Goal: Task Accomplishment & Management: Complete application form

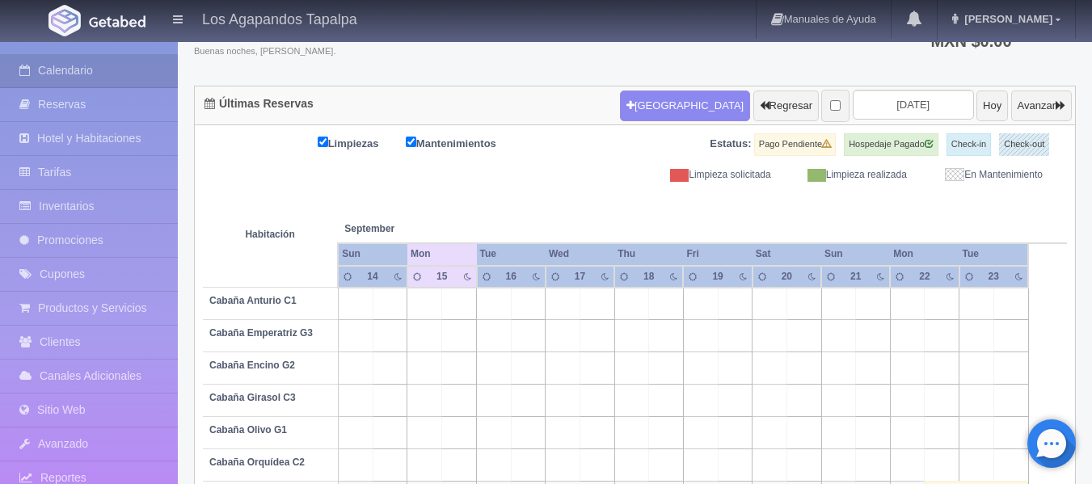
scroll to position [35, 0]
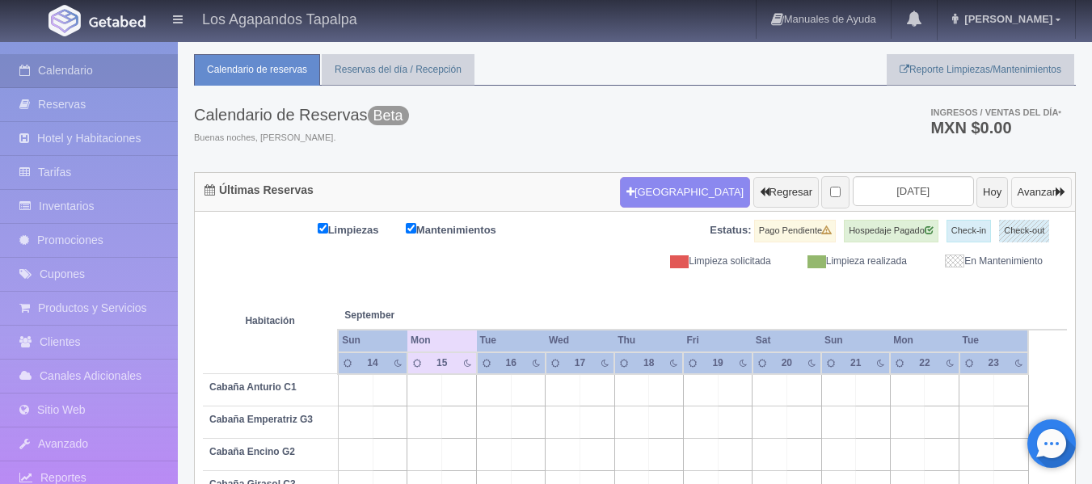
click at [1042, 192] on button "Avanzar" at bounding box center [1041, 192] width 61 height 31
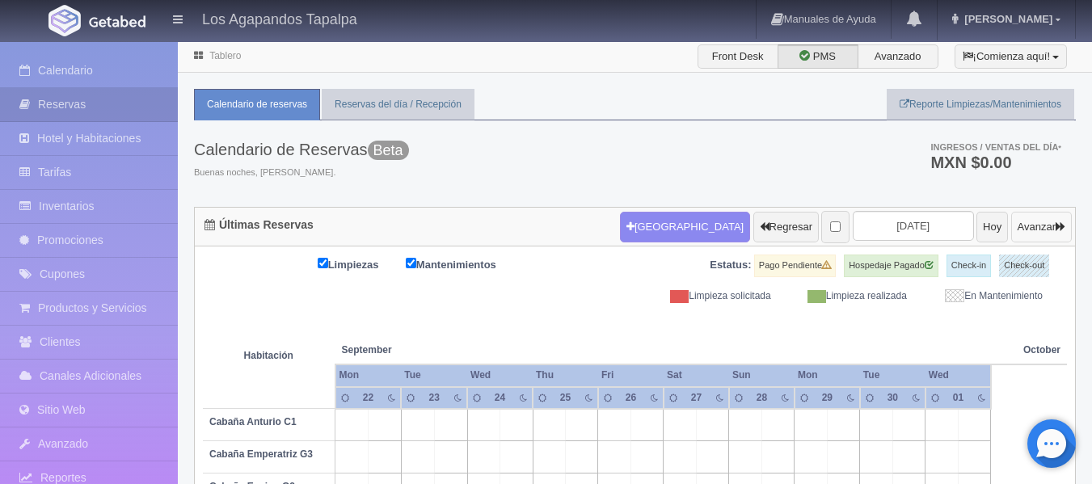
click at [1060, 229] on icon "button" at bounding box center [1060, 226] width 10 height 11
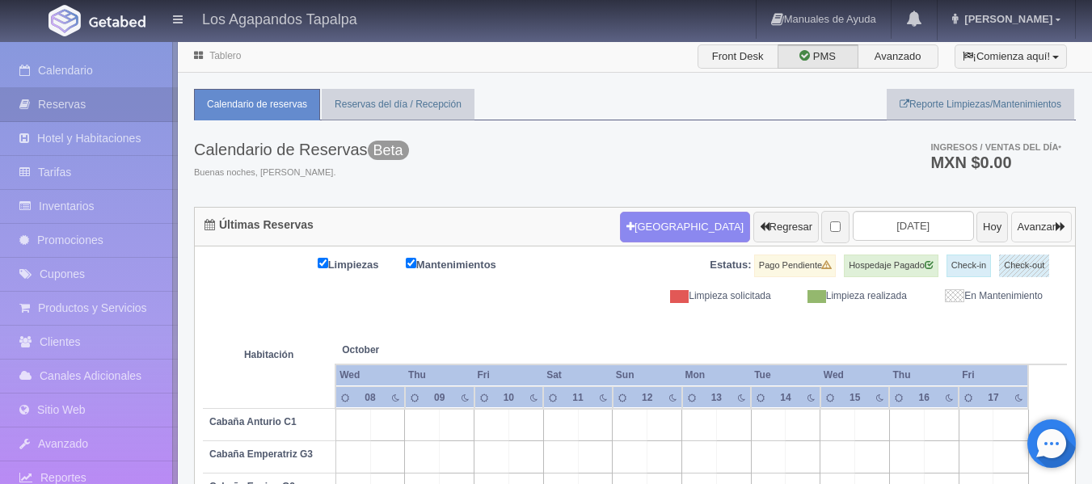
click at [1060, 229] on icon "button" at bounding box center [1060, 226] width 10 height 11
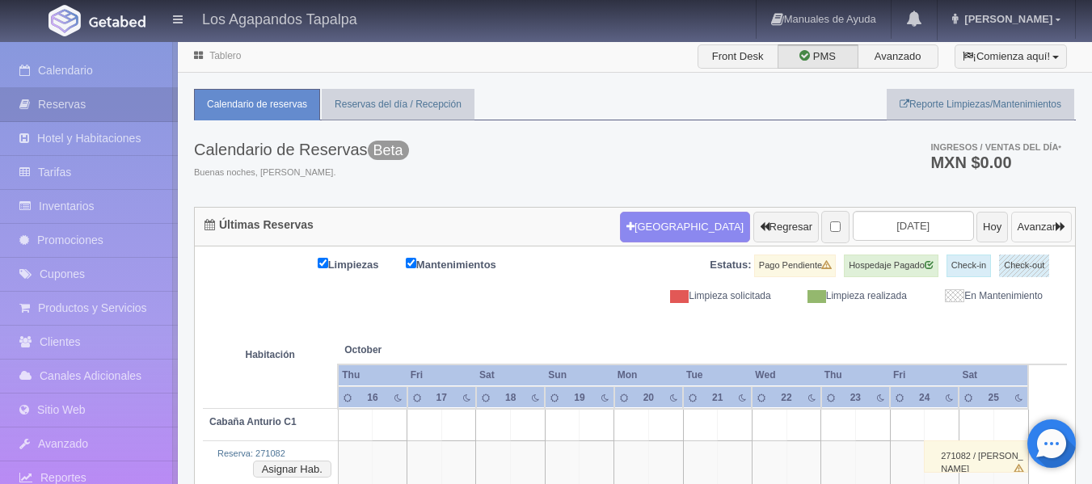
click at [1060, 229] on icon "button" at bounding box center [1060, 226] width 10 height 11
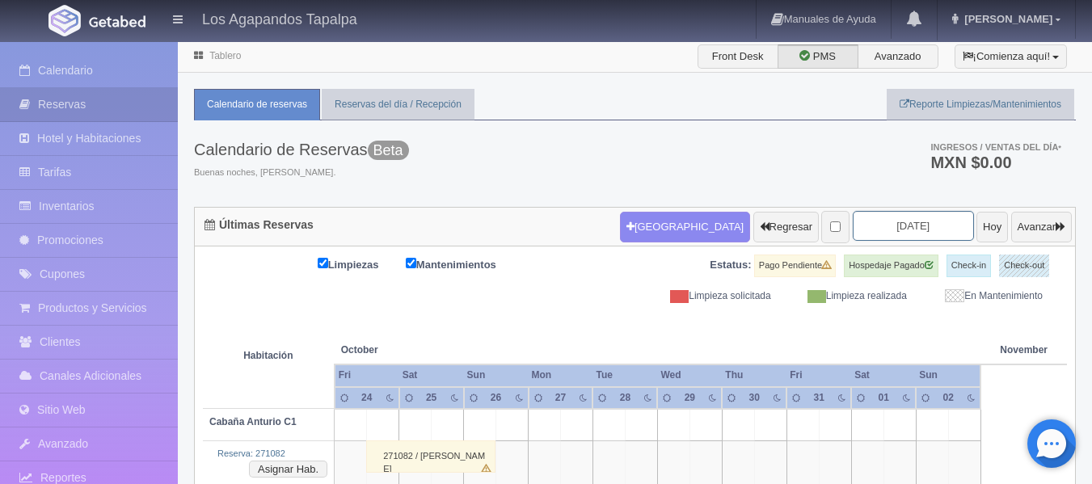
click at [919, 232] on input "2025-10-26" at bounding box center [912, 226] width 121 height 30
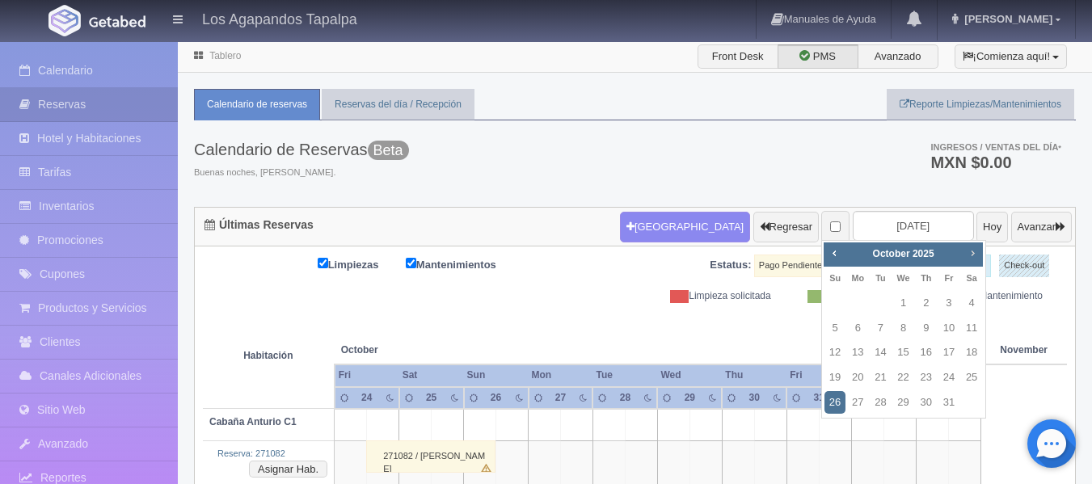
click at [978, 258] on span "Next" at bounding box center [972, 252] width 13 height 13
click at [894, 397] on link "31" at bounding box center [903, 402] width 21 height 23
type input "2025-12-31"
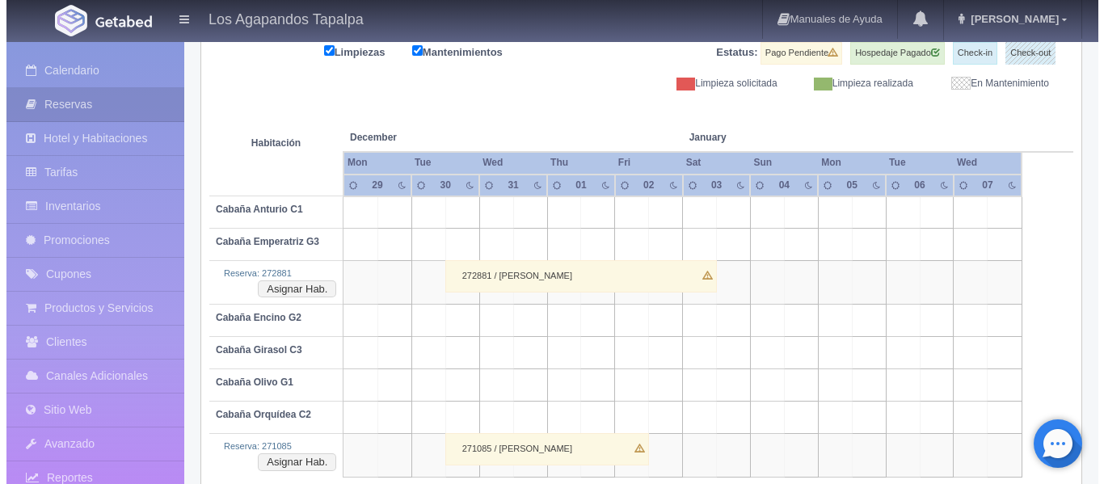
scroll to position [240, 0]
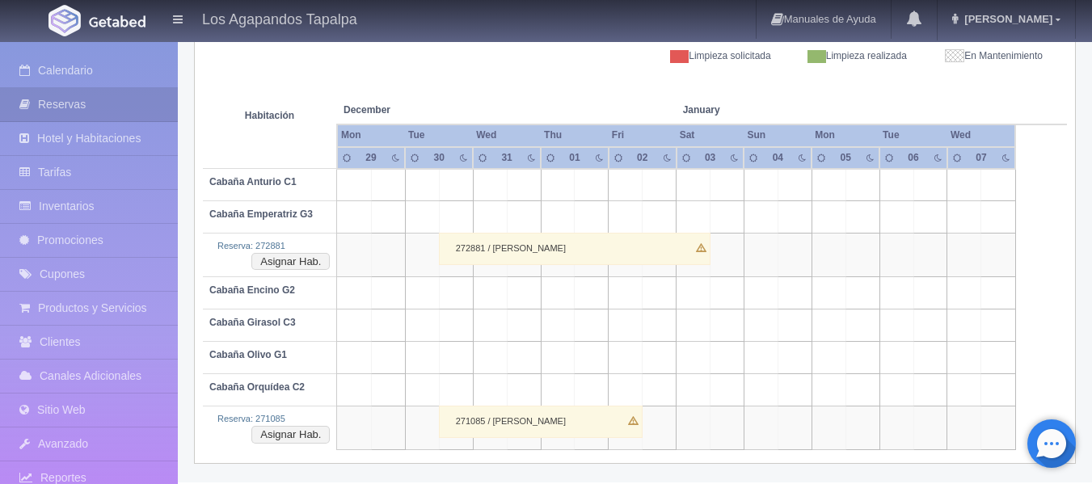
click at [489, 284] on td at bounding box center [490, 293] width 34 height 32
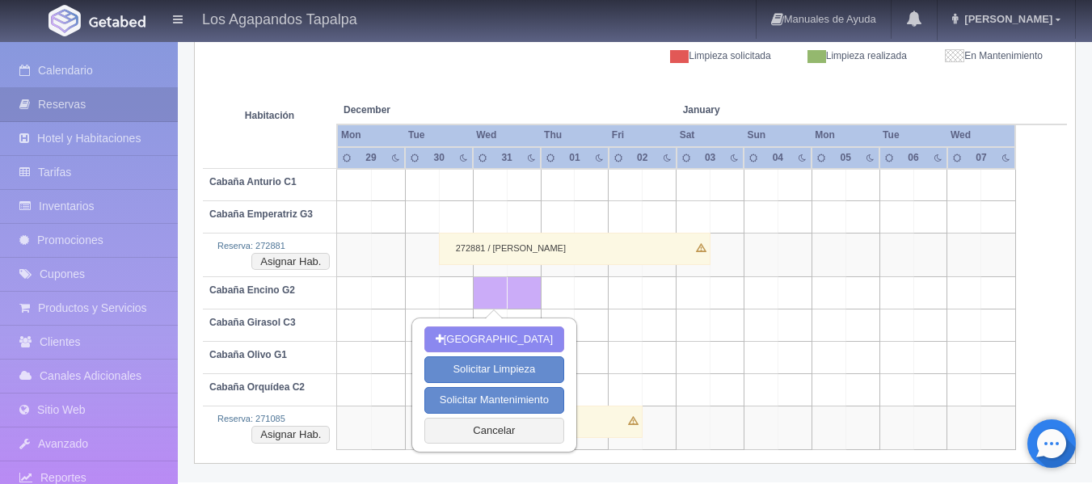
click at [647, 287] on td at bounding box center [659, 293] width 34 height 32
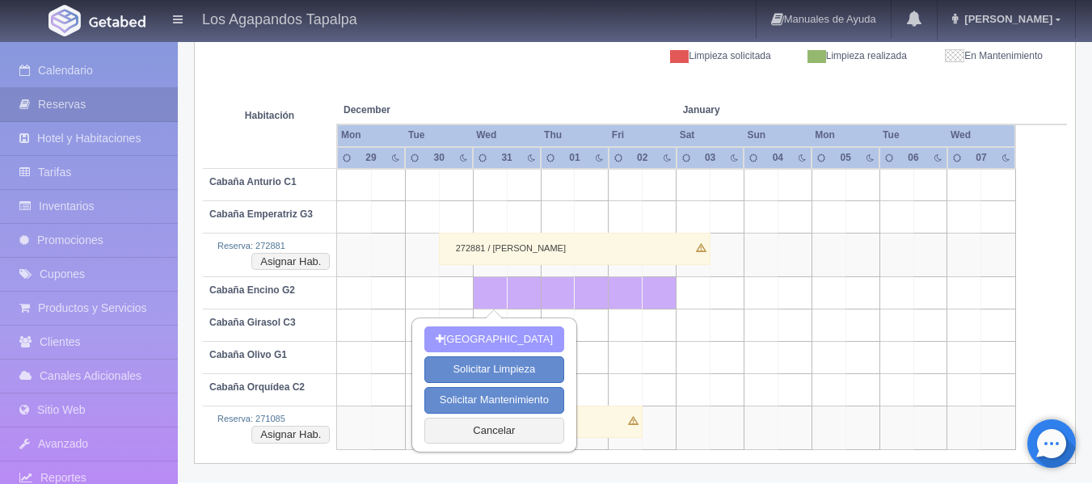
click at [501, 346] on button "[GEOGRAPHIC_DATA]" at bounding box center [494, 339] width 140 height 27
type input "31-12-2025"
type input "02-01-2026"
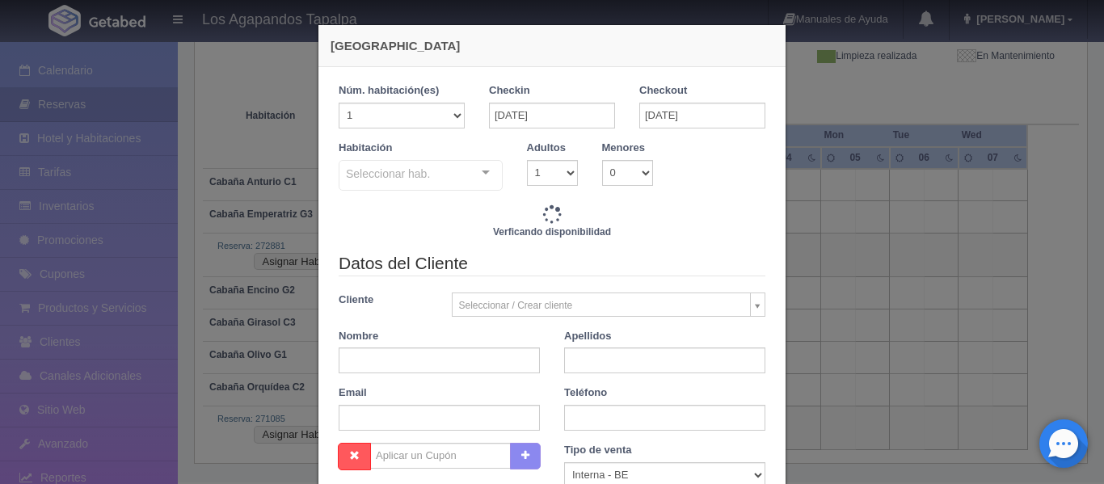
checkbox input "false"
type input "9000.00"
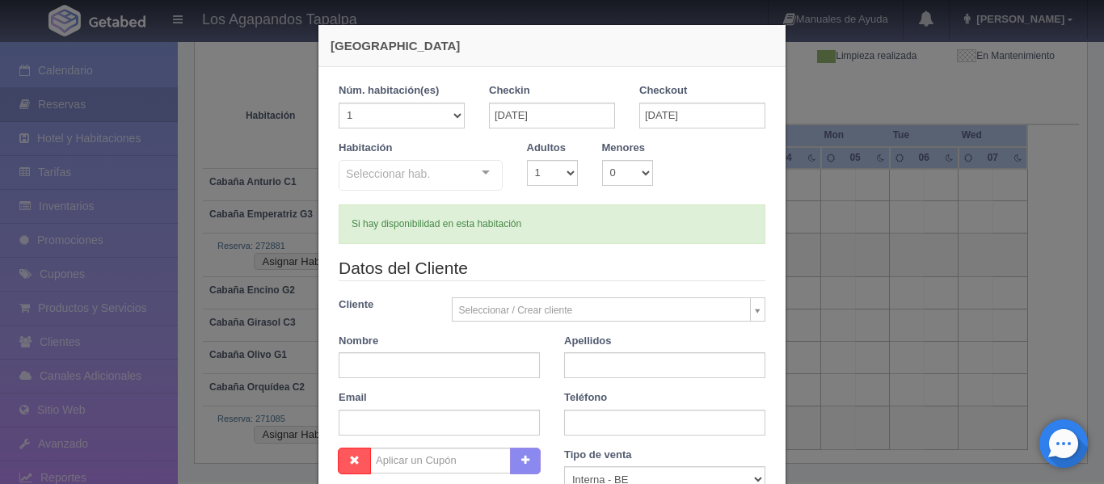
checkbox input "false"
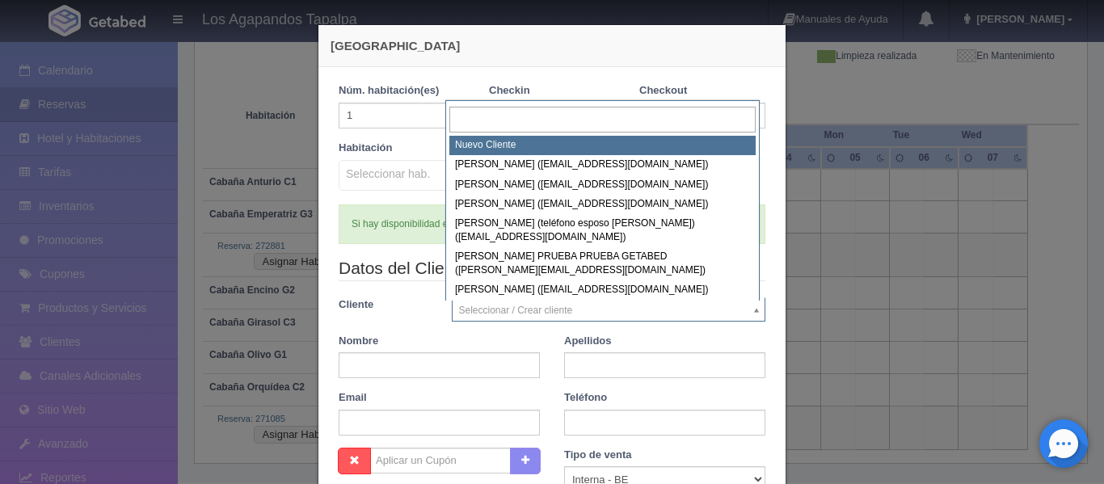
click at [541, 317] on body "Los Agapandos Tapalpa Manuales de Ayuda Actualizaciones recientes Ana Pau Mi Pe…" at bounding box center [552, 141] width 1104 height 682
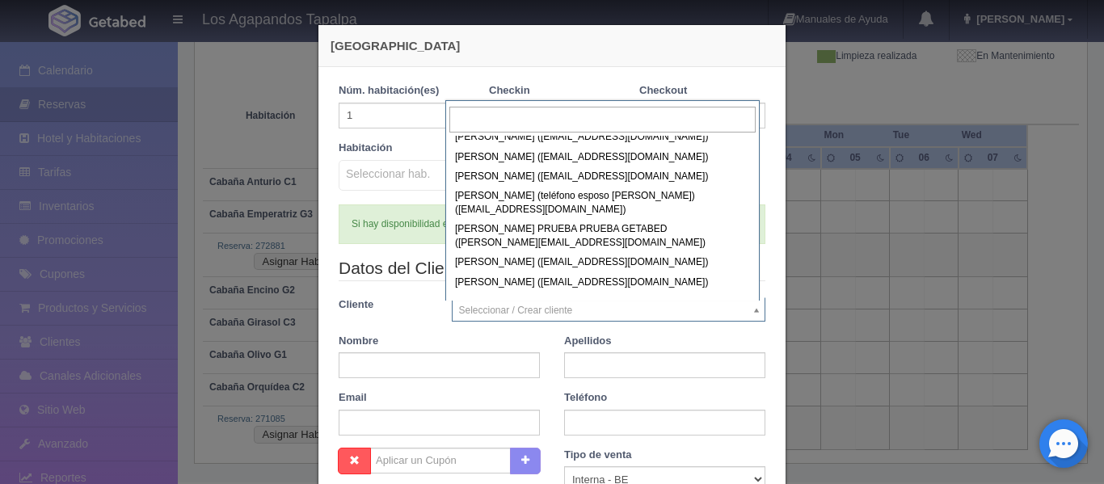
scroll to position [0, 0]
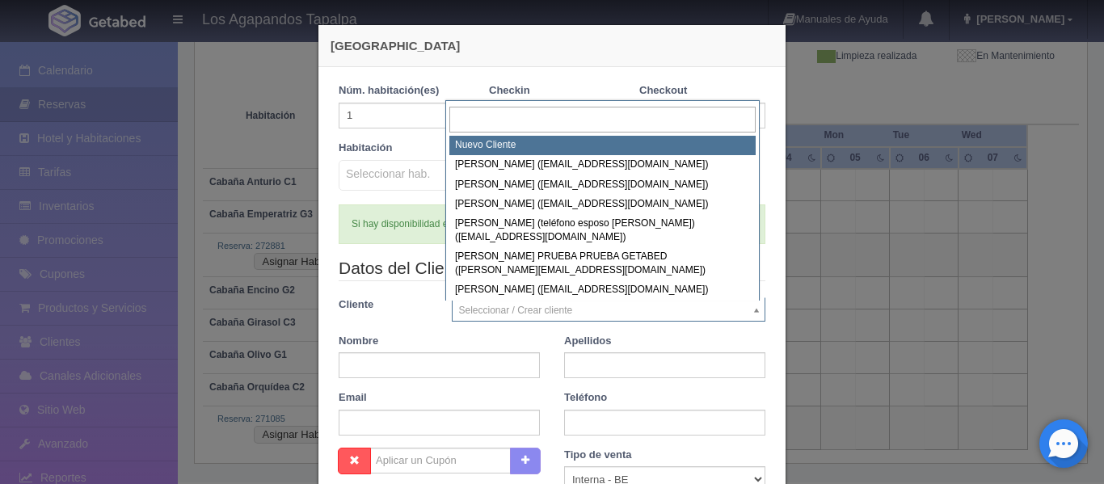
select select "-1"
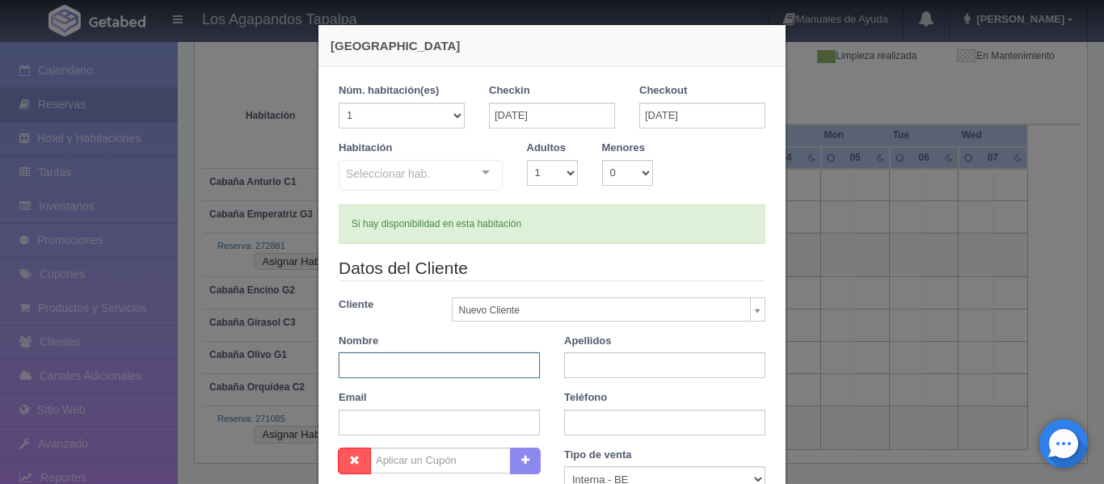
click at [395, 372] on input "text" at bounding box center [439, 365] width 201 height 26
type input "Rodrigo"
click at [616, 369] on input "text" at bounding box center [664, 365] width 201 height 26
type input "Cuevas"
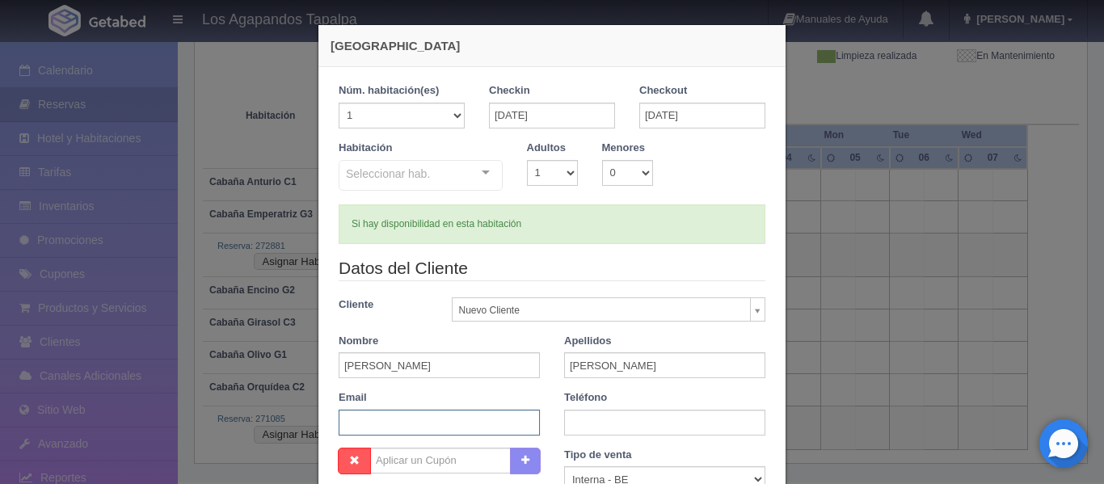
click at [461, 422] on input "text" at bounding box center [439, 423] width 201 height 26
paste input "ing.rodrigocuevas@hotmail.com"
type input "ing.rodrigocuevas@hotmail.com"
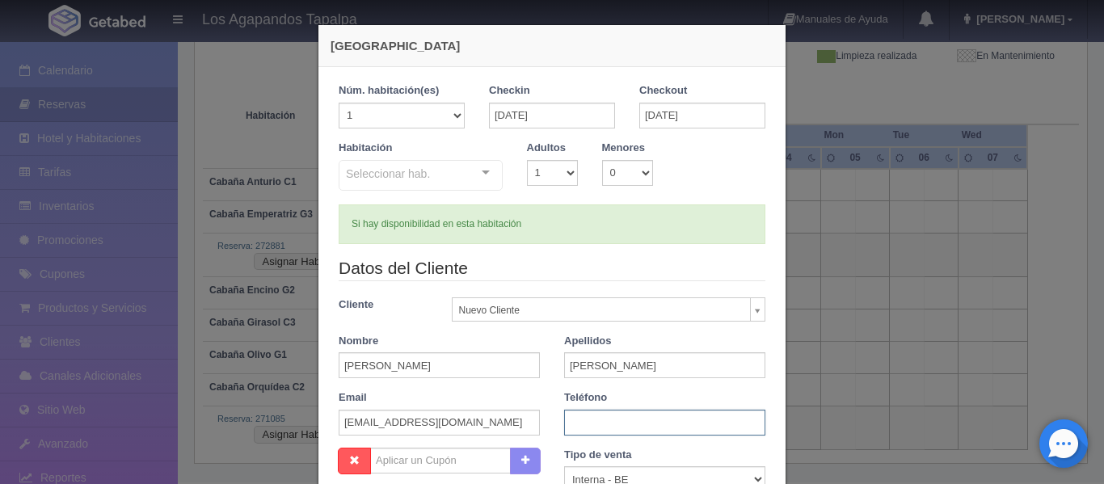
click at [664, 428] on input "text" at bounding box center [664, 423] width 201 height 26
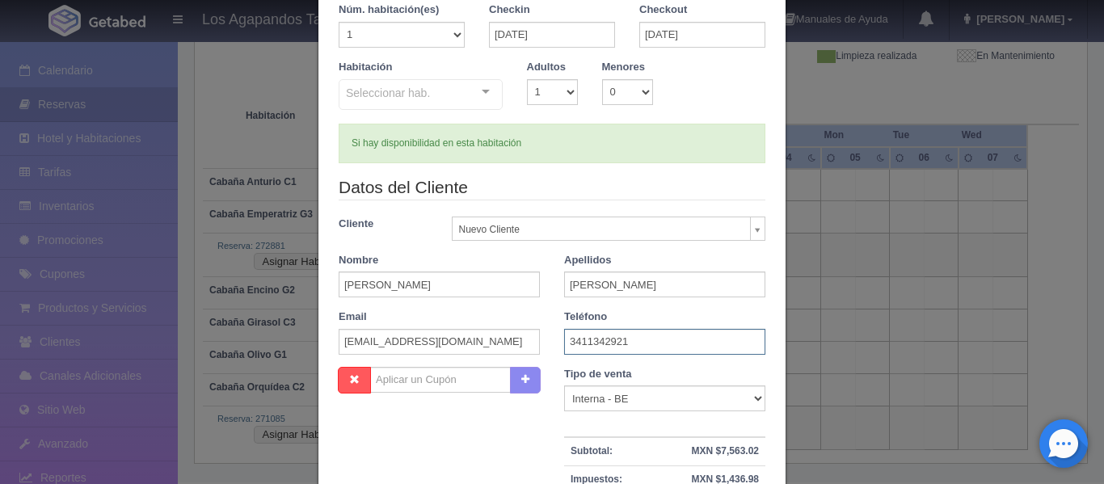
type input "3411342921"
click at [668, 409] on select "Correo Electronico Interna - BE Llamada OTA Externa Otro WALK IN" at bounding box center [664, 398] width 201 height 26
select select "walkin"
click at [564, 385] on select "Correo Electronico Interna - BE Llamada OTA Externa Otro WALK IN" at bounding box center [664, 398] width 201 height 26
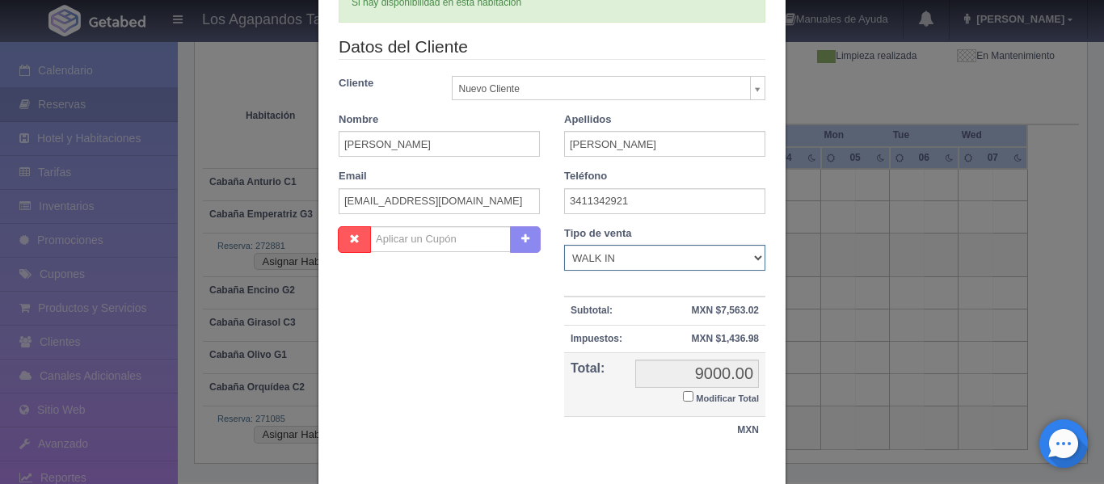
scroll to position [310, 0]
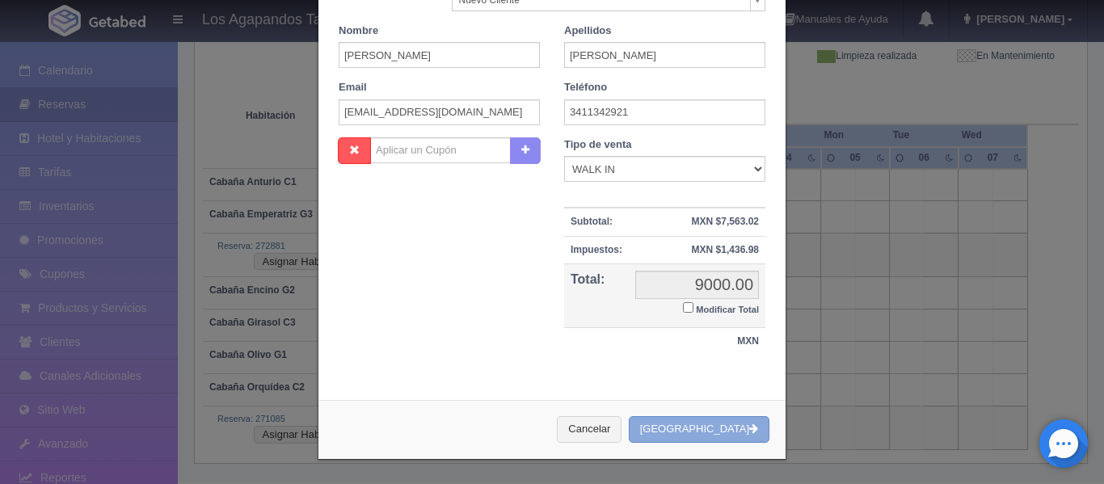
click at [739, 439] on button "[GEOGRAPHIC_DATA]" at bounding box center [699, 429] width 141 height 27
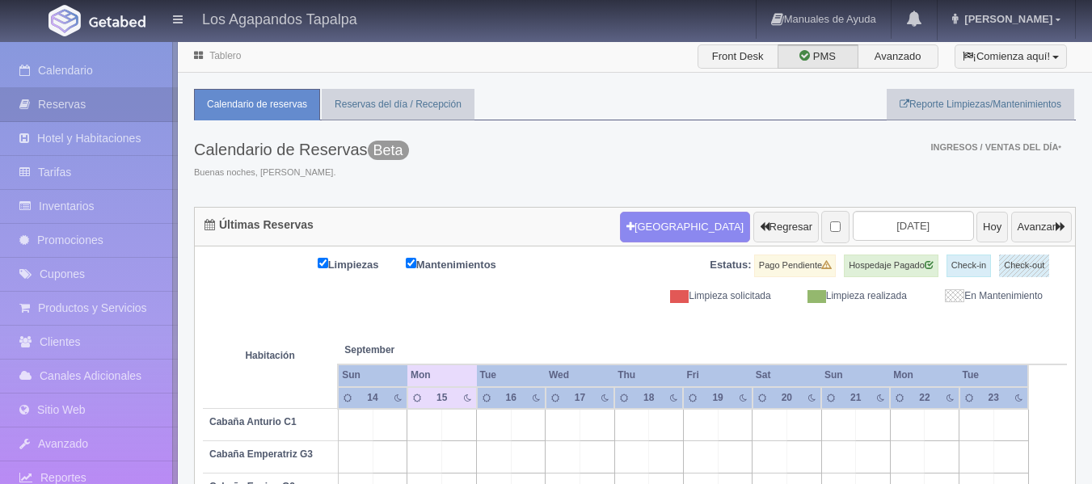
scroll to position [120, 0]
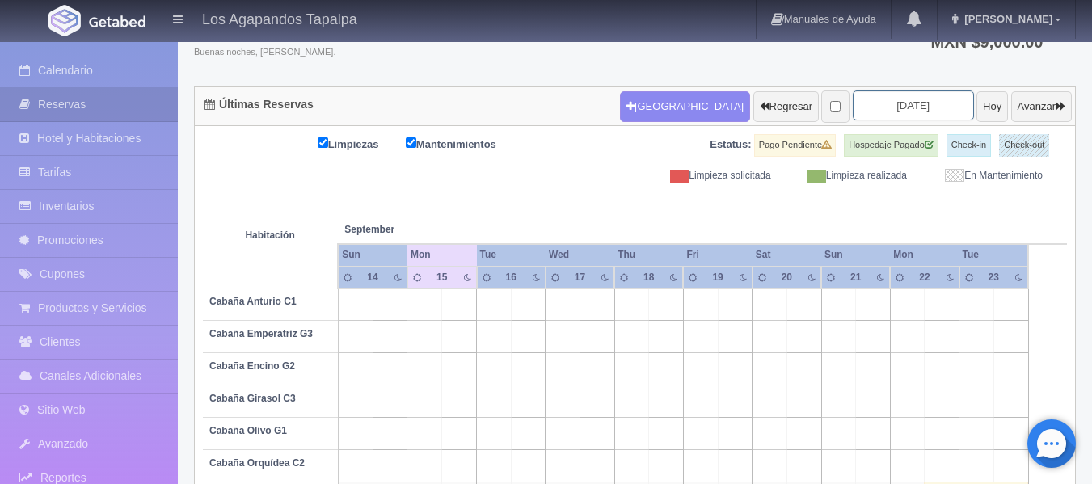
click at [863, 110] on input "2025-09-16" at bounding box center [912, 105] width 121 height 30
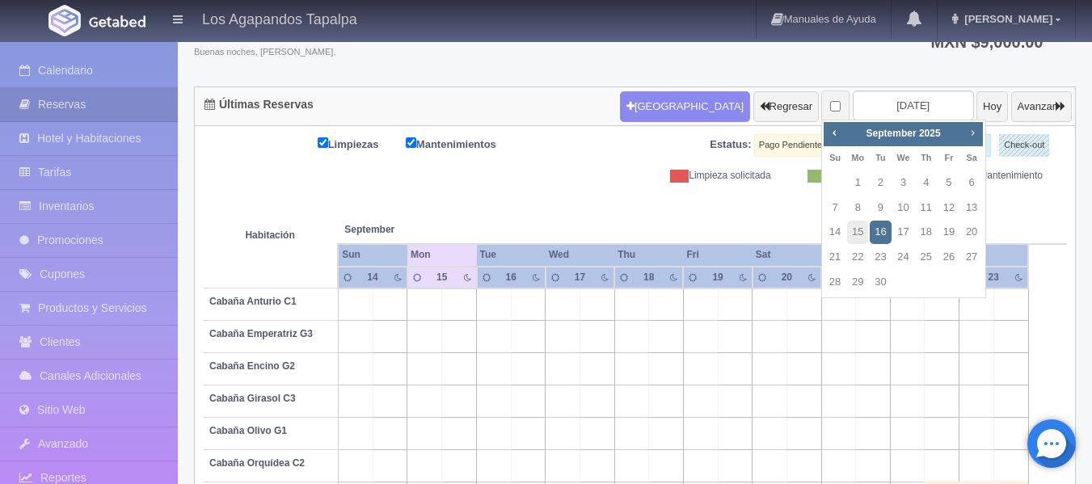
click at [974, 137] on span "Next" at bounding box center [972, 132] width 13 height 13
click at [970, 137] on span "Next" at bounding box center [972, 132] width 13 height 13
click at [872, 265] on link "23" at bounding box center [879, 257] width 21 height 23
type input "2025-12-23"
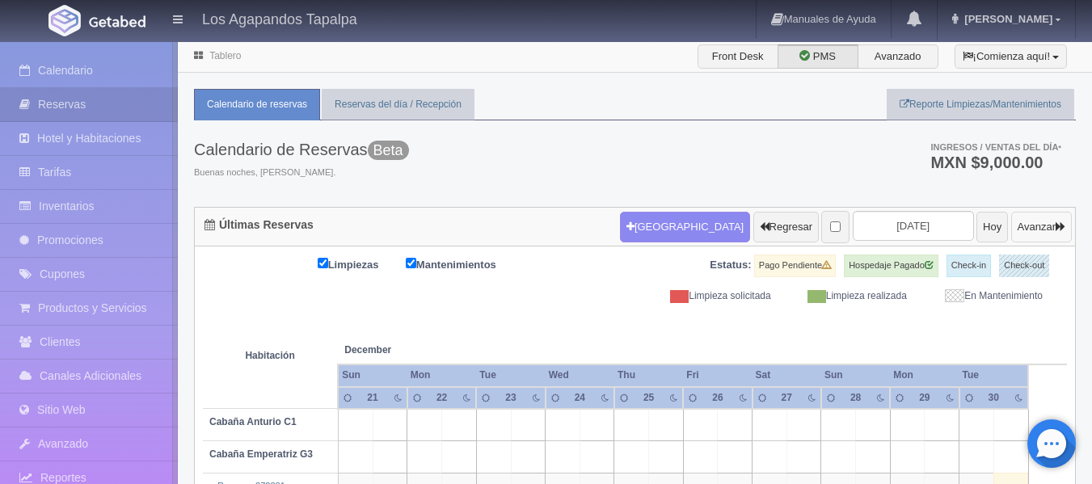
click at [1020, 226] on button "Avanzar" at bounding box center [1041, 227] width 61 height 31
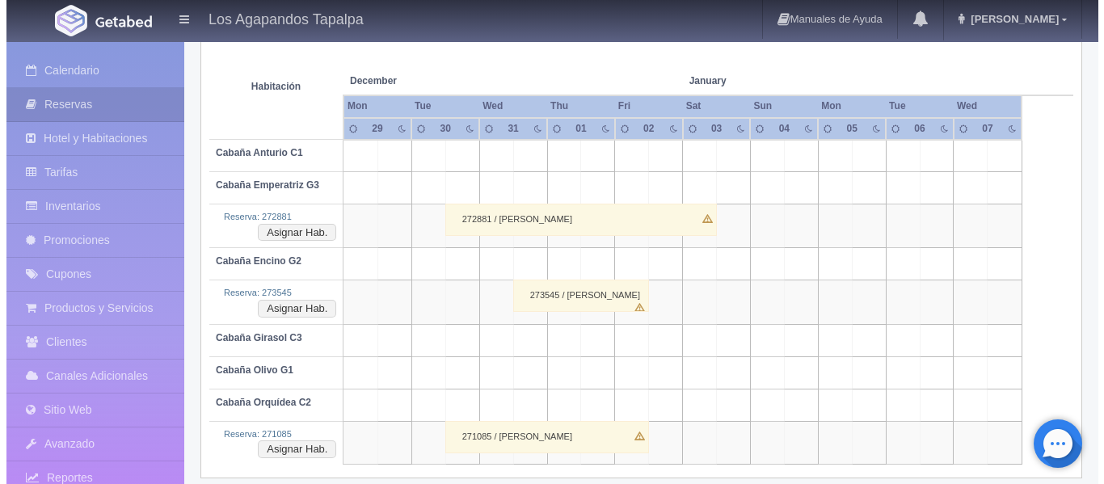
scroll to position [284, 0]
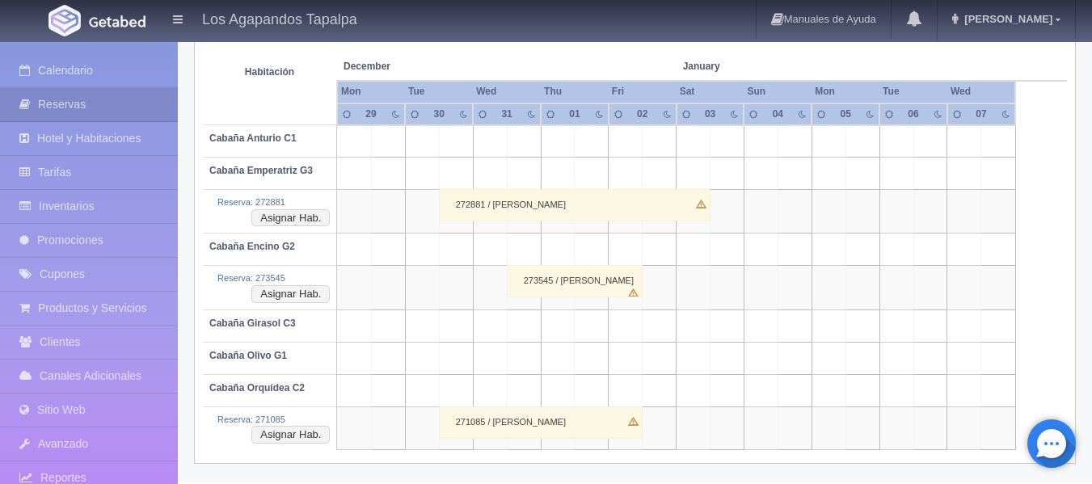
drag, startPoint x: 519, startPoint y: 350, endPoint x: 639, endPoint y: 361, distance: 120.9
click at [639, 361] on tr "Cabaña Olivo G1" at bounding box center [635, 358] width 864 height 32
click at [510, 356] on td at bounding box center [524, 358] width 34 height 32
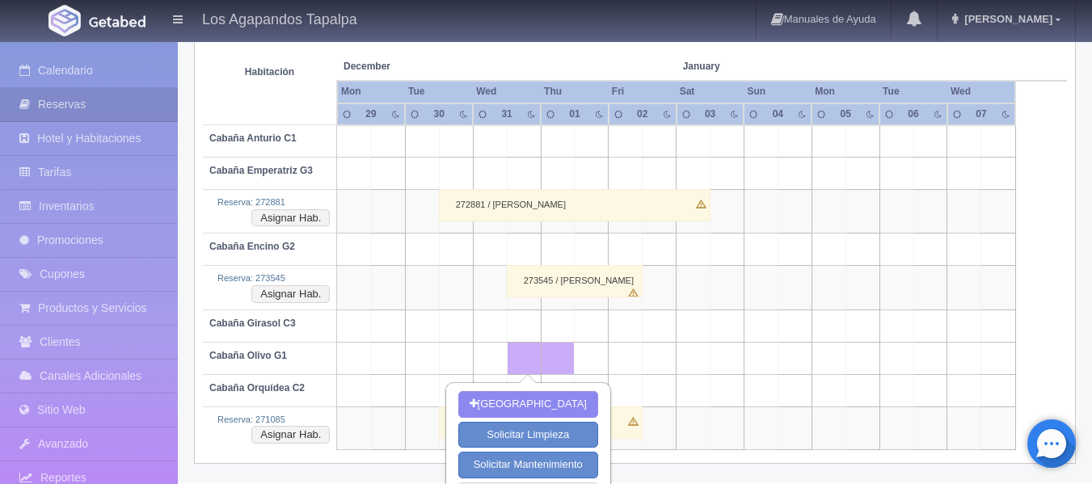
click at [492, 355] on td at bounding box center [490, 358] width 34 height 32
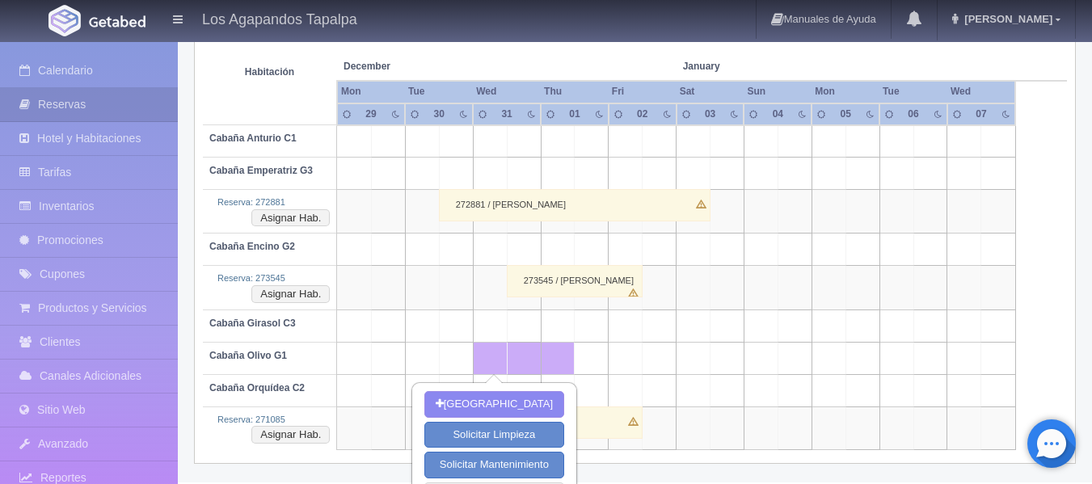
click at [671, 360] on td at bounding box center [659, 358] width 34 height 32
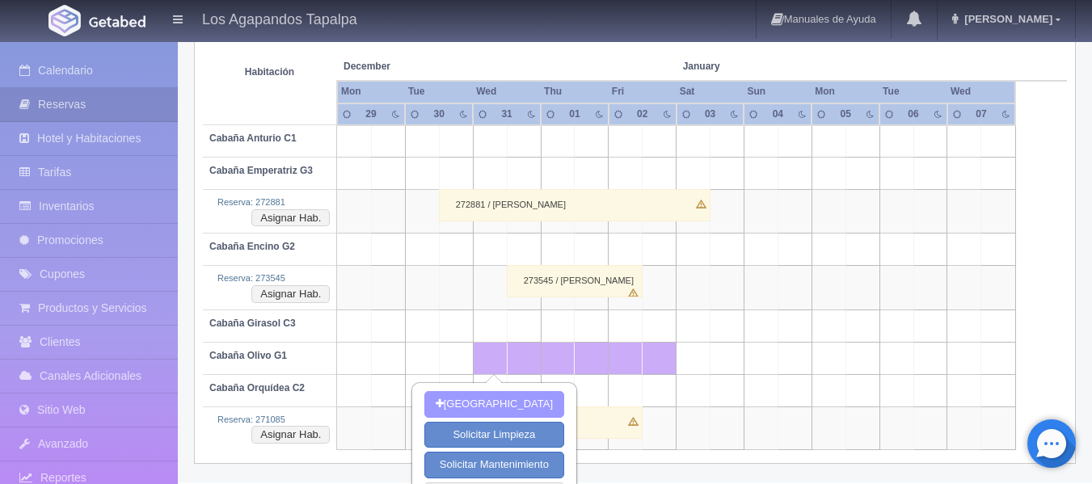
click at [478, 408] on button "[GEOGRAPHIC_DATA]" at bounding box center [494, 404] width 140 height 27
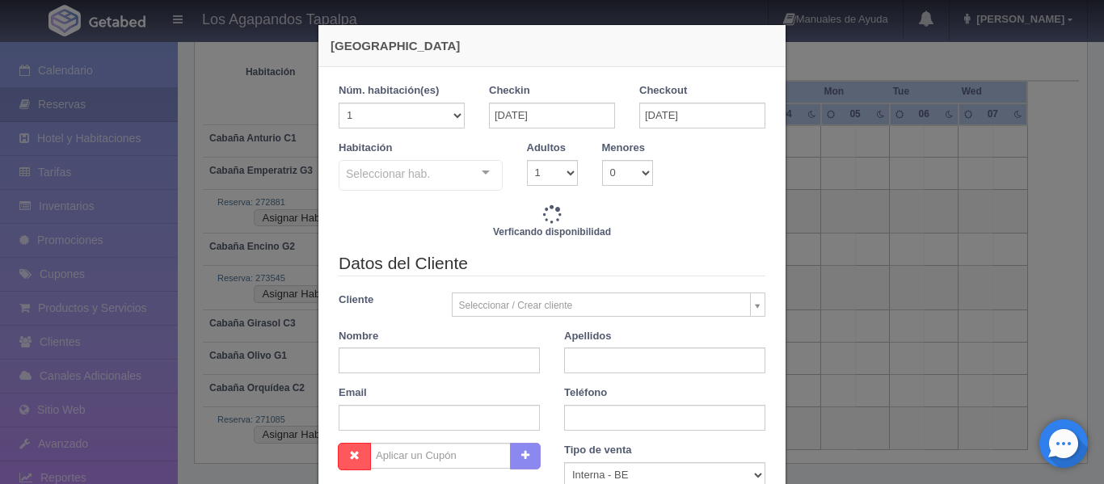
checkbox input "false"
type input "9000.00"
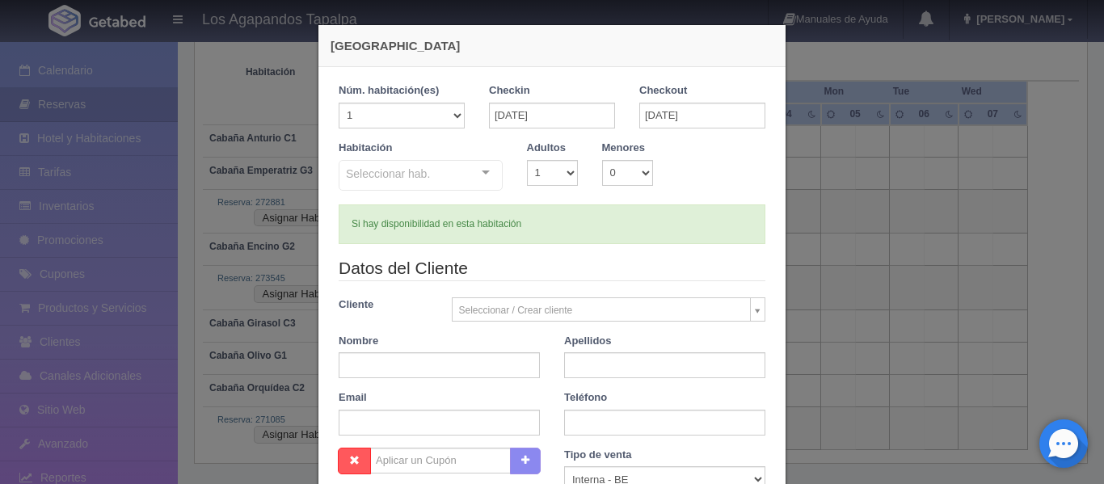
checkbox input "false"
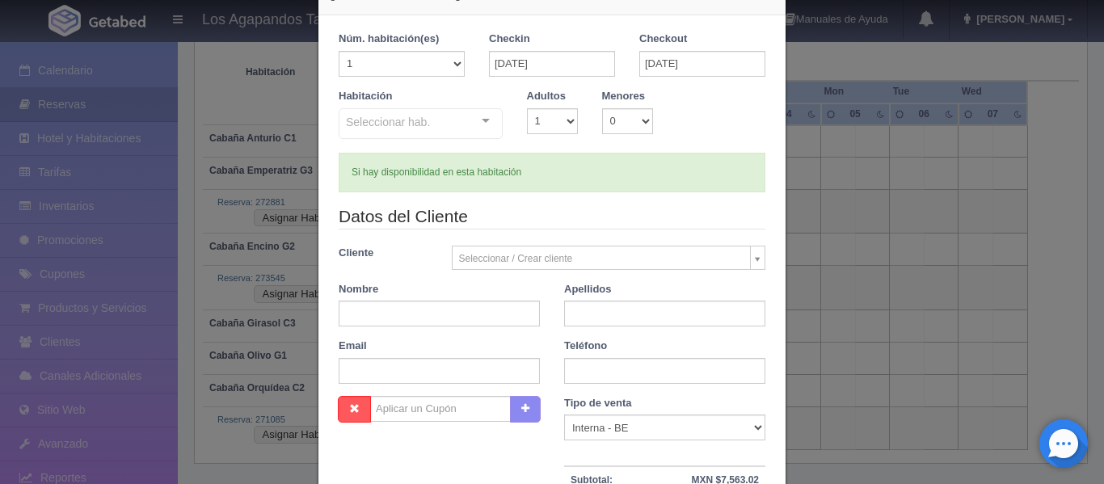
scroll to position [81, 0]
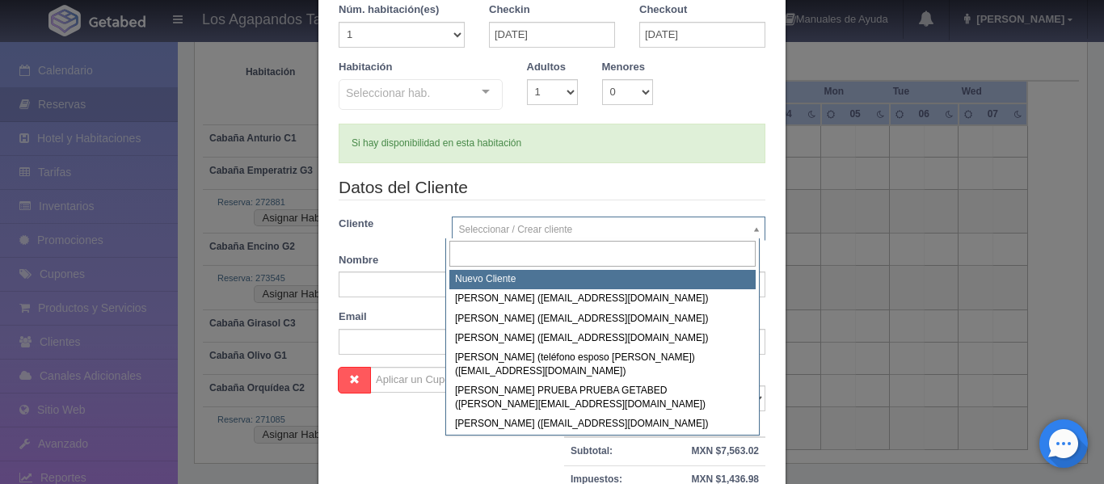
click at [498, 229] on body "Los Agapandos Tapalpa Manuales de Ayuda Actualizaciones recientes Ana Pau Mi Pe…" at bounding box center [552, 136] width 1104 height 759
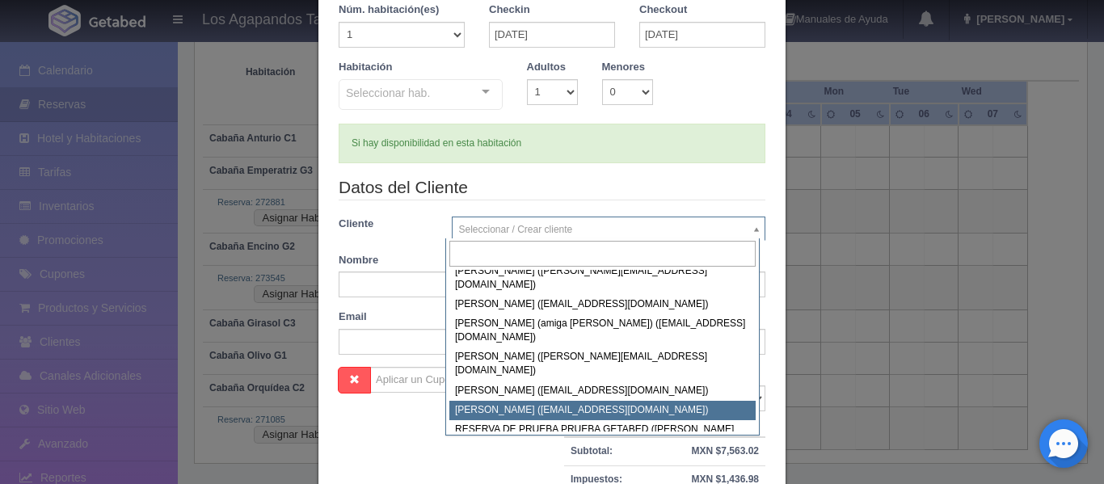
scroll to position [401, 0]
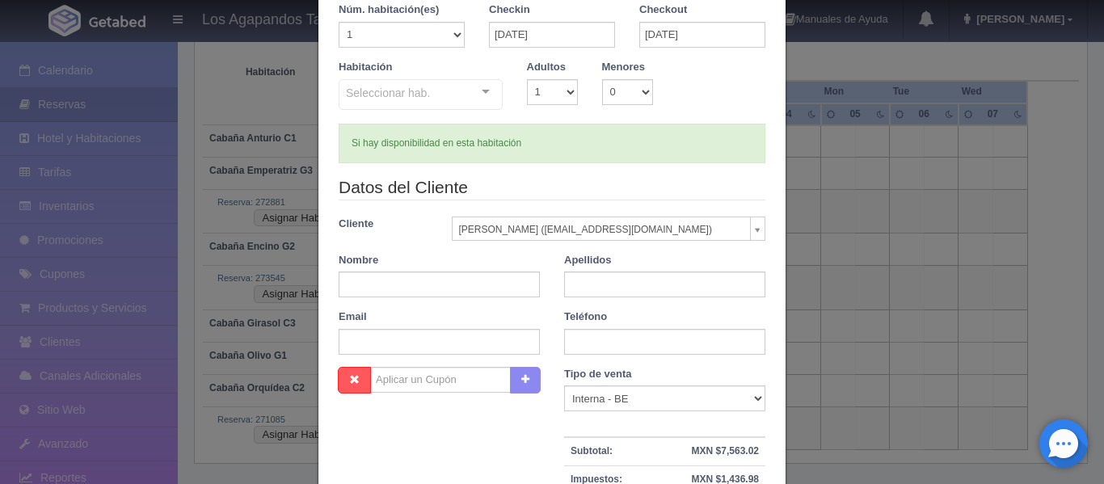
select select "246040"
type input "[PERSON_NAME]"
type input "[EMAIL_ADDRESS][DOMAIN_NAME]"
click at [629, 347] on input "text" at bounding box center [664, 342] width 201 height 26
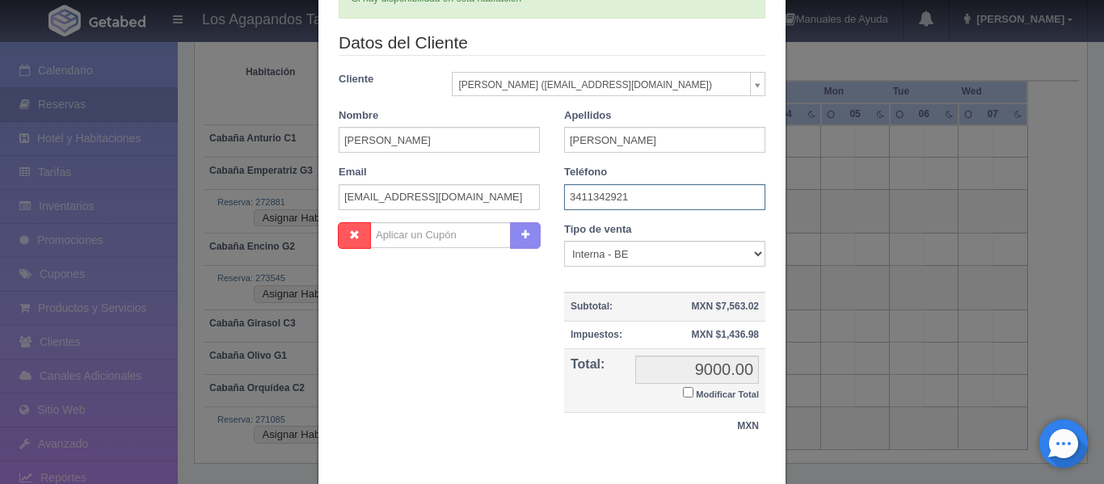
scroll to position [242, 0]
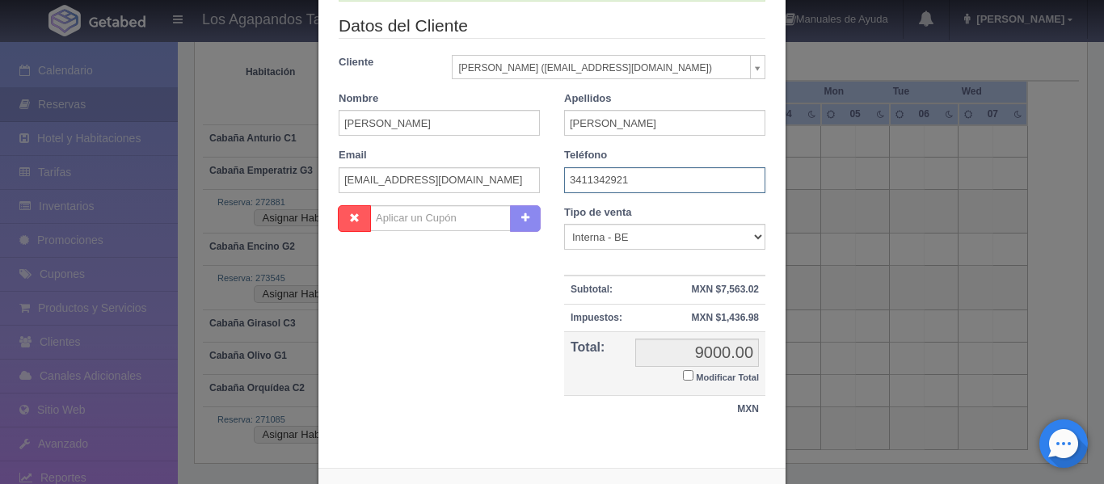
type input "3411342921"
click at [644, 251] on div "Tipo de venta Correo Electronico Interna - BE Llamada OTA Externa Otro WALK IN …" at bounding box center [664, 316] width 225 height 223
click at [632, 241] on select "Correo Electronico Interna - BE Llamada OTA Externa Otro WALK IN" at bounding box center [664, 237] width 201 height 26
select select "walkin"
click at [564, 224] on select "Correo Electronico Interna - BE Llamada OTA Externa Otro WALK IN" at bounding box center [664, 237] width 201 height 26
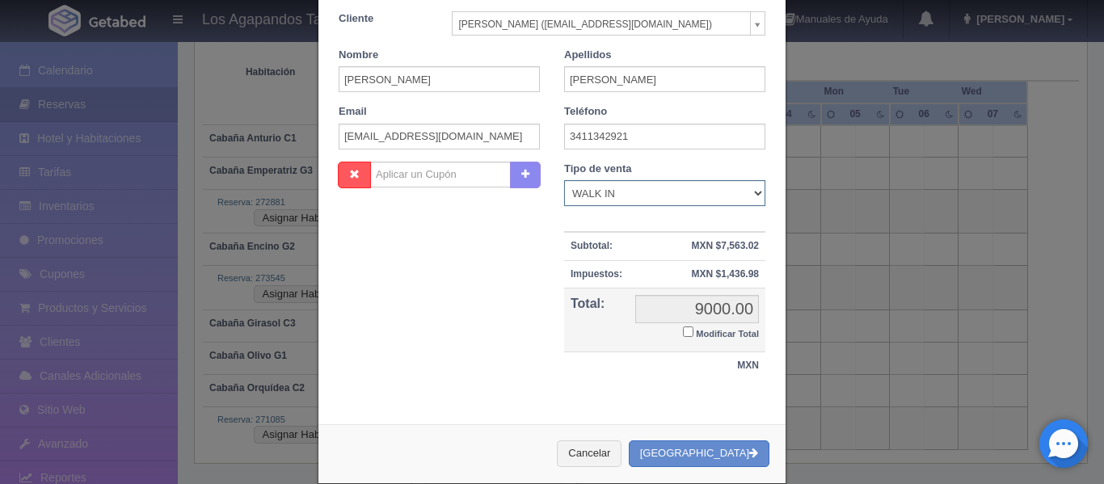
scroll to position [310, 0]
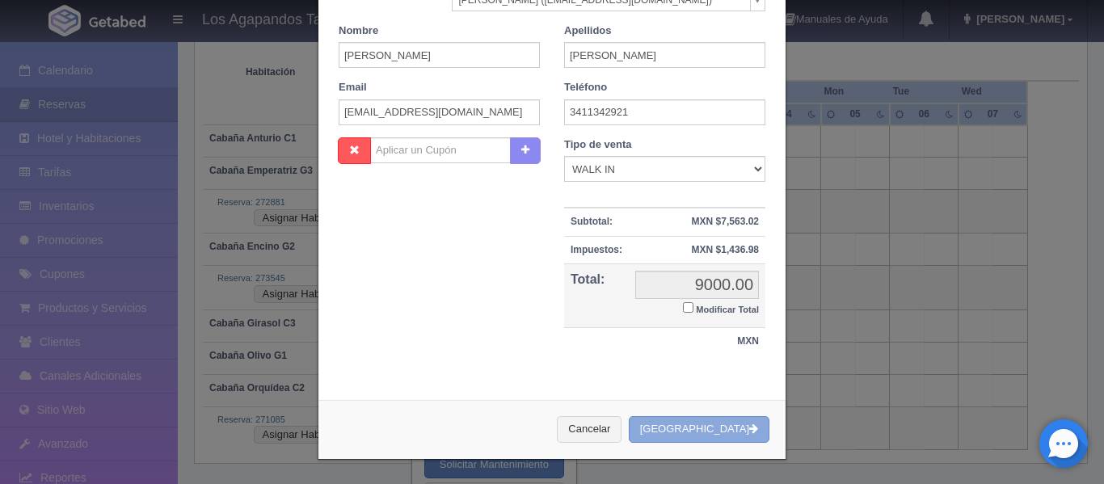
click at [718, 431] on button "Crear Reserva" at bounding box center [699, 429] width 141 height 27
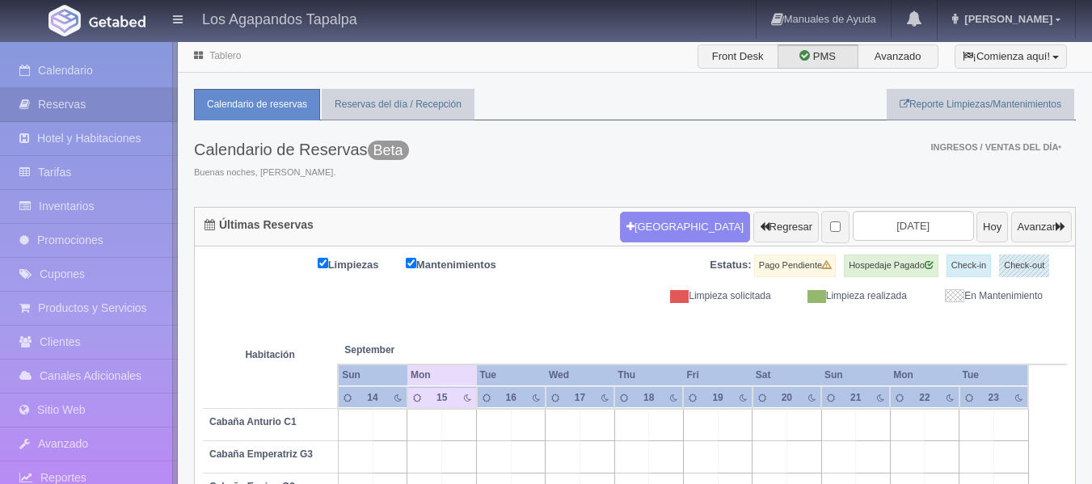
scroll to position [120, 0]
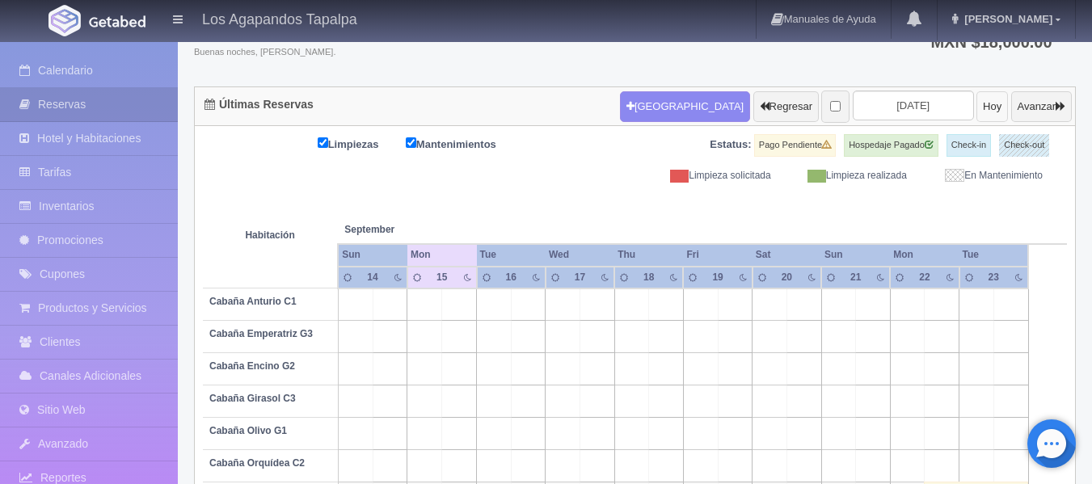
click at [976, 96] on button "Hoy" at bounding box center [992, 106] width 32 height 31
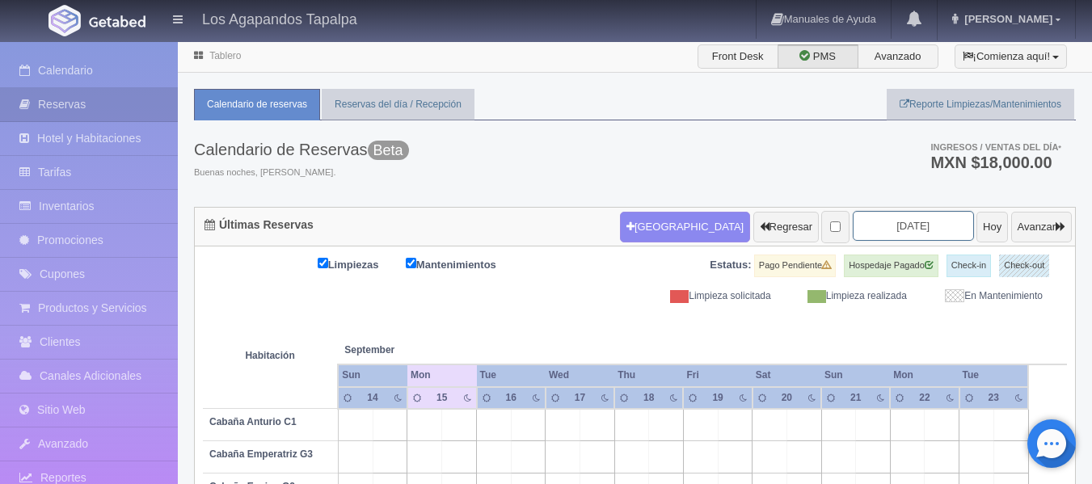
click at [881, 234] on input "[DATE]" at bounding box center [912, 226] width 121 height 30
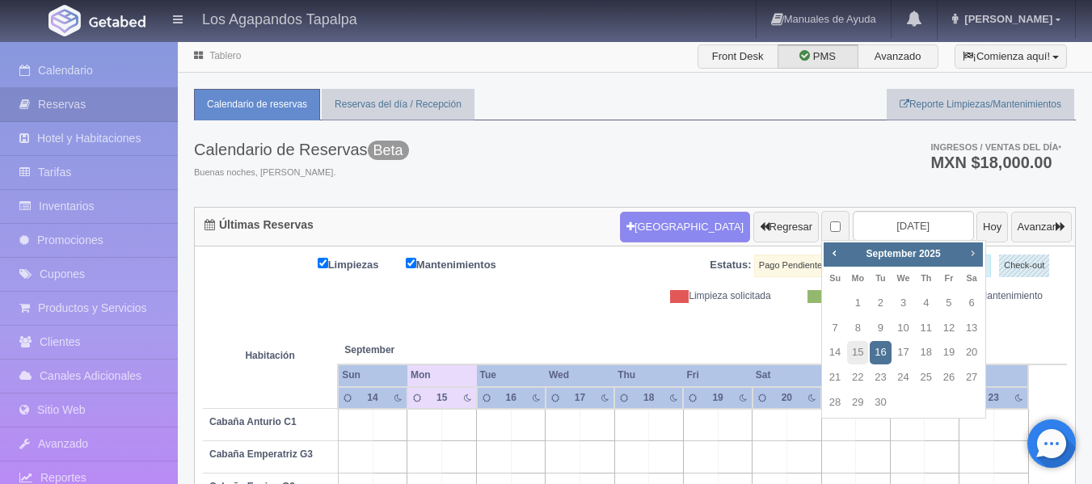
click at [979, 255] on link "Next" at bounding box center [973, 253] width 18 height 18
click at [832, 259] on span "Prev" at bounding box center [833, 252] width 13 height 13
click at [873, 401] on link "30" at bounding box center [879, 402] width 21 height 23
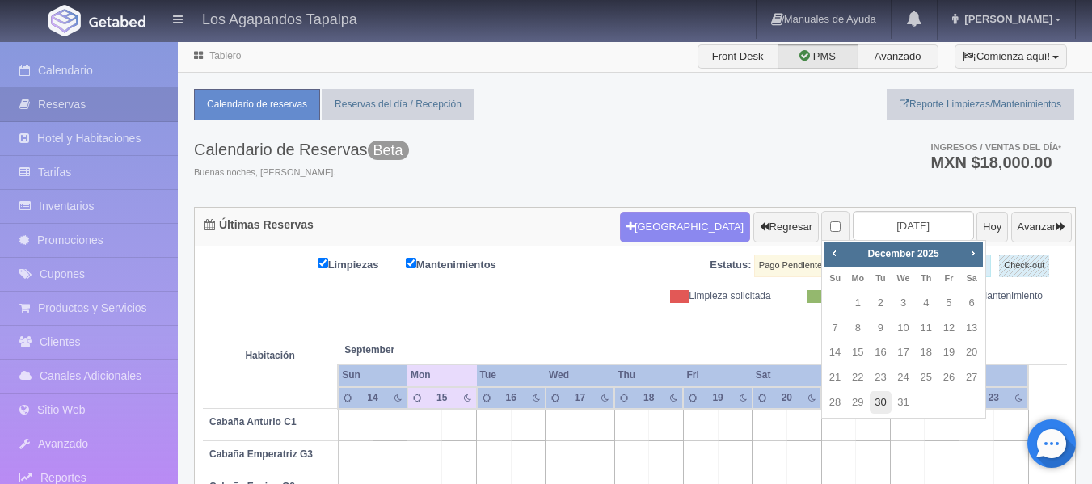
type input "[DATE]"
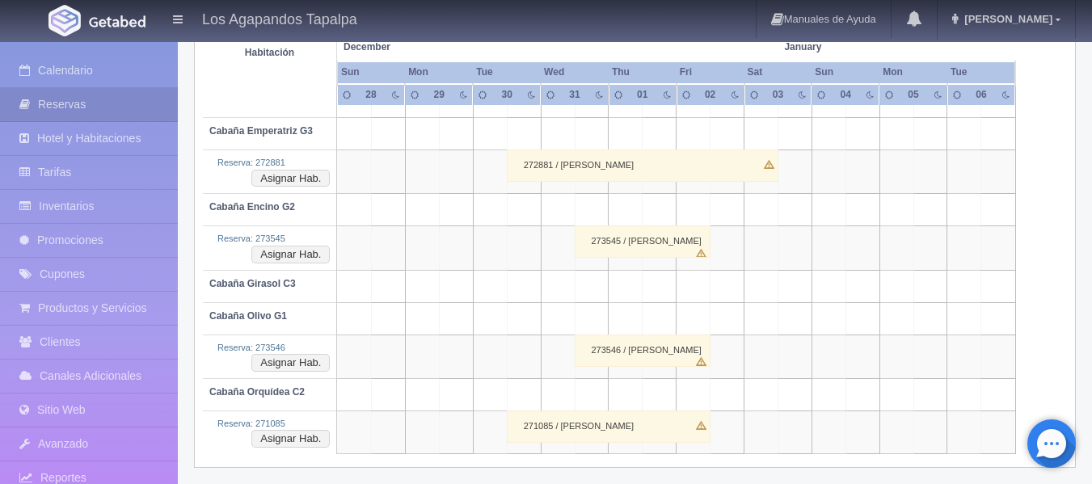
scroll to position [327, 0]
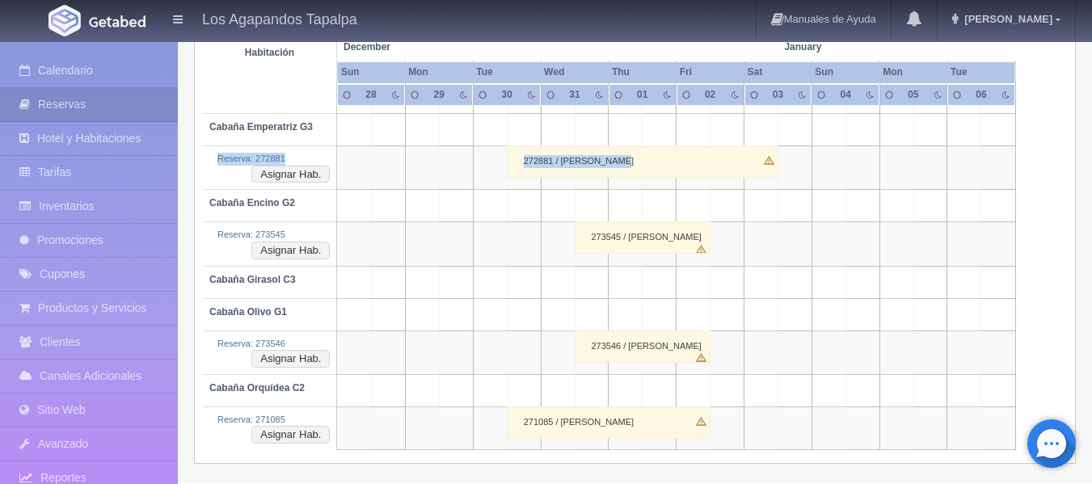
drag, startPoint x: 566, startPoint y: 124, endPoint x: 612, endPoint y: 174, distance: 68.0
click at [612, 174] on tbody "Cabaña Anturio C1 Cabaña Emperatriz G3 Reserva: 272881 Asignar Hab. 272881 / Ri…" at bounding box center [635, 266] width 864 height 368
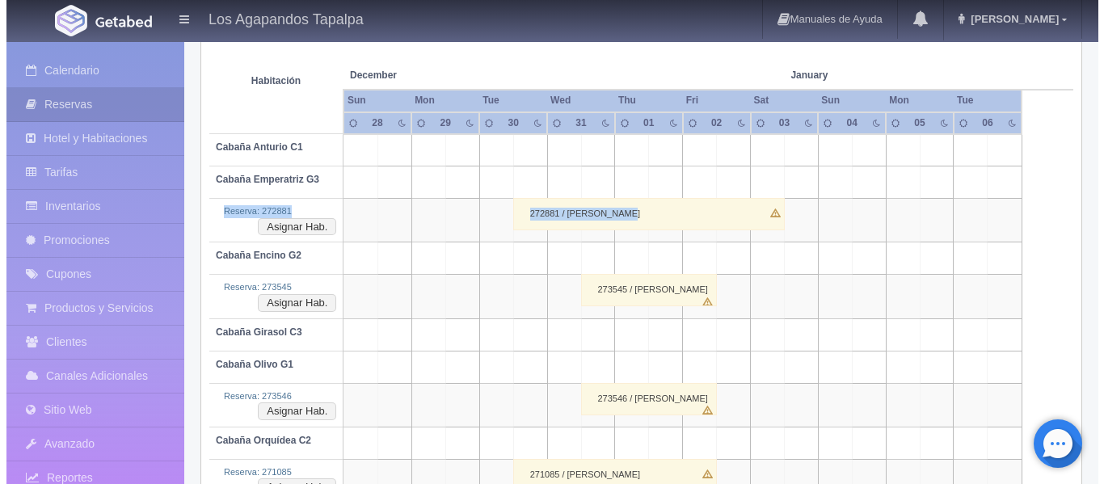
scroll to position [246, 0]
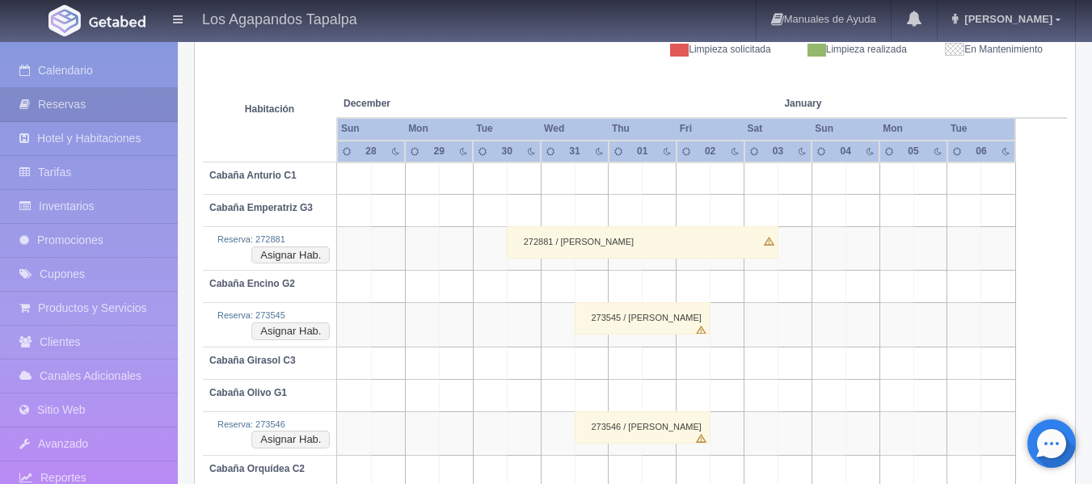
drag, startPoint x: 559, startPoint y: 174, endPoint x: 724, endPoint y: 180, distance: 165.0
click at [724, 180] on tr "Cabaña Anturio C1" at bounding box center [635, 178] width 864 height 32
click at [549, 177] on td at bounding box center [558, 178] width 34 height 32
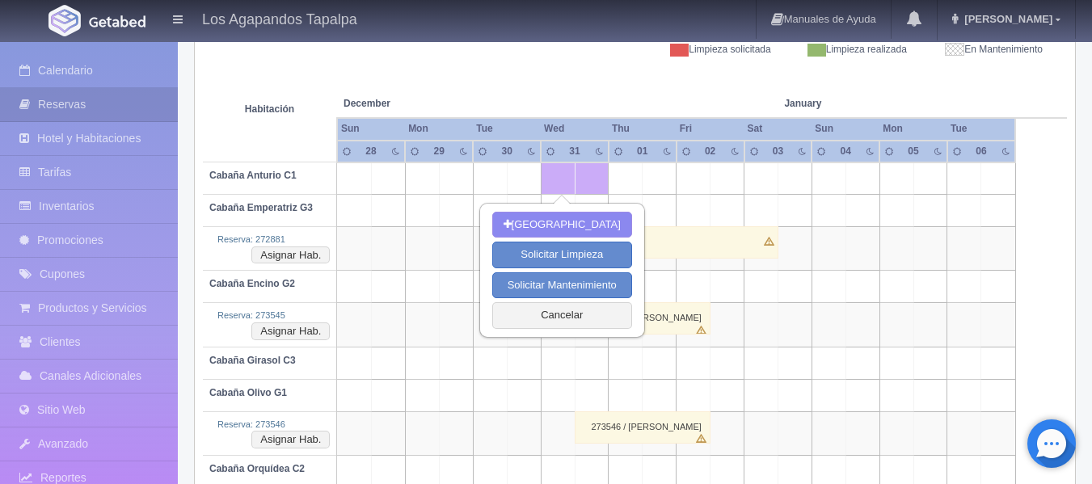
click at [734, 179] on td at bounding box center [727, 178] width 34 height 32
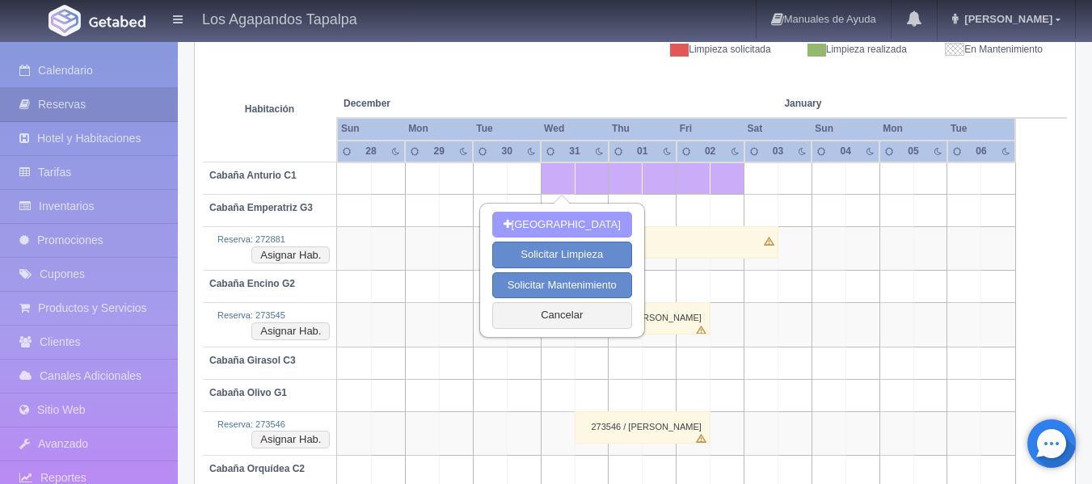
click at [526, 221] on button "[GEOGRAPHIC_DATA]" at bounding box center [562, 225] width 140 height 27
type input "31-12-2025"
type input "02-01-2026"
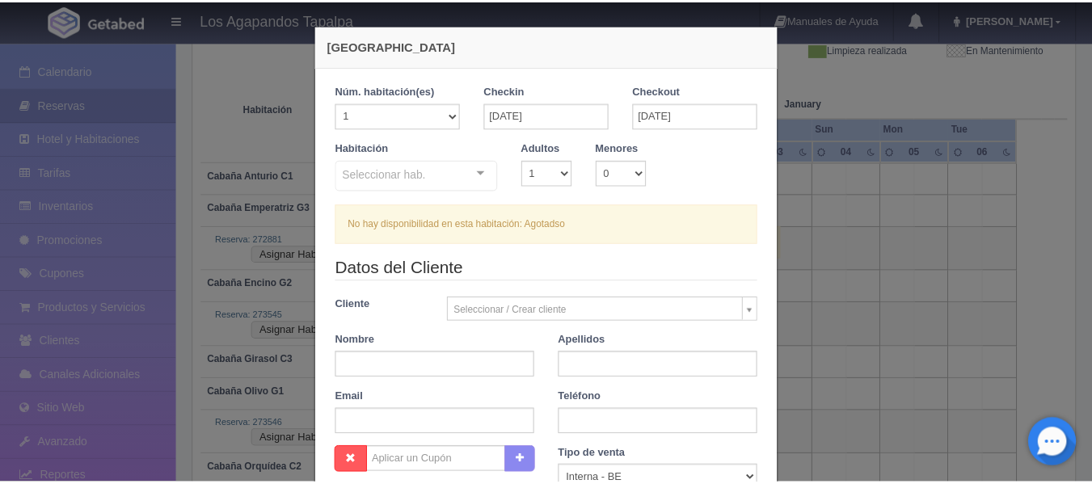
scroll to position [81, 0]
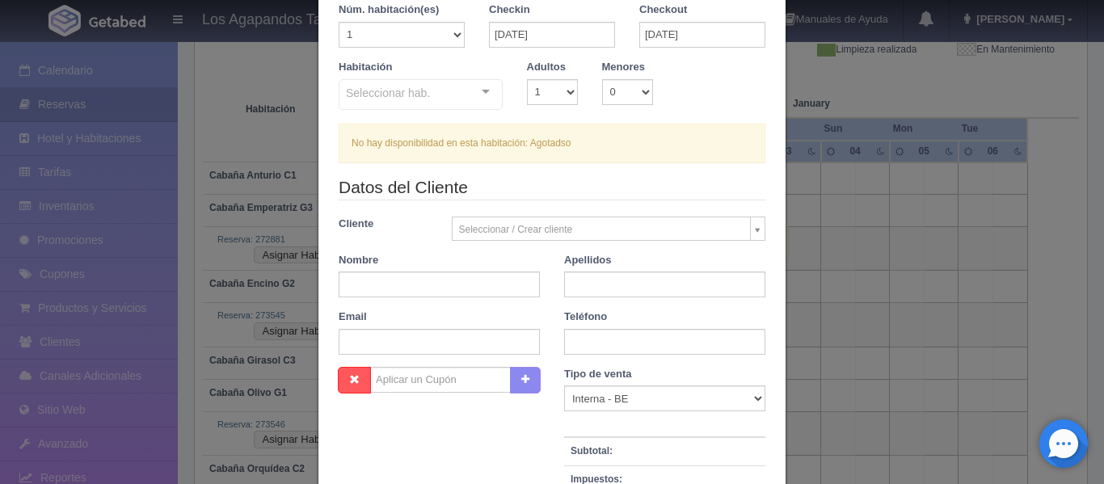
click at [877, 229] on div "Nueva Reserva Núm. habitación(es) 1 2 3 4 5 6 7 8 9 10 11 12 13 14 15 16 17 18 …" at bounding box center [552, 242] width 1104 height 484
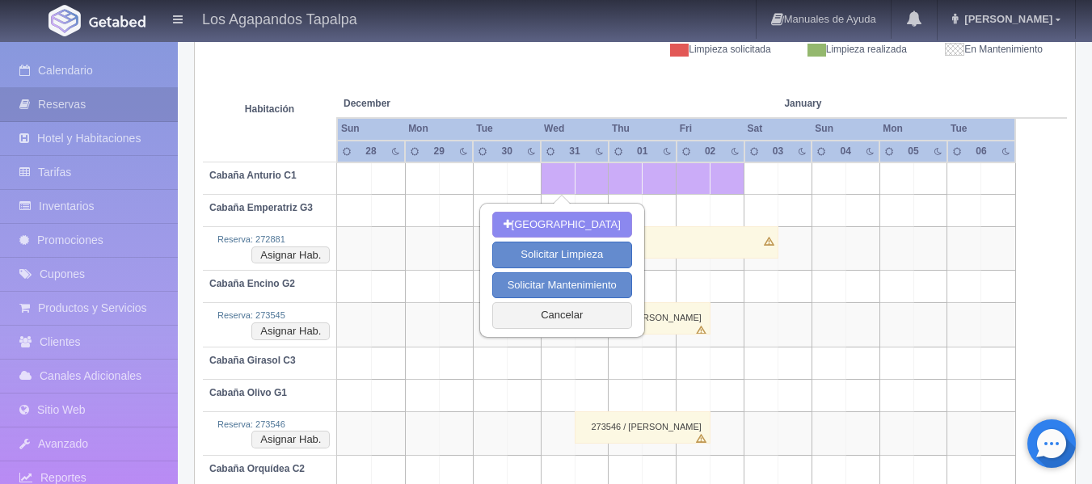
click at [648, 187] on td at bounding box center [659, 178] width 34 height 32
click at [621, 181] on td at bounding box center [625, 178] width 34 height 32
click at [556, 181] on td at bounding box center [558, 178] width 34 height 32
click at [485, 190] on td at bounding box center [490, 178] width 34 height 32
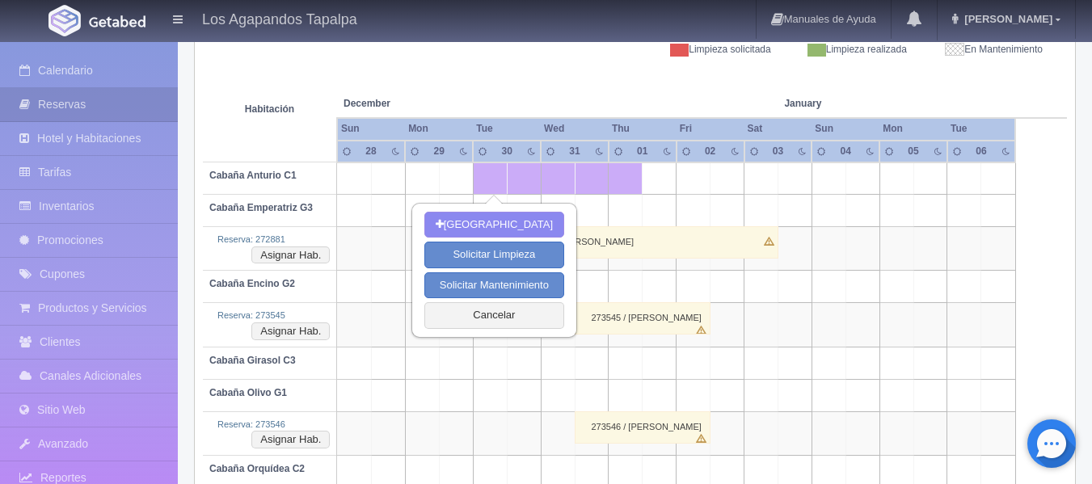
click at [624, 183] on td at bounding box center [625, 178] width 34 height 32
click at [500, 320] on button "Cancelar" at bounding box center [494, 315] width 140 height 27
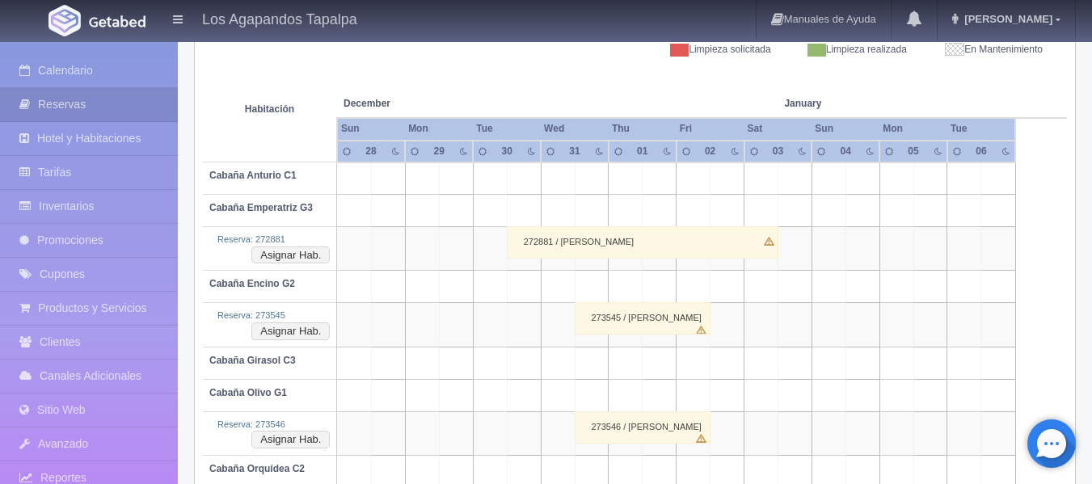
drag, startPoint x: 559, startPoint y: 171, endPoint x: 721, endPoint y: 170, distance: 161.6
click at [721, 170] on tr "Cabaña Anturio C1" at bounding box center [635, 178] width 864 height 32
click at [721, 170] on td at bounding box center [727, 178] width 34 height 32
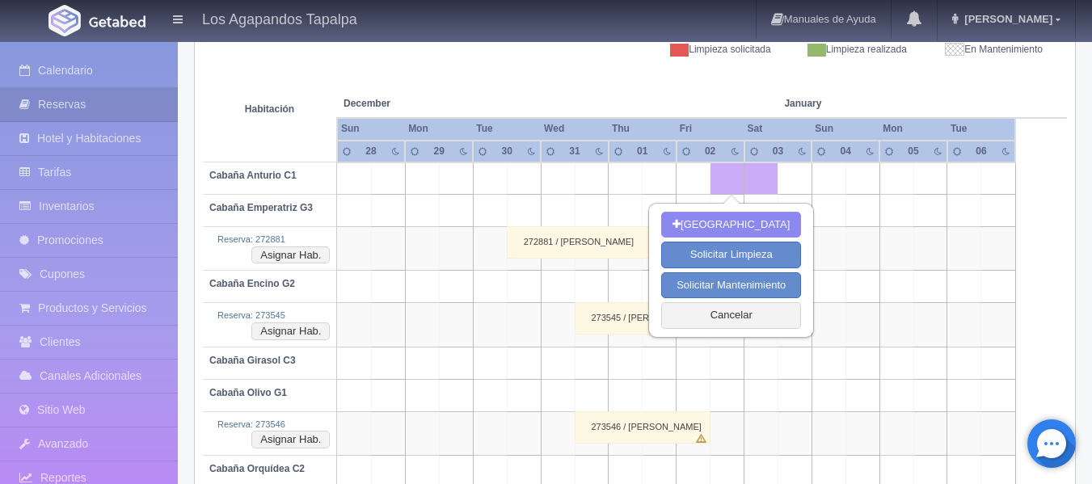
click at [563, 181] on td at bounding box center [558, 178] width 34 height 32
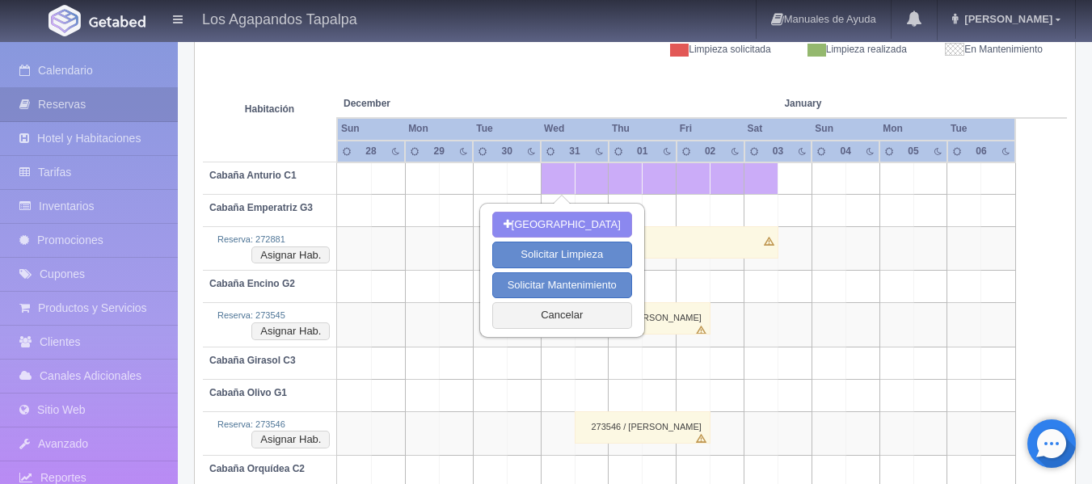
click at [768, 181] on td at bounding box center [761, 178] width 34 height 32
click at [593, 316] on button "Cancelar" at bounding box center [562, 315] width 140 height 27
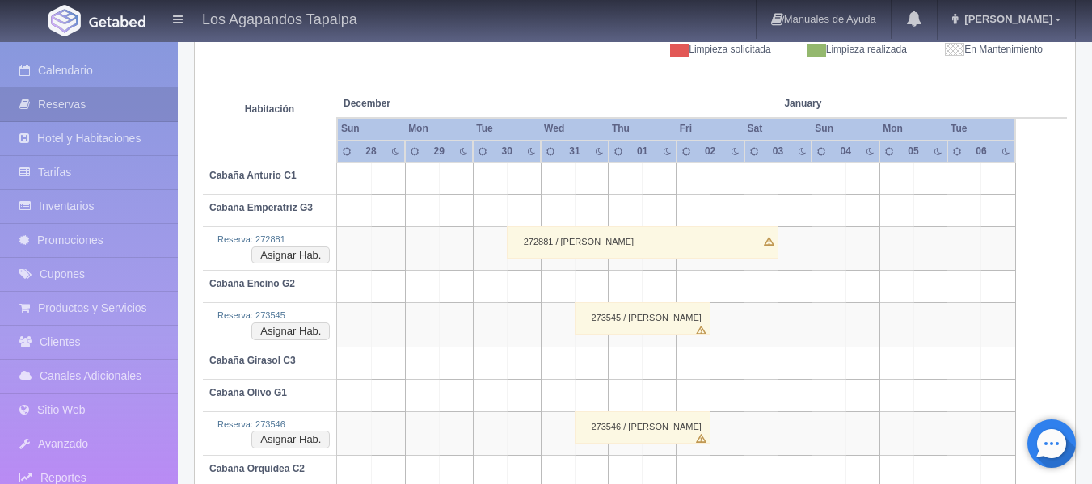
click at [547, 175] on td at bounding box center [558, 178] width 34 height 32
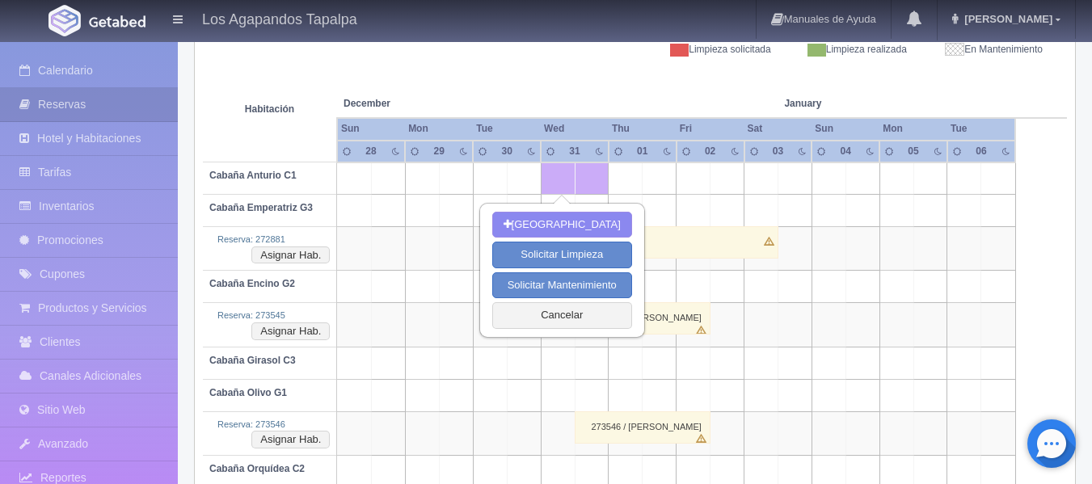
click at [722, 175] on td at bounding box center [727, 178] width 34 height 32
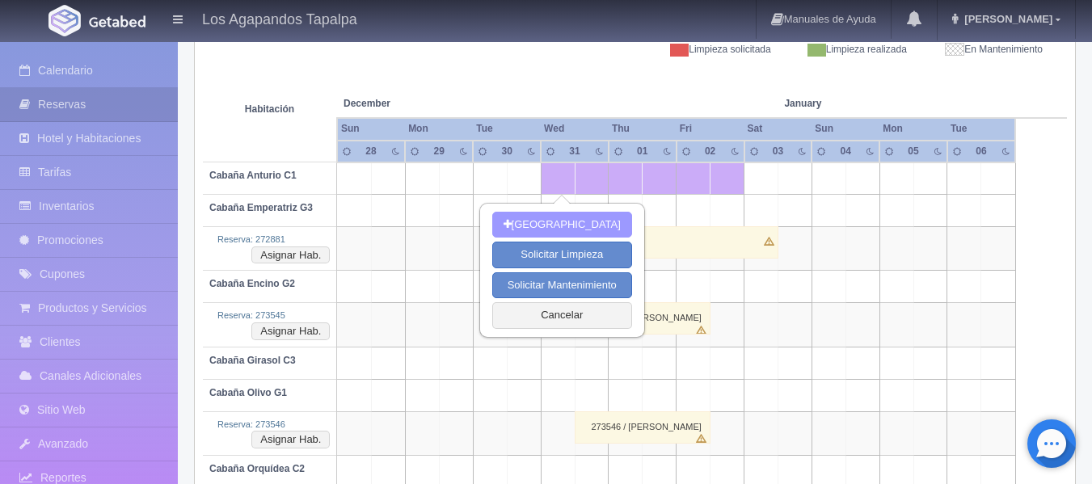
click at [554, 229] on button "Nueva Reserva" at bounding box center [562, 225] width 140 height 27
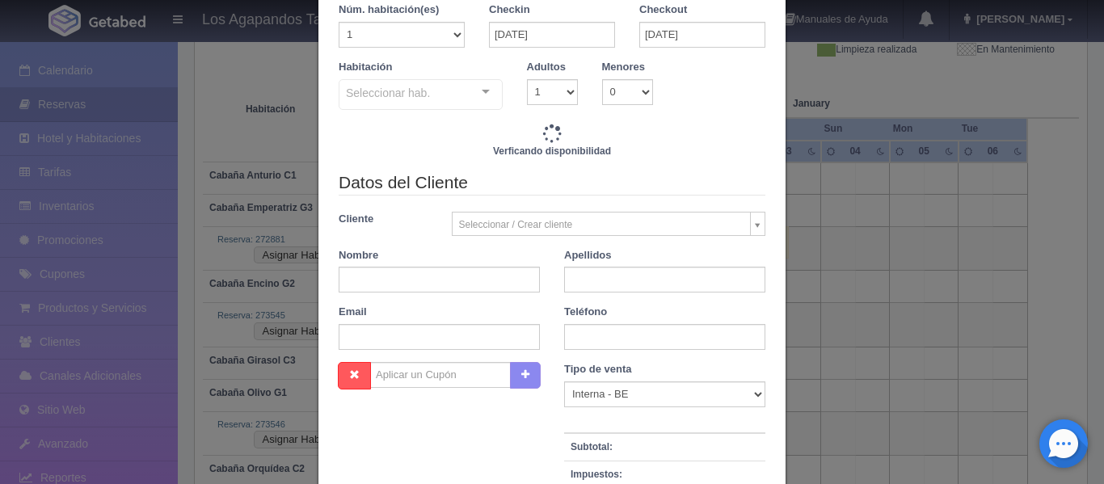
checkbox input "false"
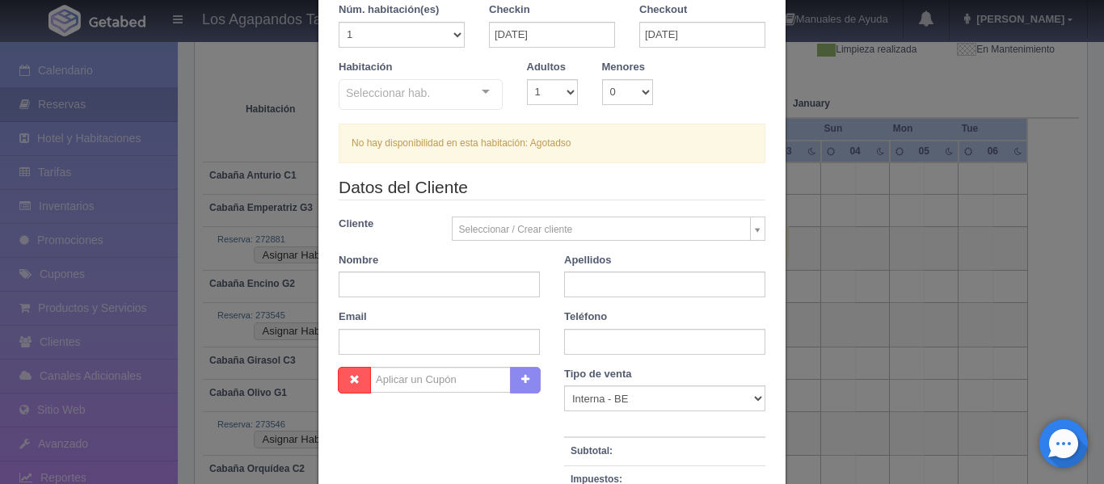
click at [813, 217] on div "Nueva Reserva Núm. habitación(es) 1 2 3 4 5 6 7 8 9 10 11 12 13 14 15 16 17 18 …" at bounding box center [552, 242] width 1104 height 484
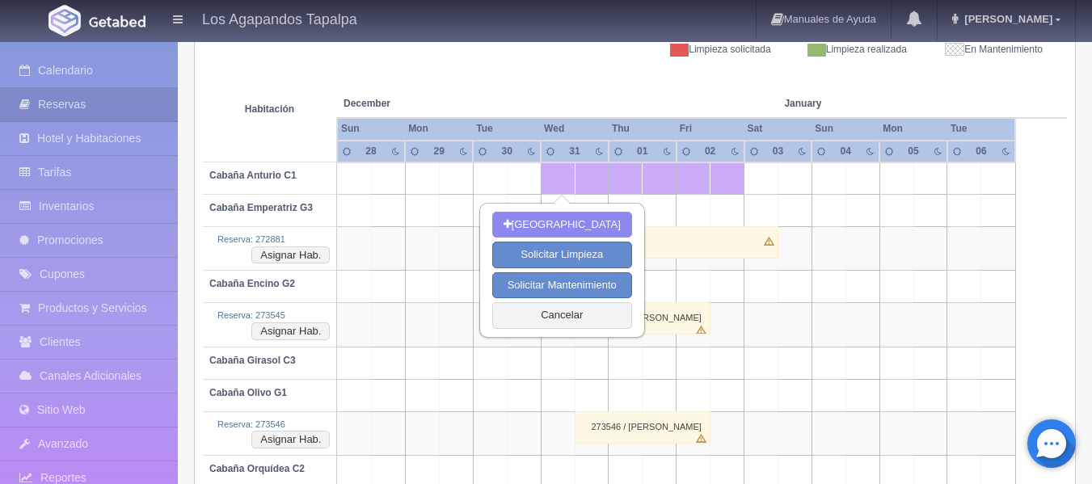
scroll to position [166, 0]
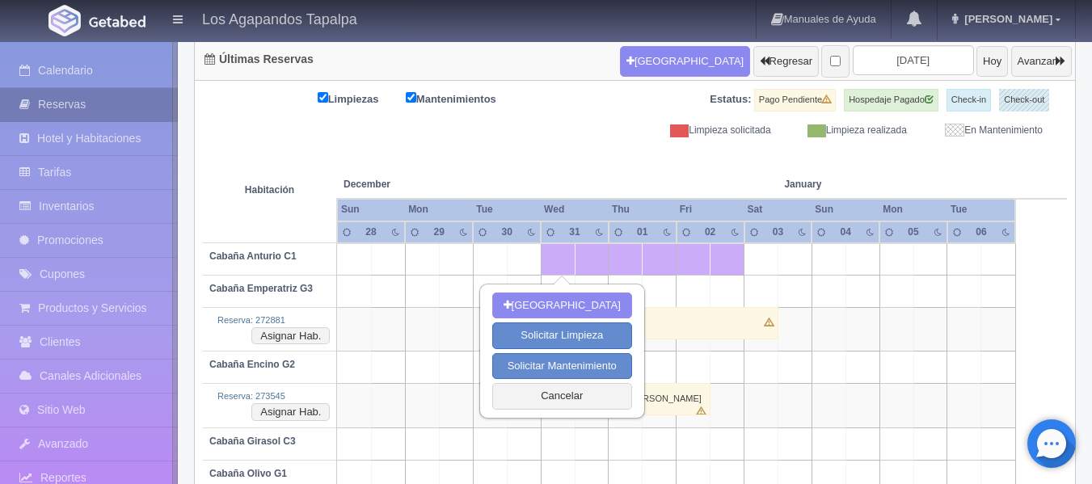
click at [19, 91] on link "Reservas" at bounding box center [89, 104] width 178 height 33
click at [80, 51] on div "Calendario Reservas Hotel y Habitaciones Tarifas Inventarios Promociones Cupone…" at bounding box center [89, 284] width 178 height 484
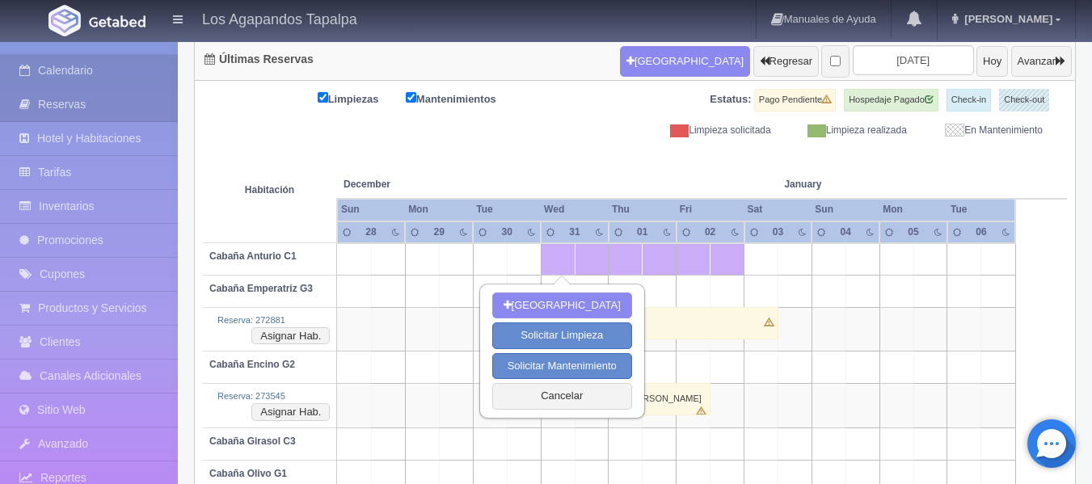
click at [90, 66] on link "Calendario" at bounding box center [89, 70] width 178 height 33
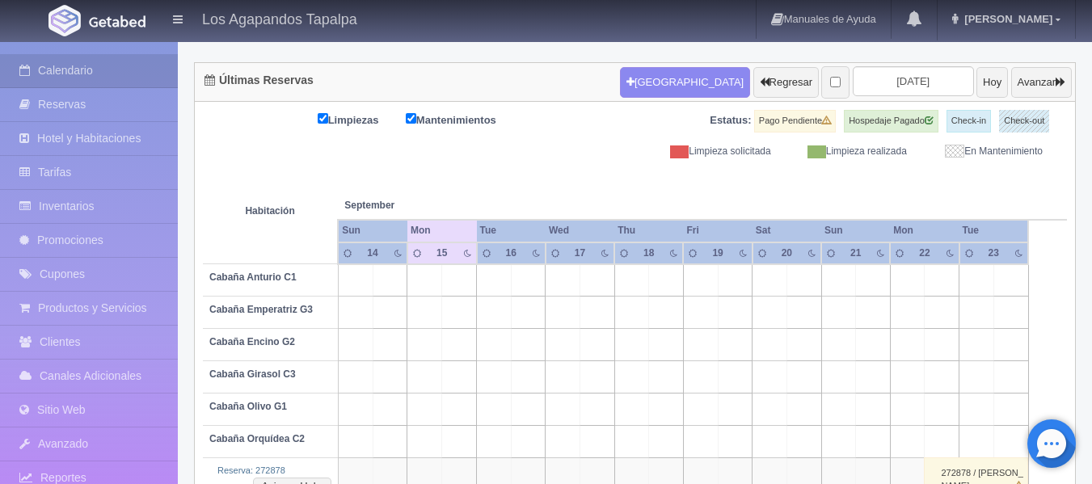
scroll to position [116, 0]
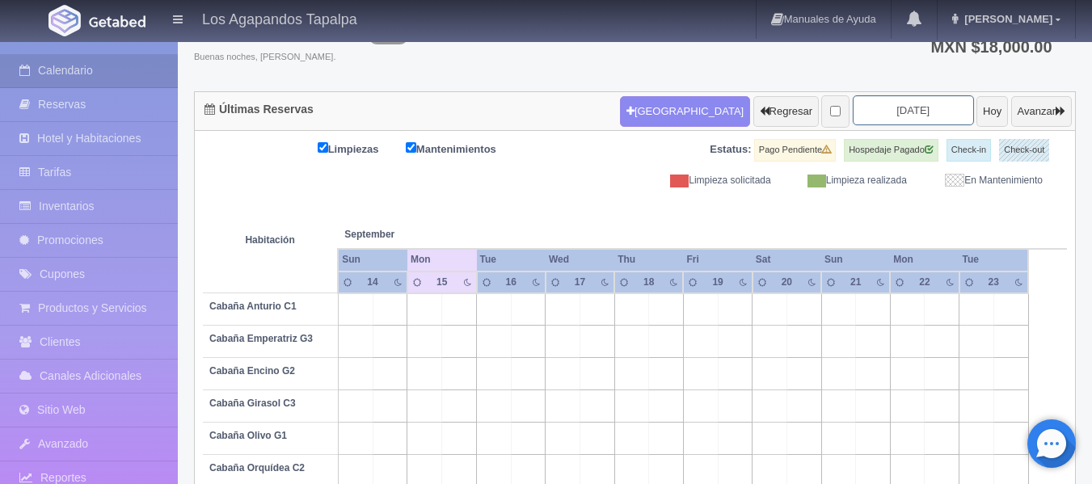
click at [886, 115] on input "2025-09-16" at bounding box center [912, 110] width 121 height 30
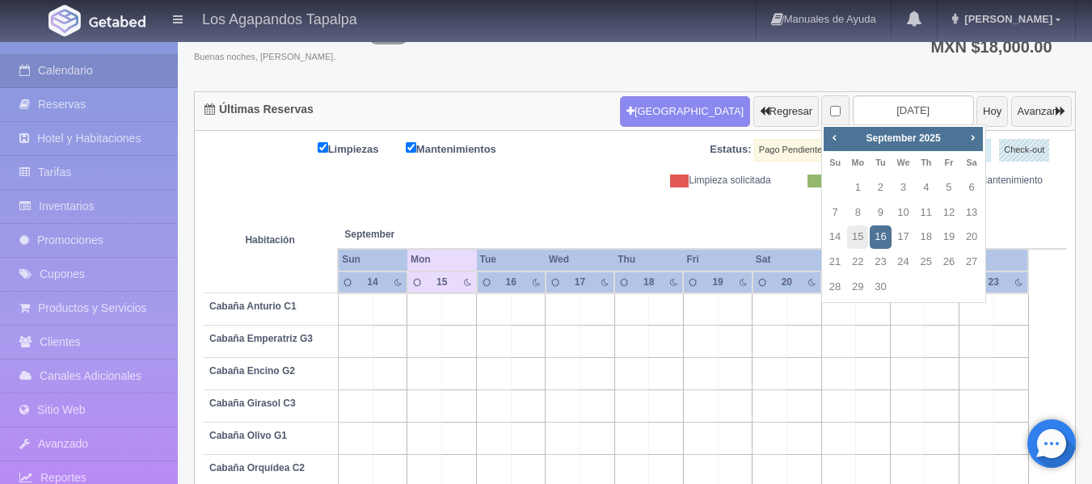
click at [983, 146] on div "Prev Next September 2025 Su Mo Tu We Th Fr Sa 1 2 3 4 5 6 7 8 9 10 11 12 13 14 …" at bounding box center [903, 213] width 165 height 179
click at [970, 140] on span "Next" at bounding box center [972, 137] width 13 height 13
click at [877, 282] on link "30" at bounding box center [879, 287] width 21 height 23
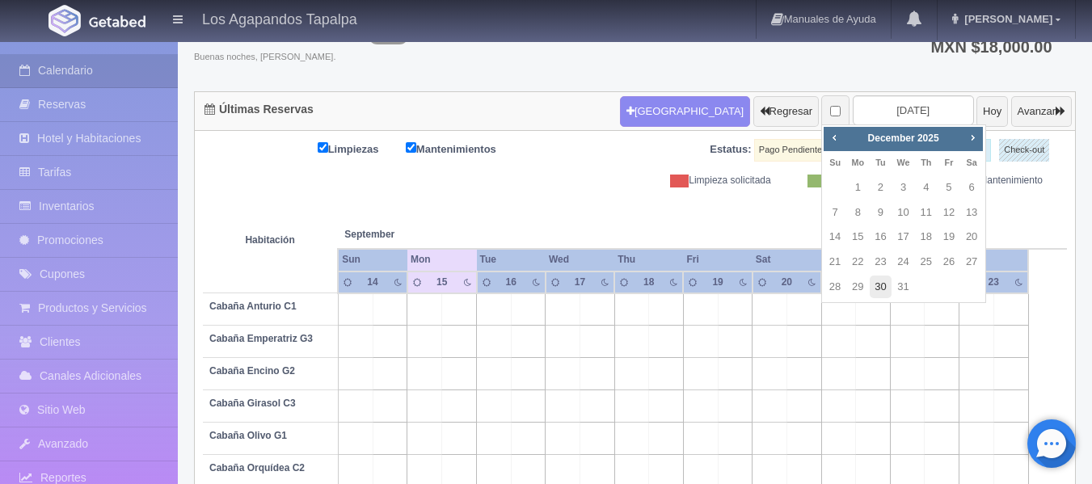
type input "2025-12-30"
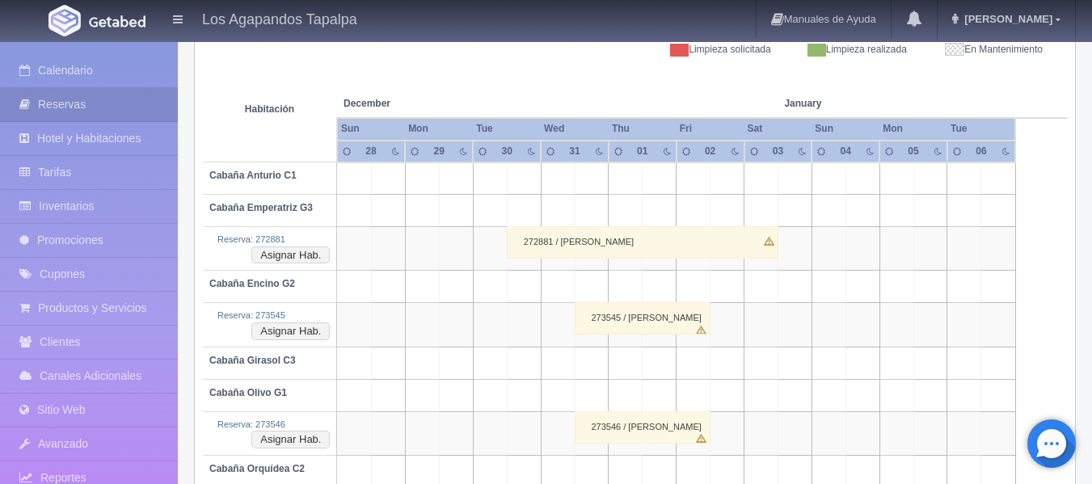
scroll to position [166, 0]
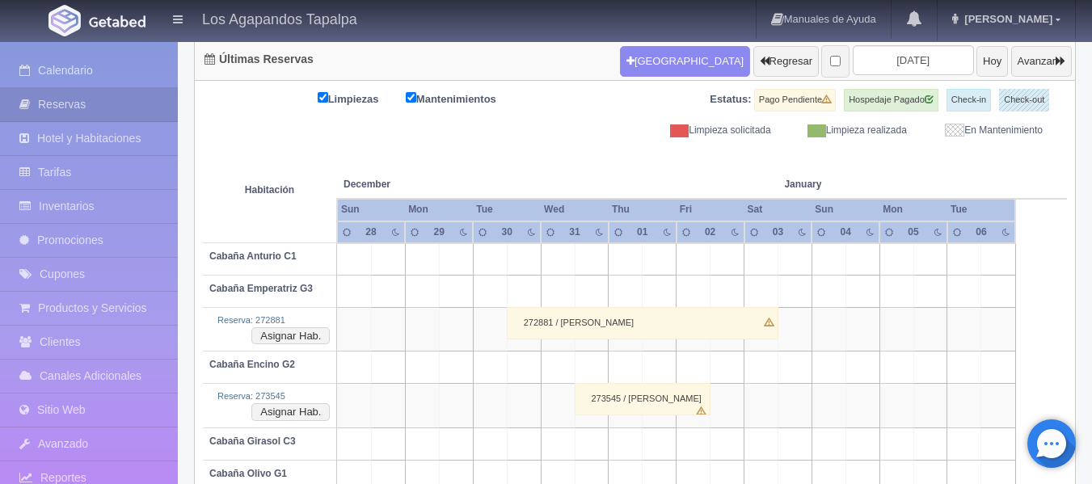
drag, startPoint x: 489, startPoint y: 252, endPoint x: 563, endPoint y: 252, distance: 74.3
click at [563, 252] on tr "Cabaña Anturio C1" at bounding box center [635, 259] width 864 height 32
click at [566, 254] on td at bounding box center [558, 259] width 34 height 32
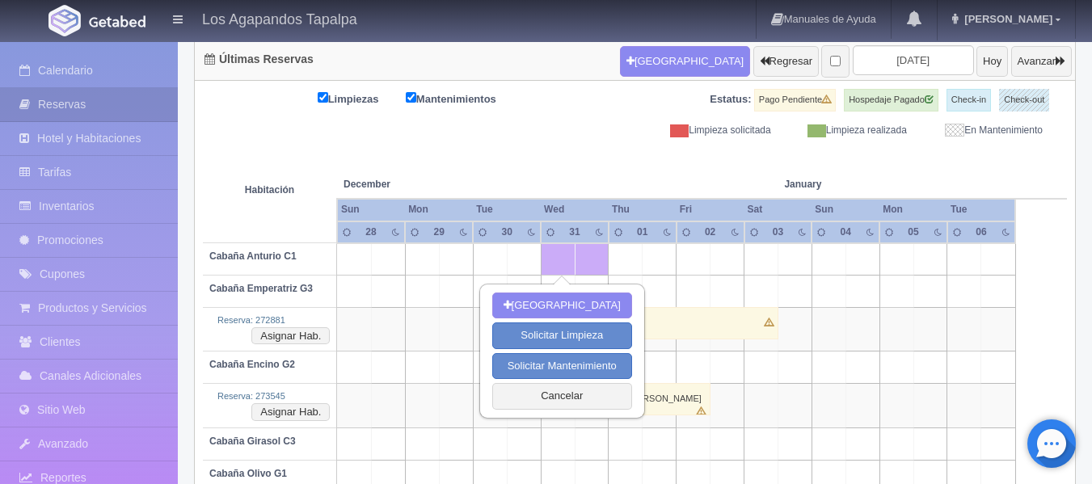
click at [725, 257] on td at bounding box center [727, 259] width 34 height 32
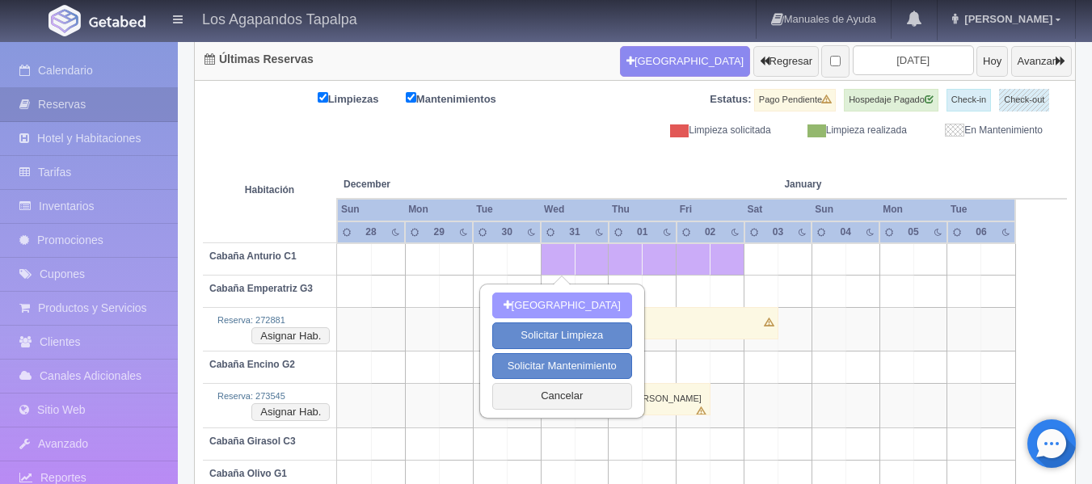
click at [581, 304] on button "[GEOGRAPHIC_DATA]" at bounding box center [562, 305] width 140 height 27
type input "[DATE]"
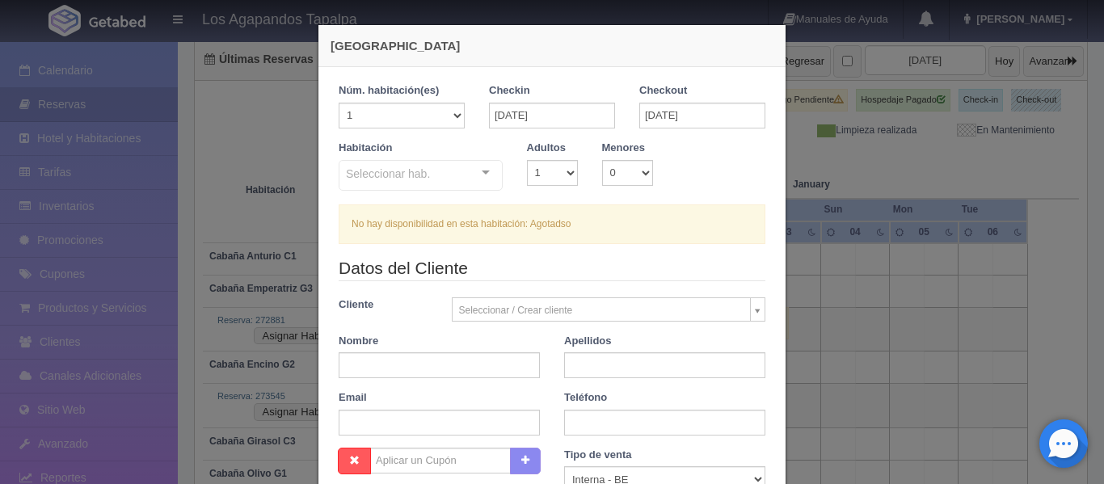
click at [833, 298] on div "[GEOGRAPHIC_DATA] Núm. habitación(es) 1 2 3 4 5 6 7 8 9 10 11 12 13 14 15 16 17…" at bounding box center [552, 242] width 1104 height 484
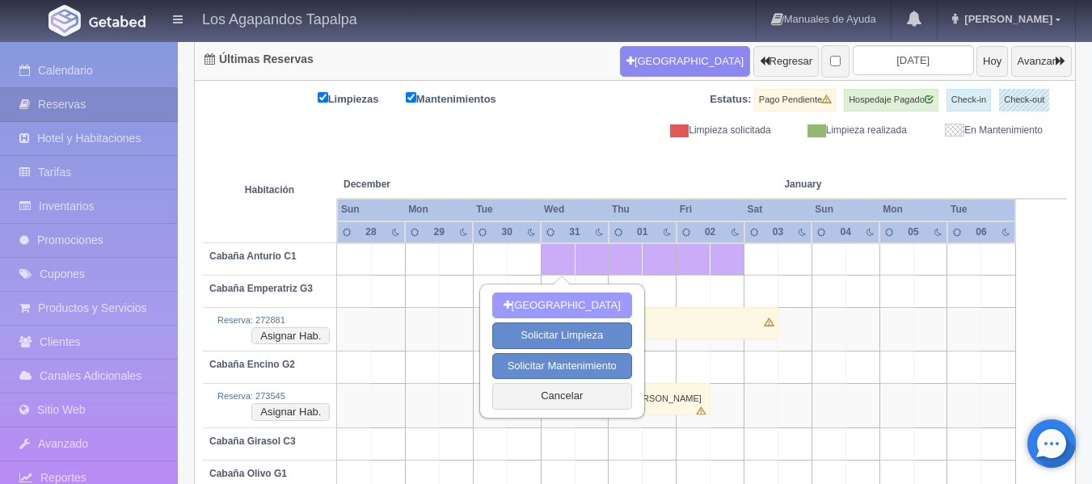
click at [511, 303] on icon at bounding box center [507, 305] width 8 height 11
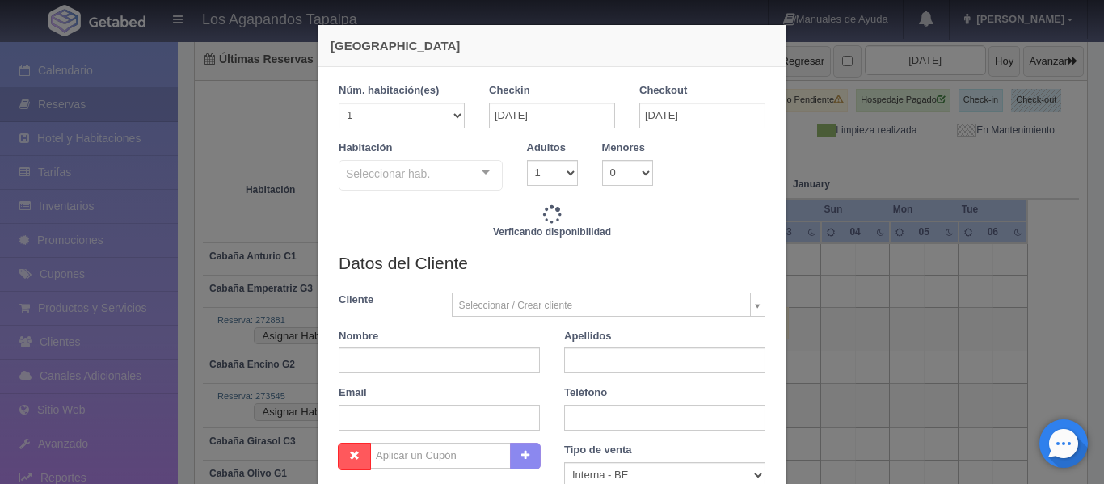
checkbox input "false"
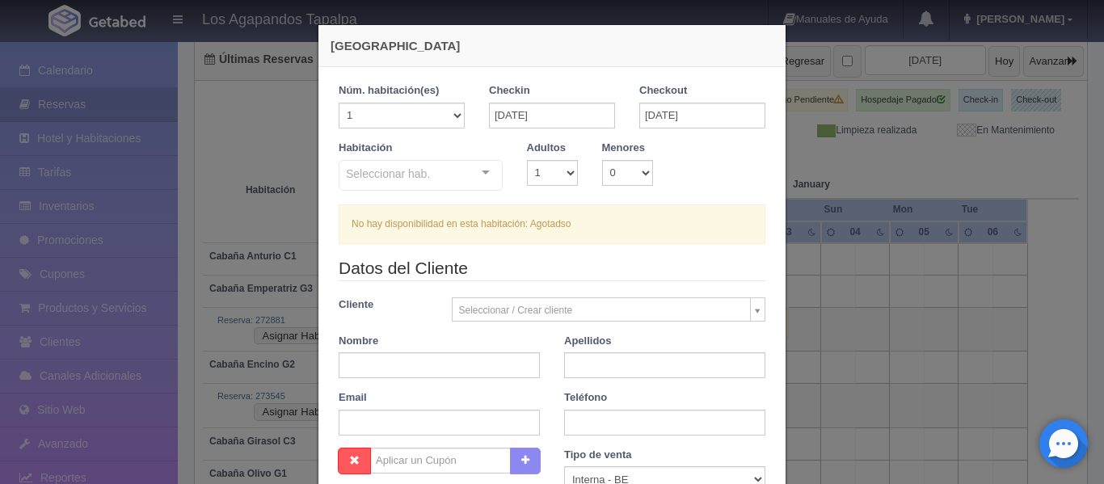
click at [846, 282] on div "[GEOGRAPHIC_DATA] Núm. habitación(es) 1 2 3 4 5 6 7 8 9 10 11 12 13 14 15 16 17…" at bounding box center [552, 242] width 1104 height 484
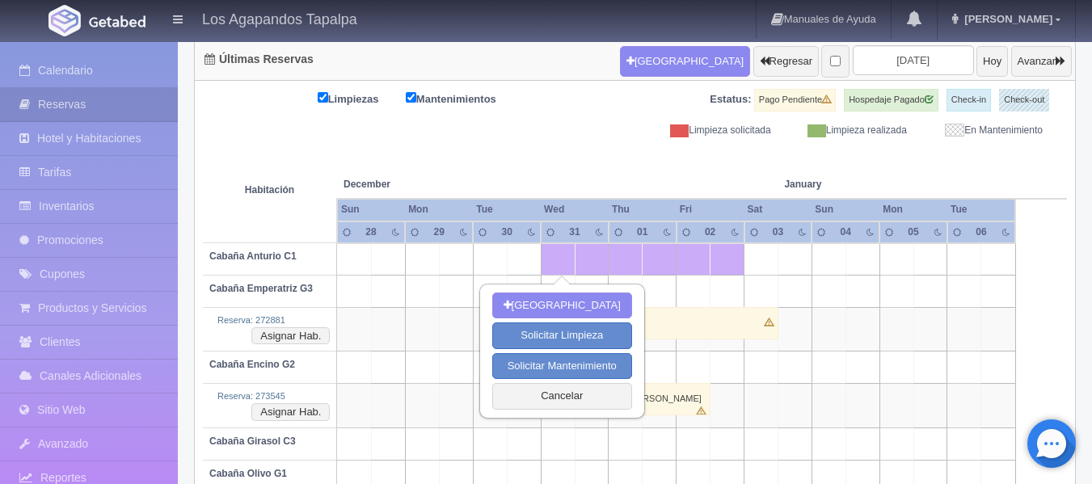
click at [599, 422] on td "273545 / [PERSON_NAME]" at bounding box center [591, 406] width 34 height 44
click at [587, 389] on button "Cancelar" at bounding box center [562, 396] width 140 height 27
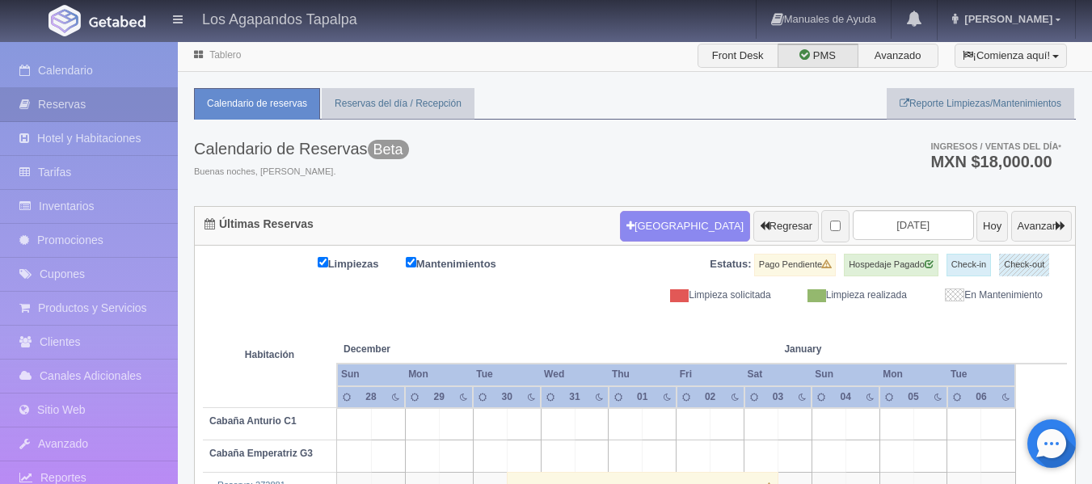
scroll to position [0, 0]
click at [908, 225] on input "[DATE]" at bounding box center [912, 226] width 121 height 30
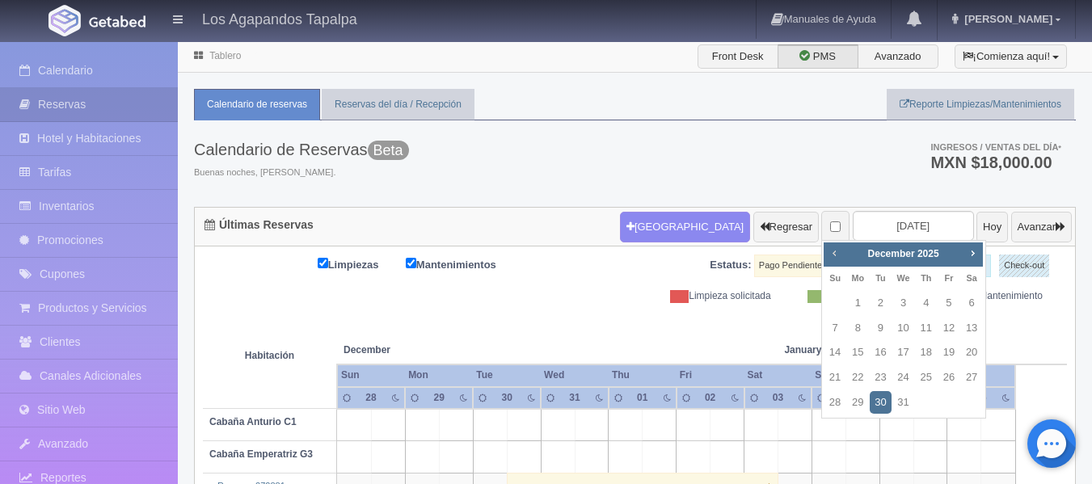
click at [837, 255] on span "Prev" at bounding box center [833, 252] width 13 height 13
click at [945, 298] on link "3" at bounding box center [948, 303] width 21 height 23
type input "[DATE]"
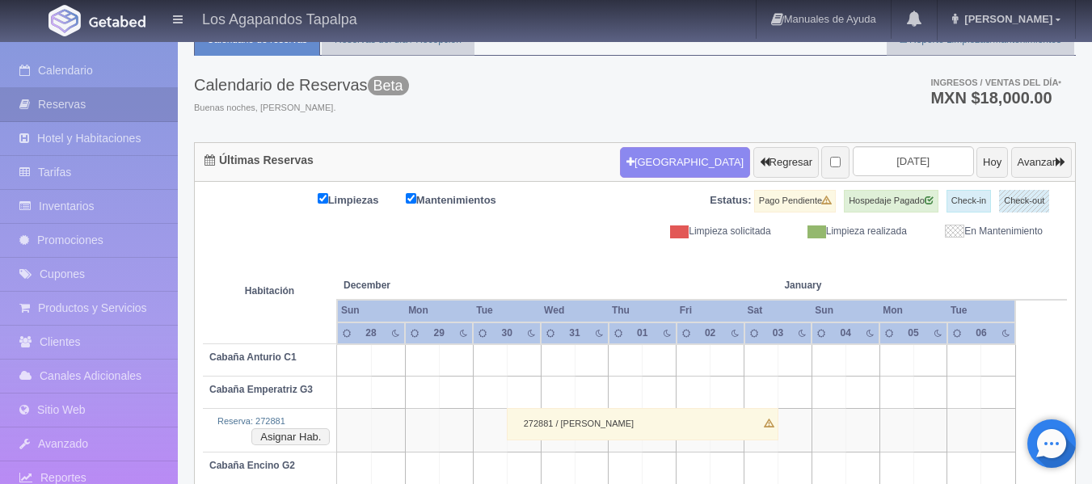
scroll to position [155, 0]
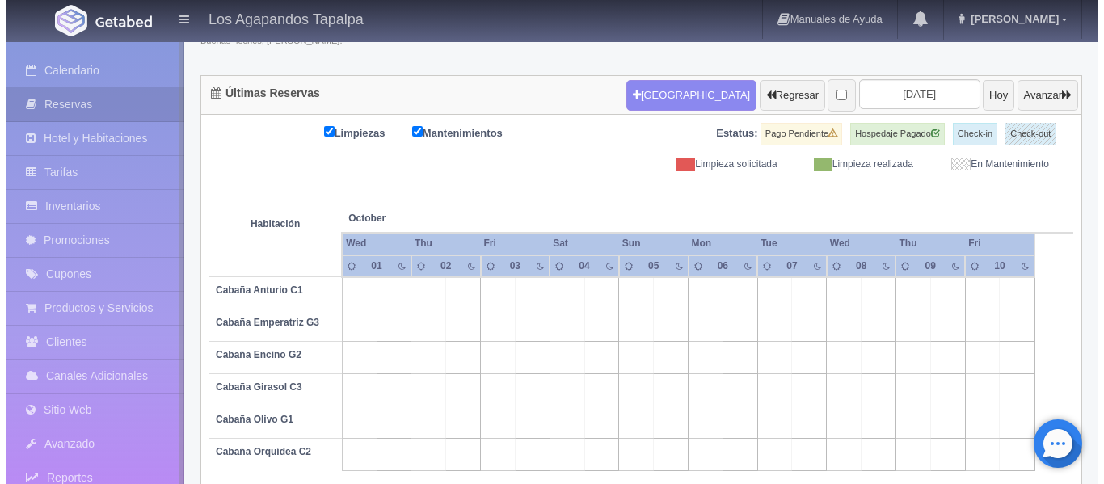
scroll to position [153, 0]
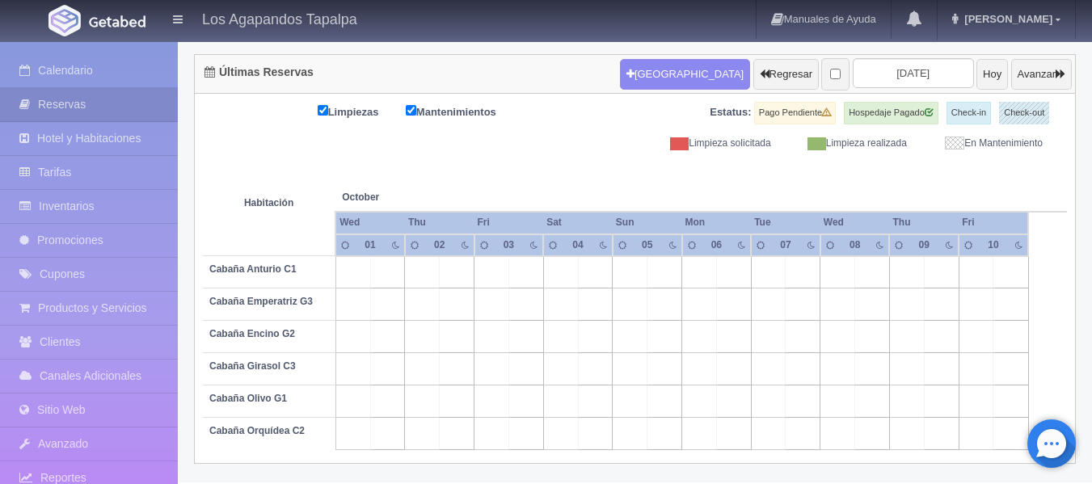
drag, startPoint x: 487, startPoint y: 398, endPoint x: 534, endPoint y: 398, distance: 46.9
click at [534, 398] on tr "Cabaña Olivo G1" at bounding box center [635, 401] width 864 height 32
click at [640, 74] on button "[GEOGRAPHIC_DATA]" at bounding box center [685, 74] width 130 height 31
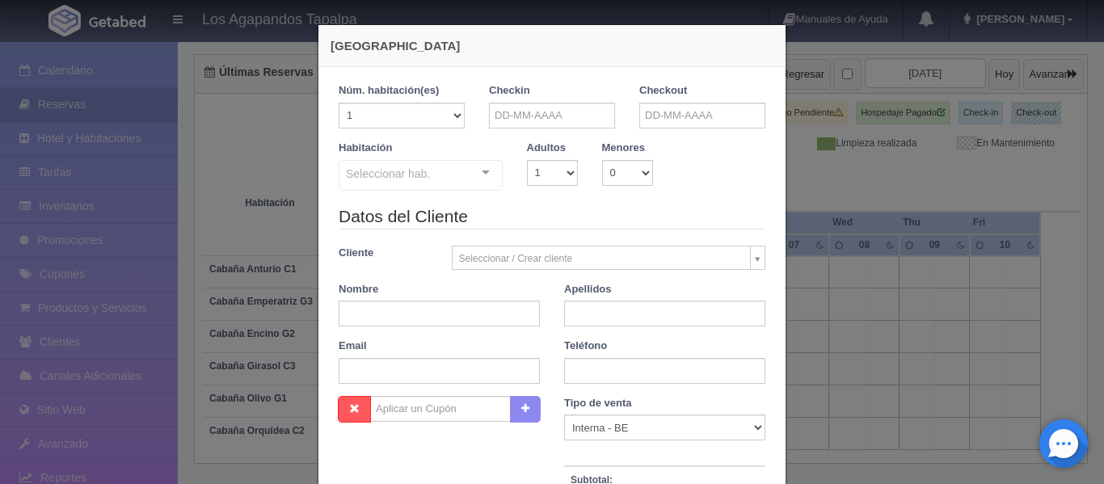
checkbox input "false"
click at [543, 119] on input "text" at bounding box center [552, 116] width 126 height 26
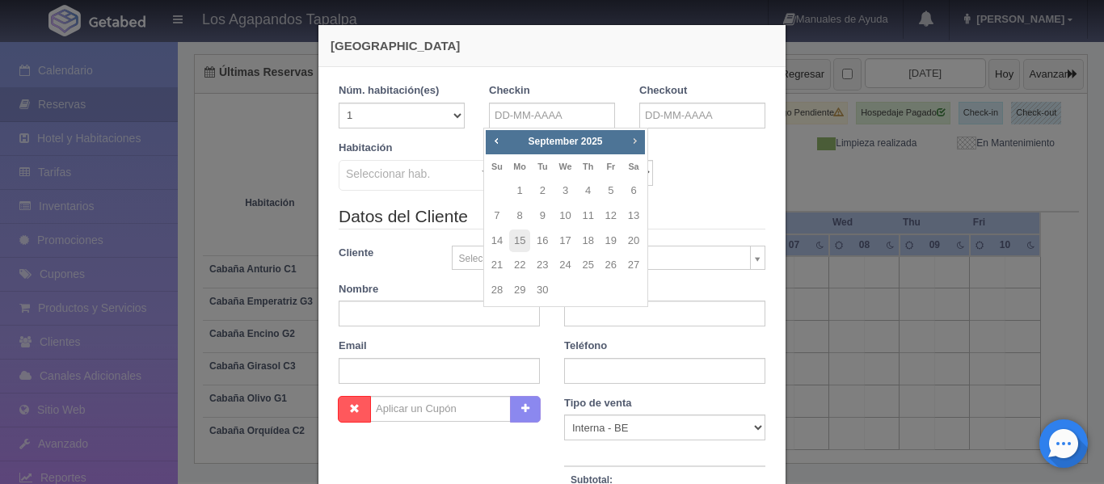
click at [630, 143] on span "Next" at bounding box center [634, 140] width 13 height 13
click at [612, 187] on link "3" at bounding box center [610, 190] width 21 height 23
type input "[DATE]"
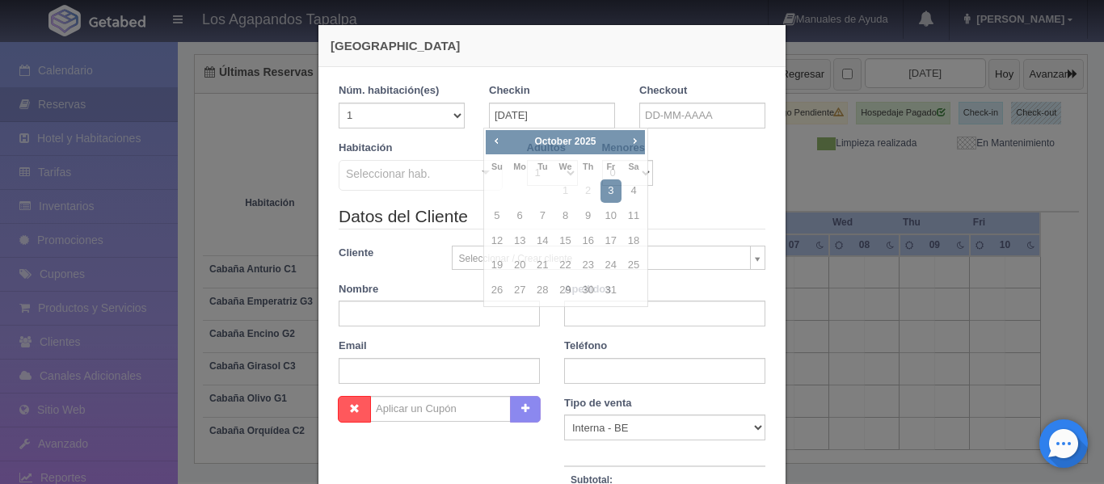
checkbox input "false"
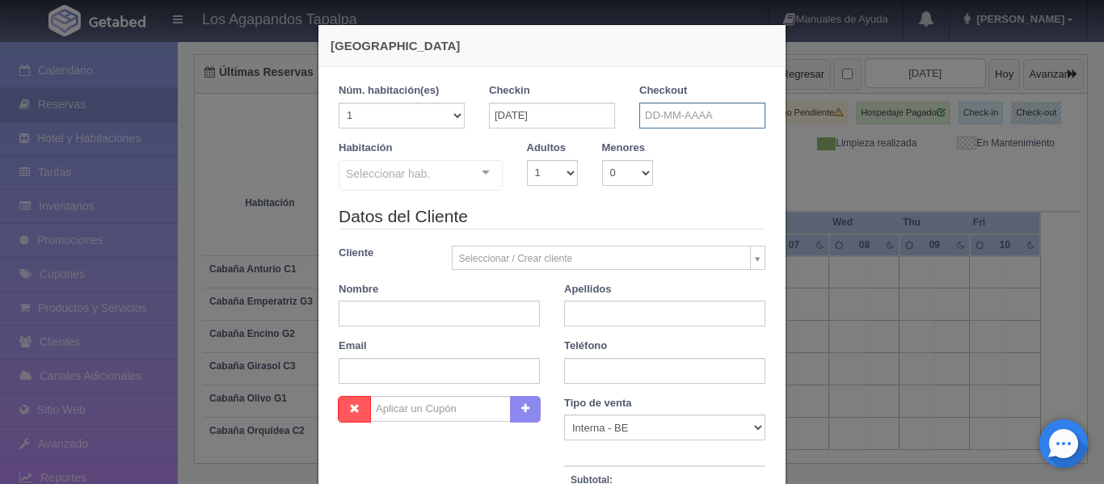
click at [671, 116] on input "text" at bounding box center [702, 116] width 126 height 26
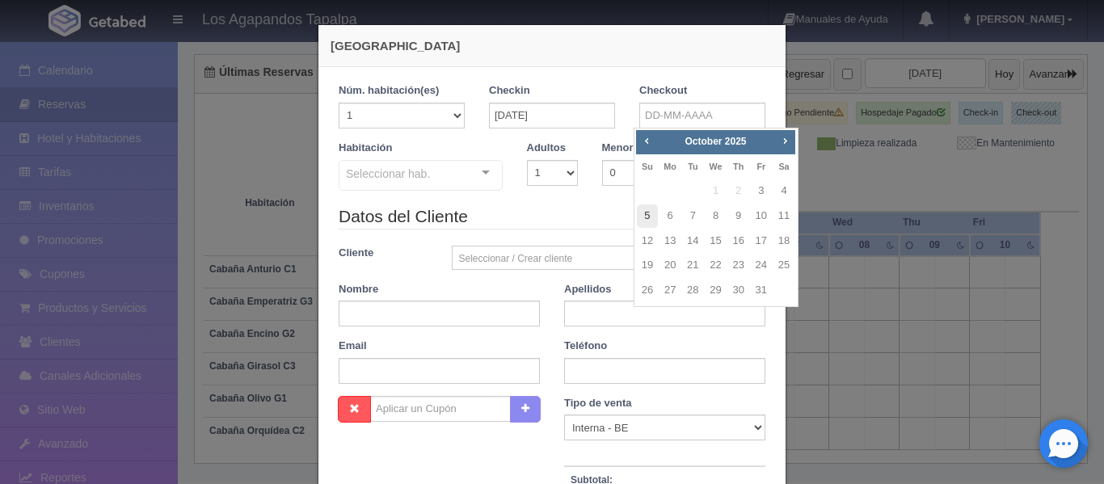
click at [648, 212] on link "5" at bounding box center [647, 215] width 21 height 23
type input "[DATE]"
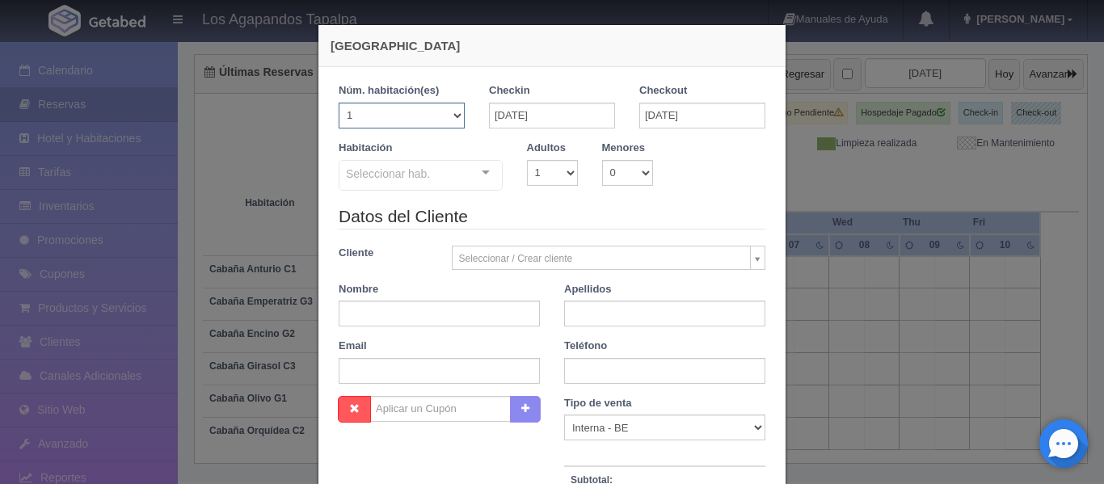
click at [452, 114] on select "1 2 3 4 5 6 7 8 9 10 11 12 13 14 15 16 17 18 19 20" at bounding box center [402, 116] width 126 height 26
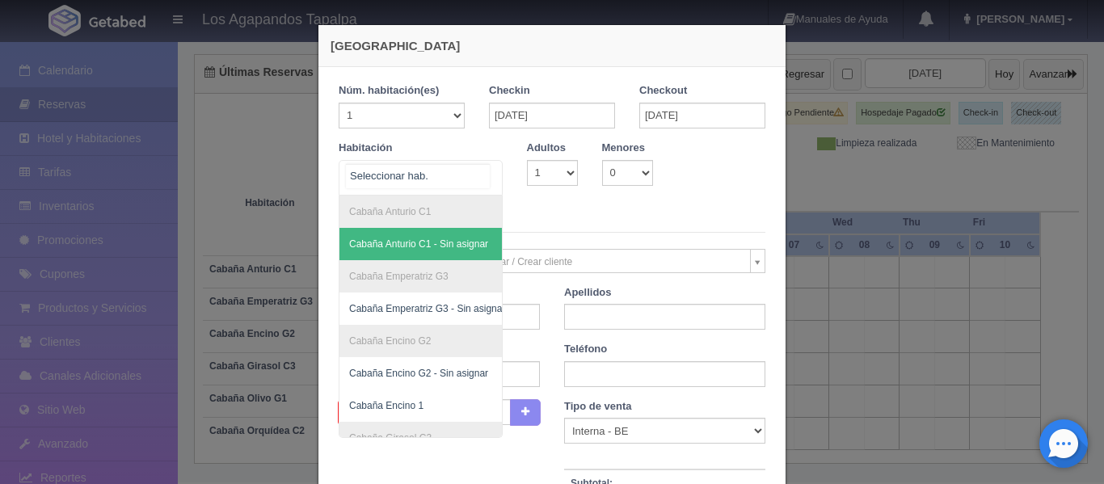
click at [482, 179] on div "Cabaña Anturio C1 Cabaña Anturio C1 - Sin asignar [PERSON_NAME] G3 [PERSON_NAME…" at bounding box center [421, 178] width 164 height 36
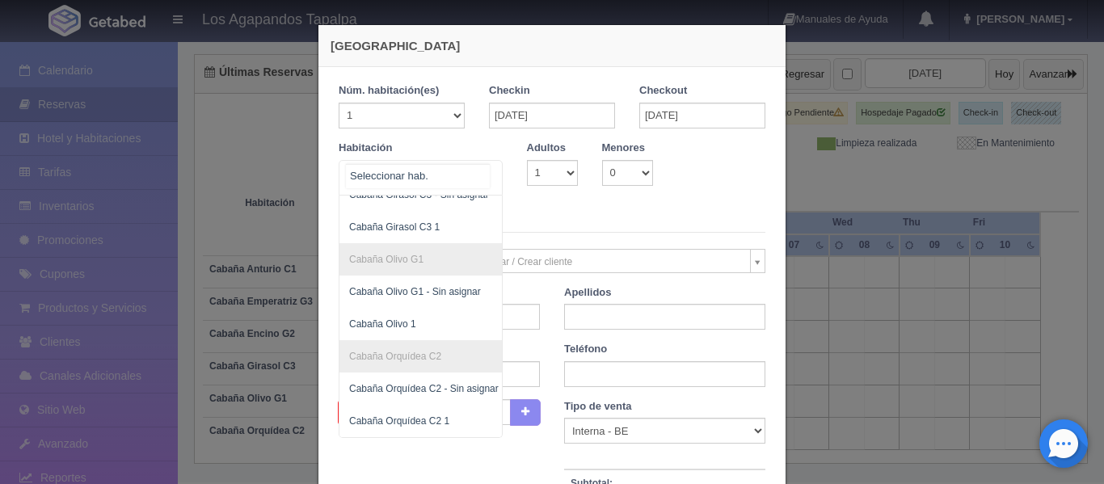
scroll to position [81, 0]
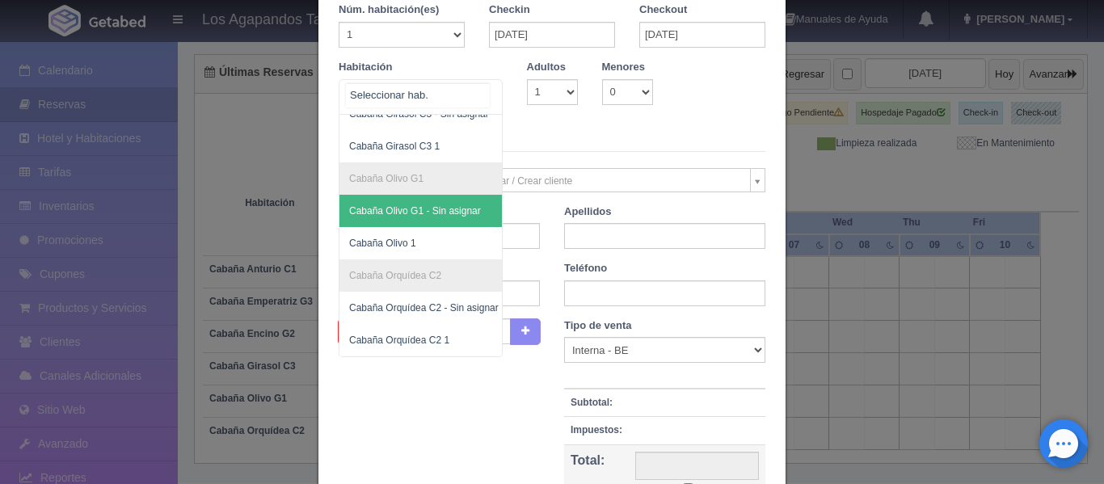
click at [418, 205] on span "Cabaña Olivo G1 - Sin asignar" at bounding box center [426, 211] width 175 height 32
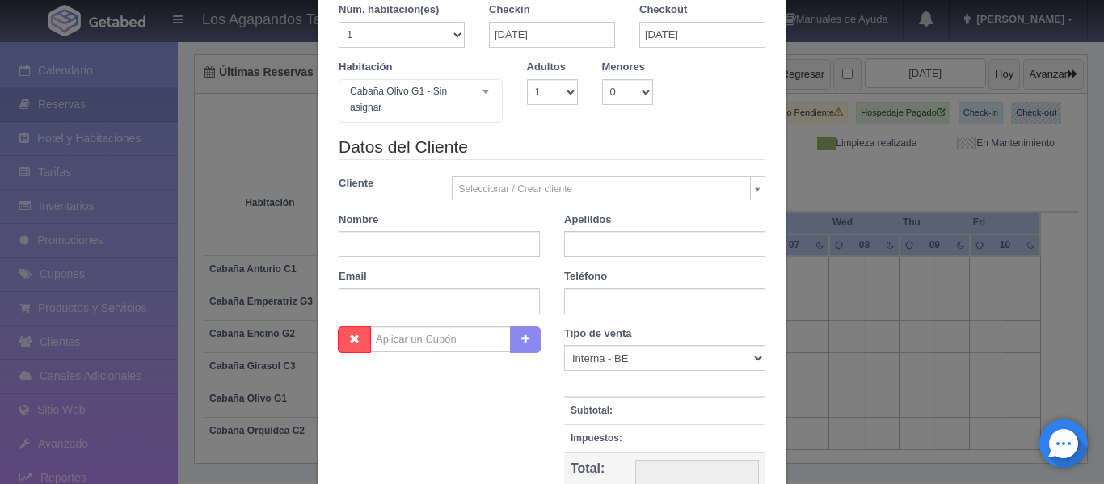
checkbox input "false"
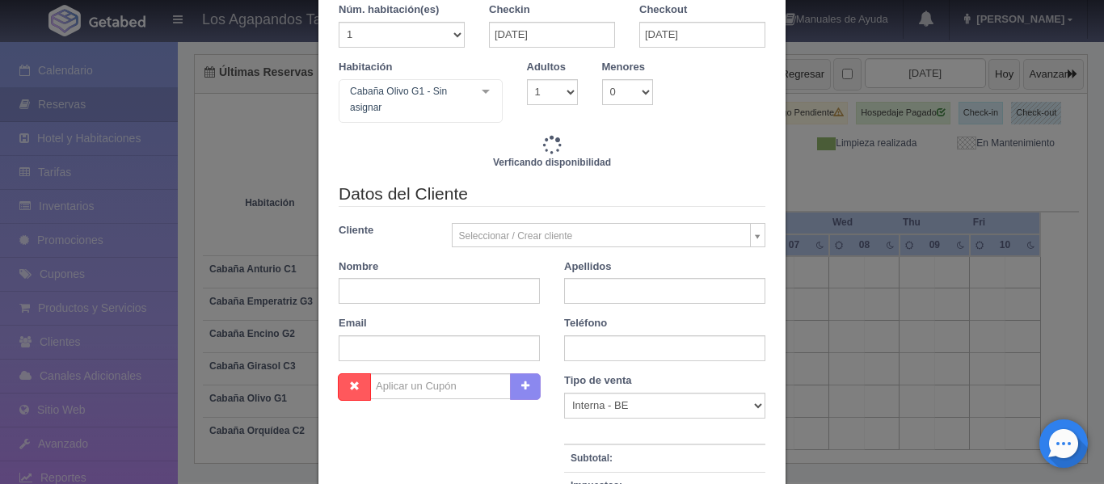
type input "4500.00"
checkbox input "false"
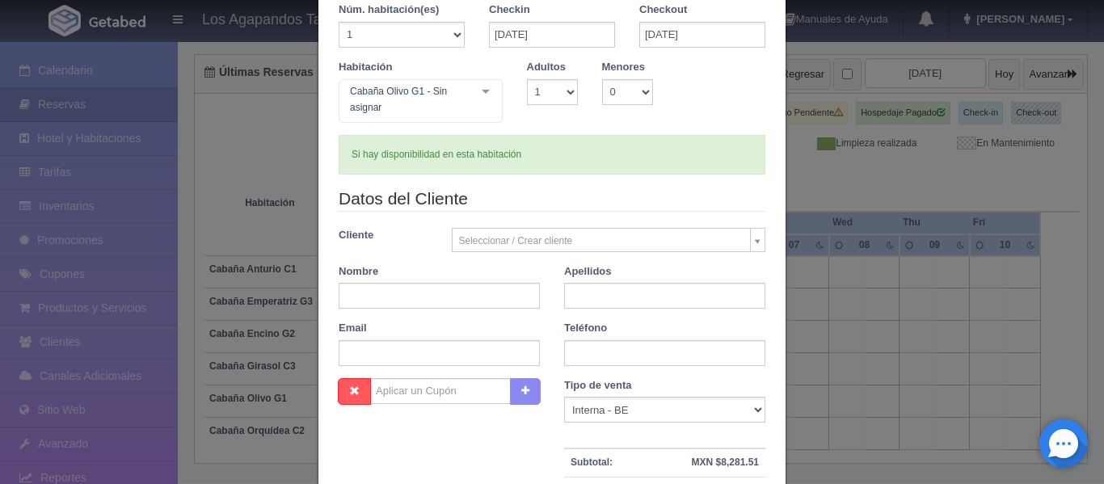
click at [531, 235] on body "Los Agapandos Tapalpa Manuales de Ayuda Actualizaciones recientes [PERSON_NAME]…" at bounding box center [552, 185] width 1104 height 595
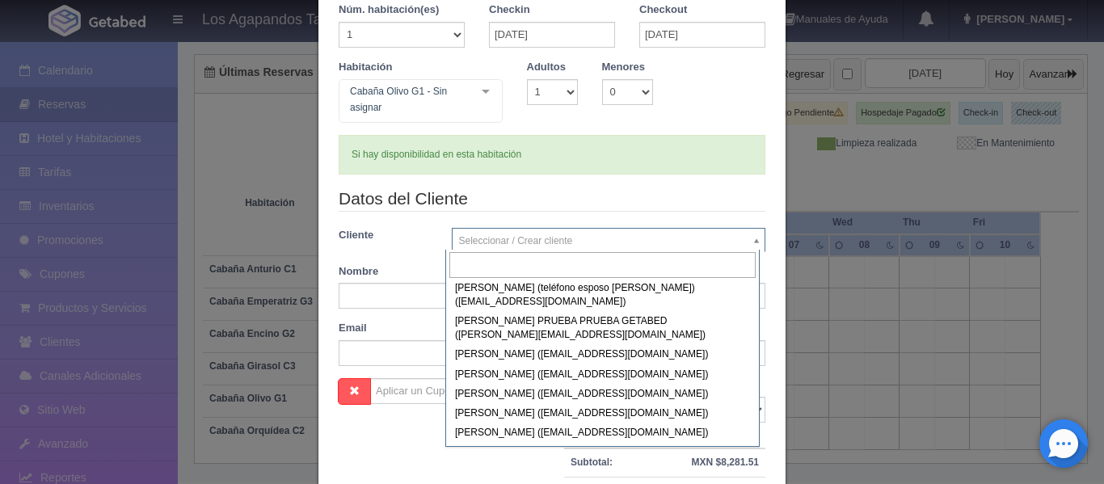
scroll to position [0, 0]
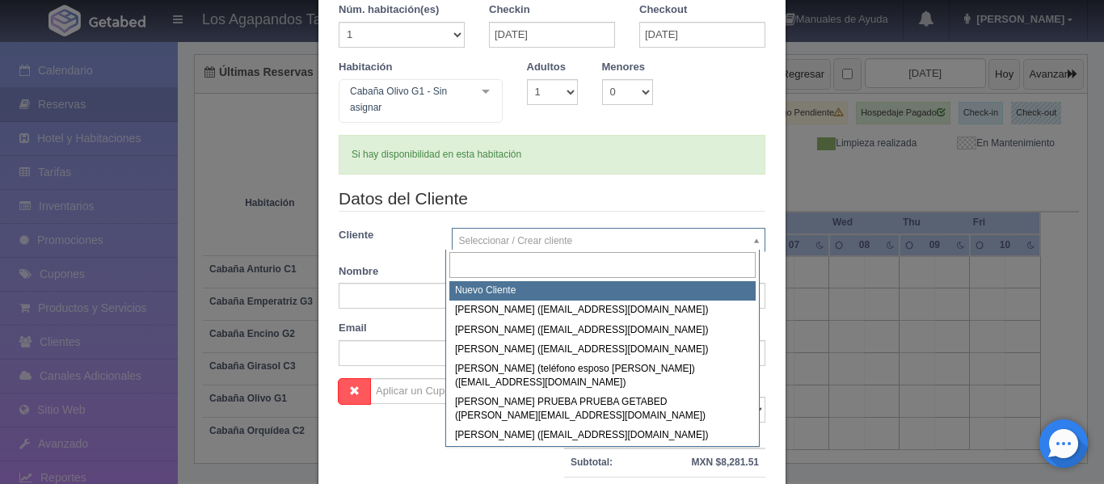
select select "-1"
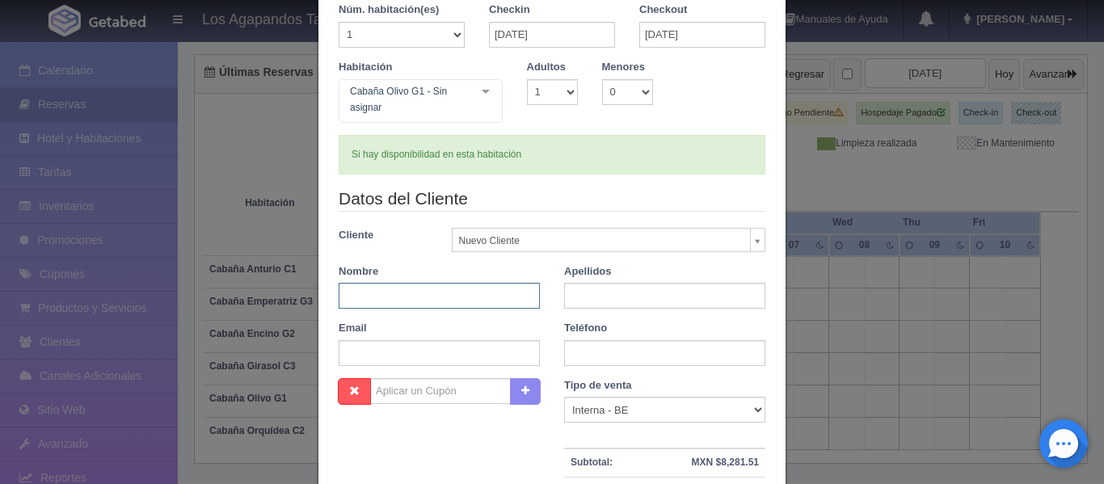
click at [389, 297] on input "text" at bounding box center [439, 296] width 201 height 26
type input "[PERSON_NAME]"
type input "Loza"
click at [438, 344] on input "text" at bounding box center [439, 353] width 201 height 26
paste input "[PERSON_NAME][EMAIL_ADDRESS][DOMAIN_NAME]"
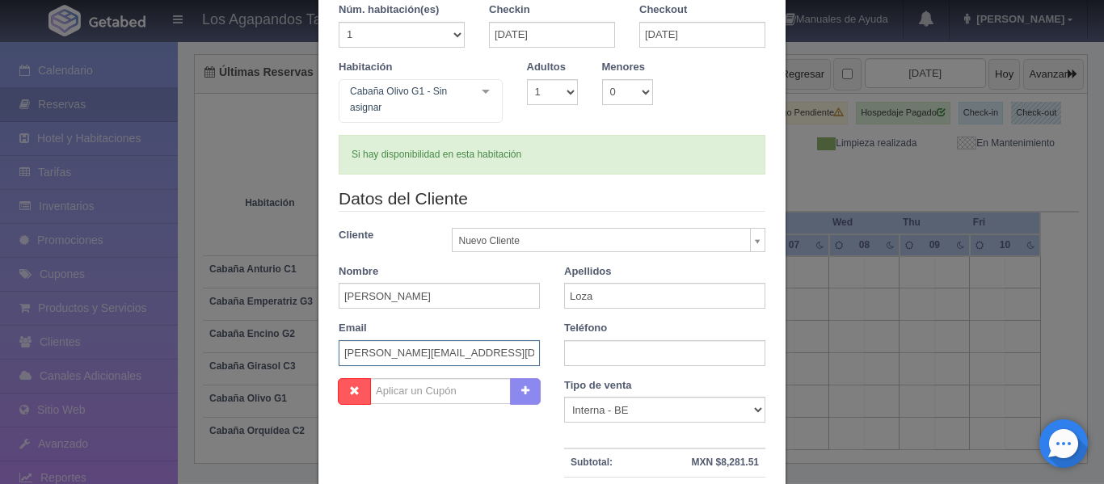
type input "[PERSON_NAME][EMAIL_ADDRESS][DOMAIN_NAME]"
click at [612, 343] on input "text" at bounding box center [664, 353] width 201 height 26
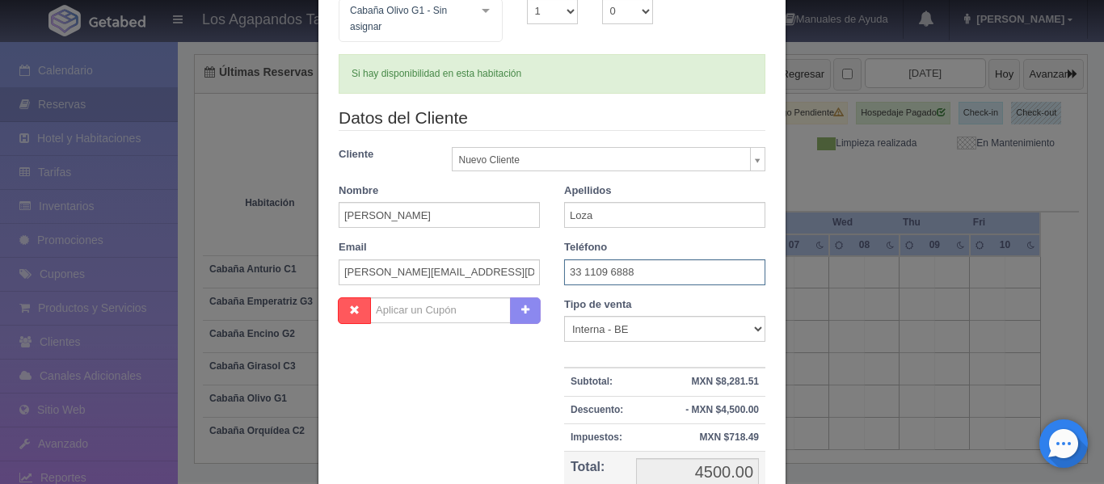
type input "33 1109 6888"
click at [633, 329] on select "Correo Electronico Interna - BE Llamada OTA Externa Otro WALK IN" at bounding box center [664, 329] width 201 height 26
select select "walkin"
click at [564, 316] on select "Correo Electronico Interna - BE Llamada OTA Externa Otro WALK IN" at bounding box center [664, 329] width 201 height 26
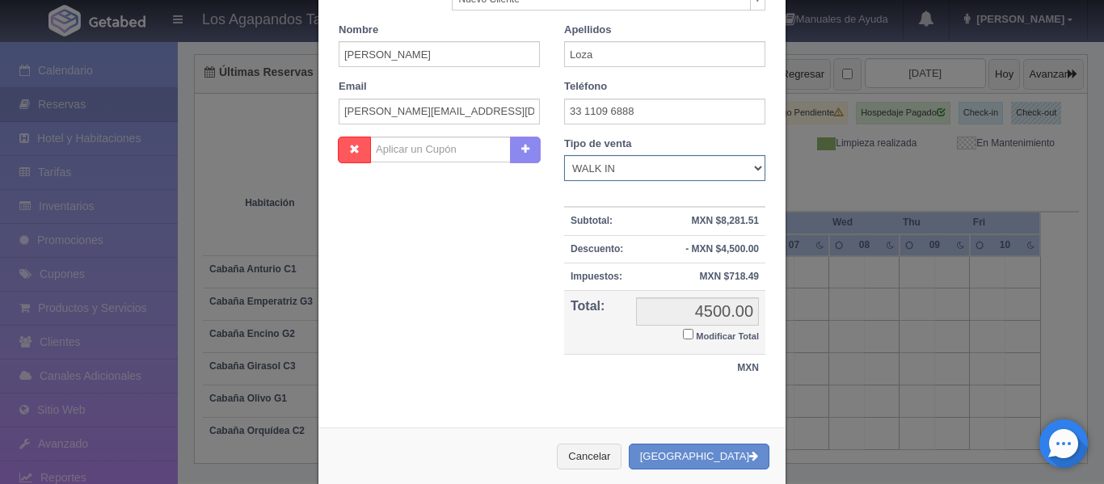
scroll to position [323, 0]
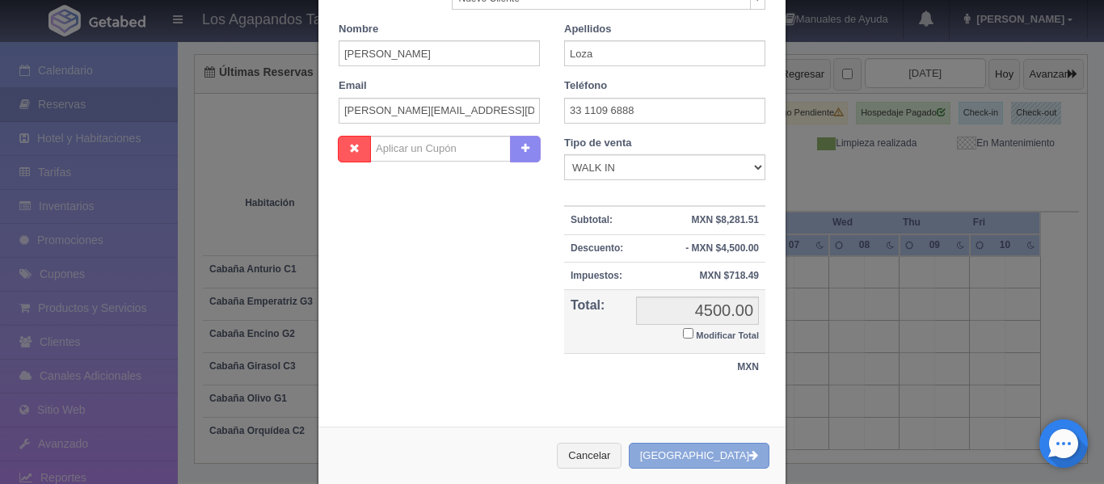
click at [706, 456] on button "[GEOGRAPHIC_DATA]" at bounding box center [699, 456] width 141 height 27
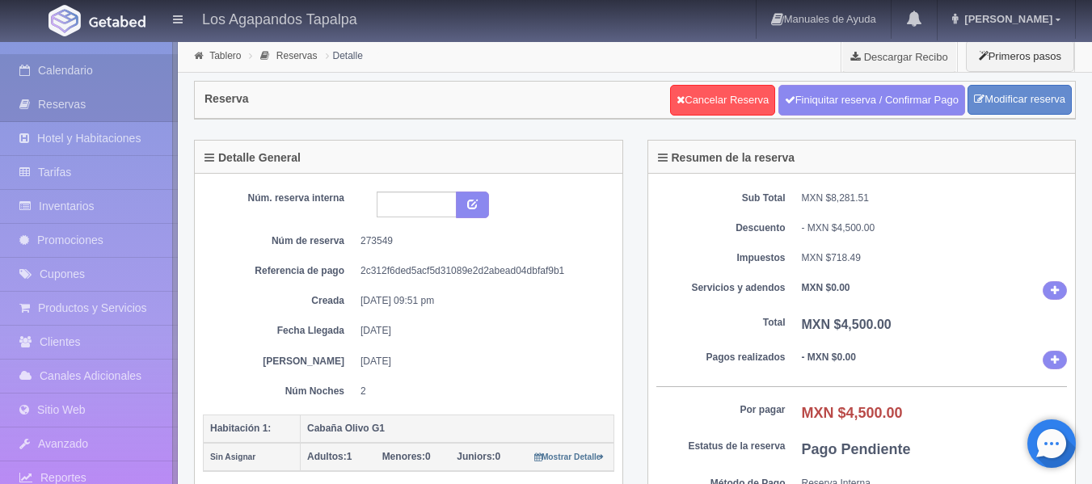
click at [88, 71] on link "Calendario" at bounding box center [89, 70] width 178 height 33
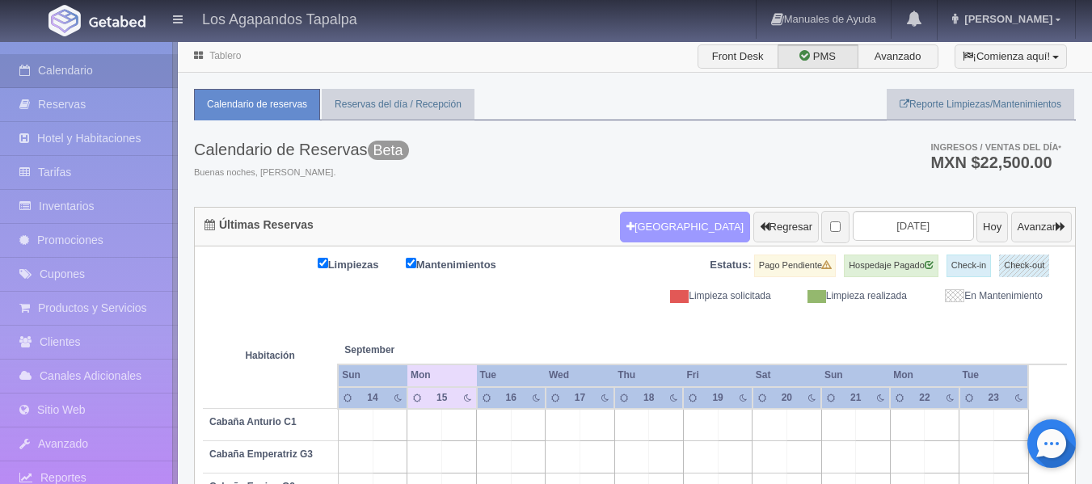
click at [669, 229] on button "[GEOGRAPHIC_DATA]" at bounding box center [685, 227] width 130 height 31
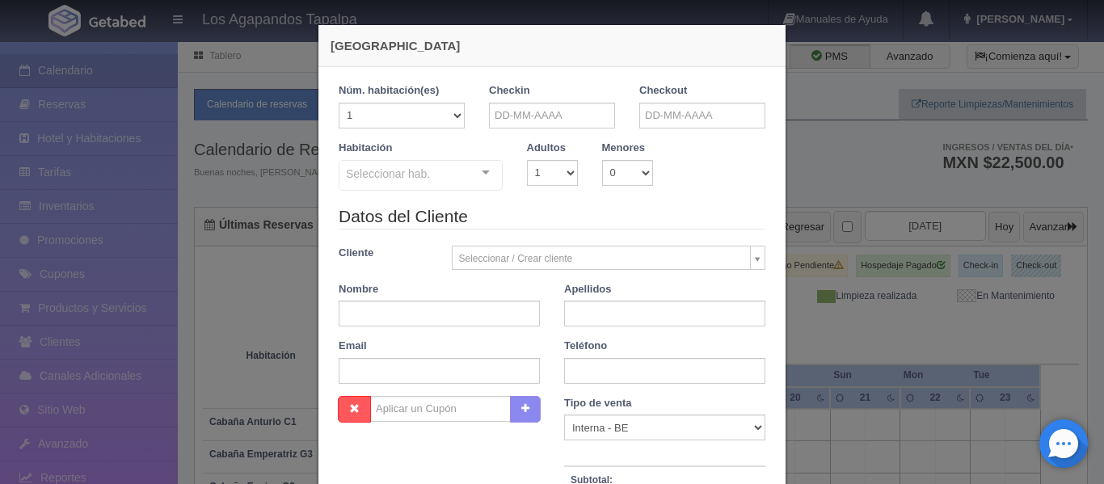
checkbox input "false"
click at [548, 120] on input "text" at bounding box center [552, 116] width 126 height 26
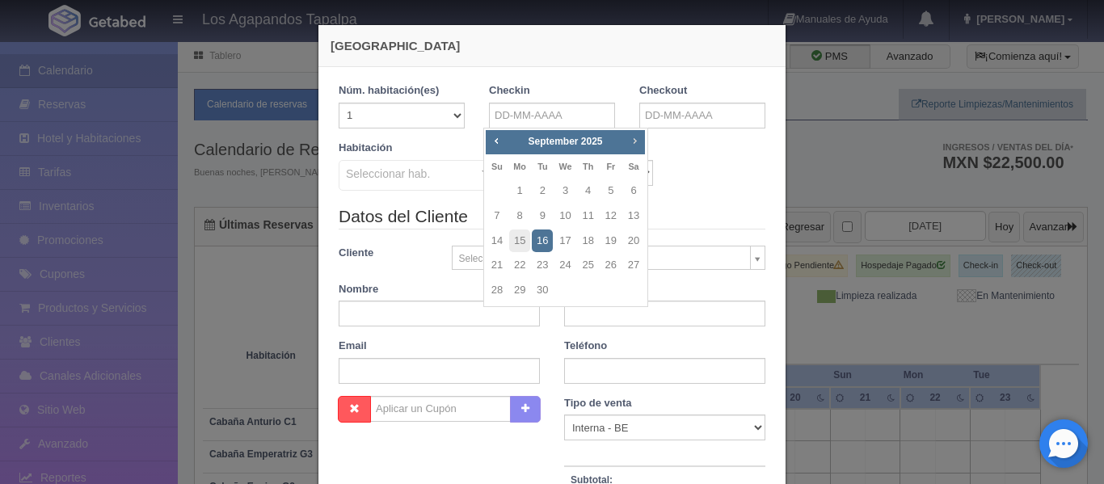
click at [636, 145] on span "Next" at bounding box center [634, 140] width 13 height 13
click at [609, 196] on link "3" at bounding box center [610, 190] width 21 height 23
type input "[DATE]"
checkbox input "false"
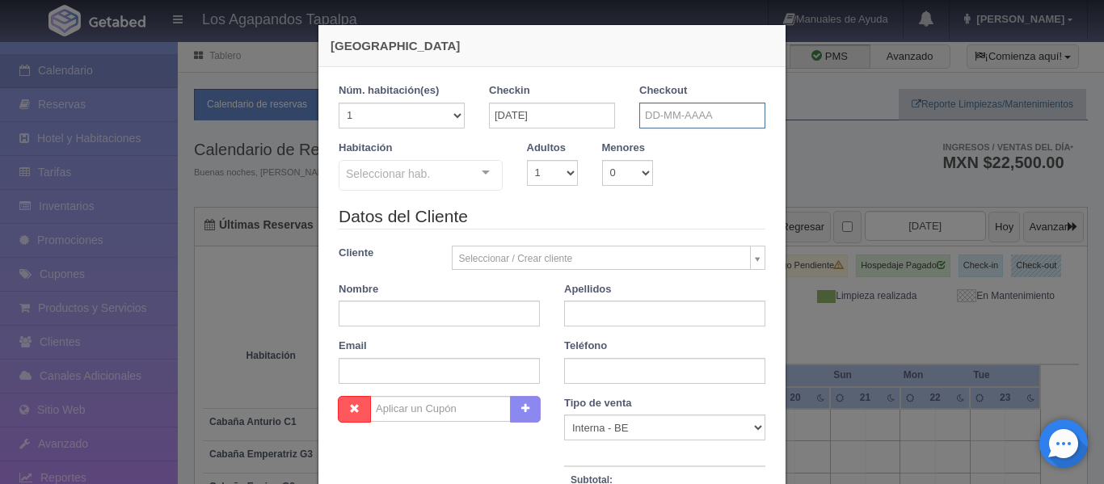
click at [667, 113] on input "text" at bounding box center [702, 116] width 126 height 26
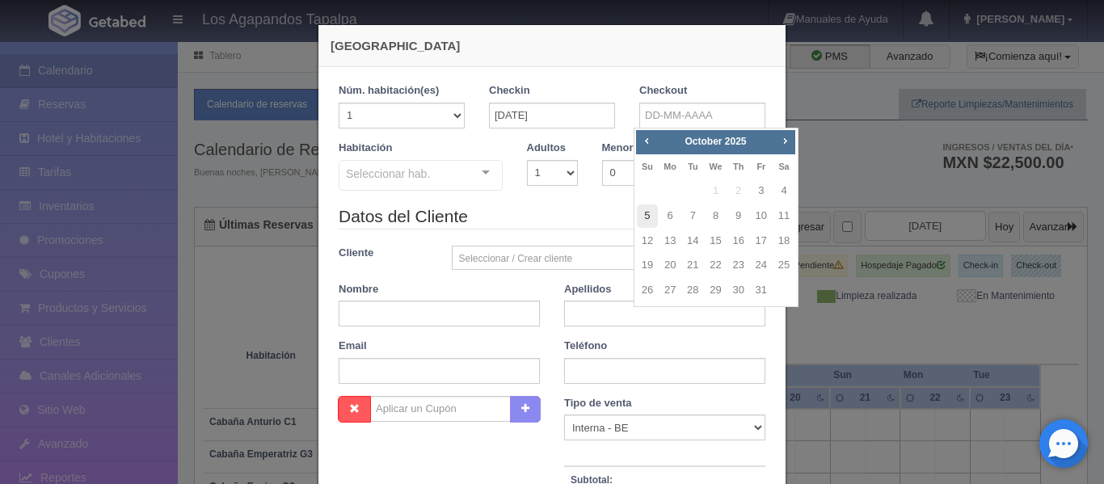
click at [646, 216] on link "5" at bounding box center [647, 215] width 21 height 23
type input "[DATE]"
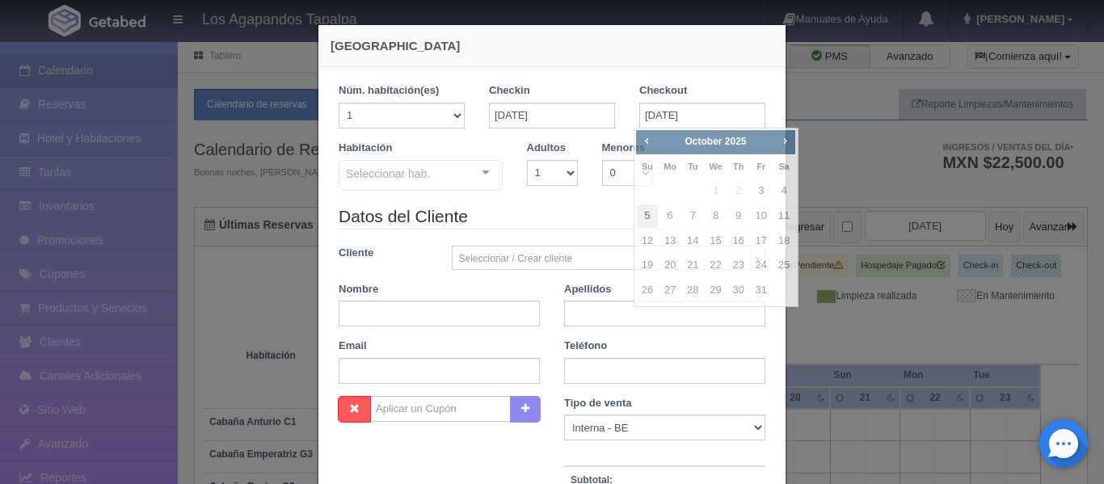
checkbox input "false"
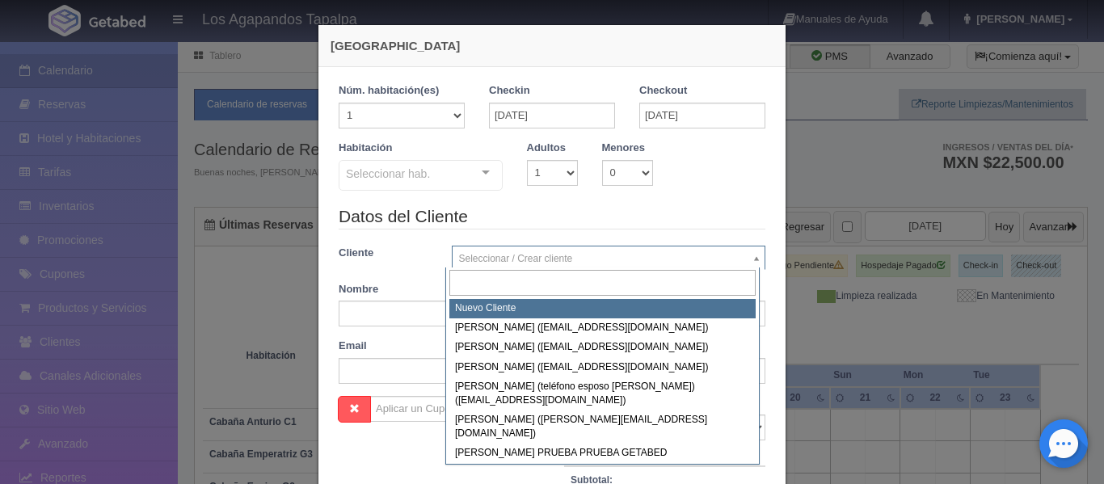
click at [515, 259] on body "Los Agapandos Tapalpa Manuales de Ayuda Actualizaciones recientes Ana Pau Mi Pe…" at bounding box center [552, 359] width 1104 height 638
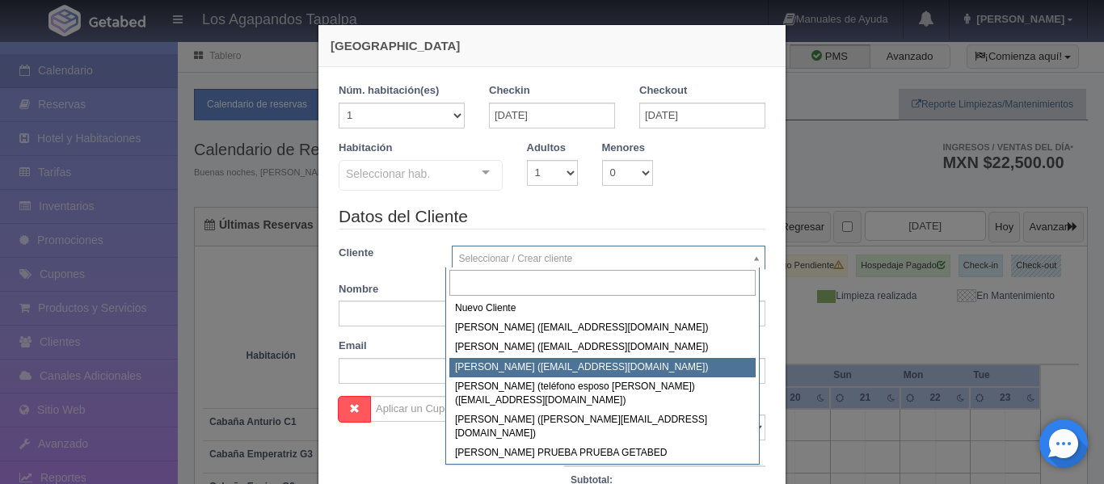
scroll to position [81, 0]
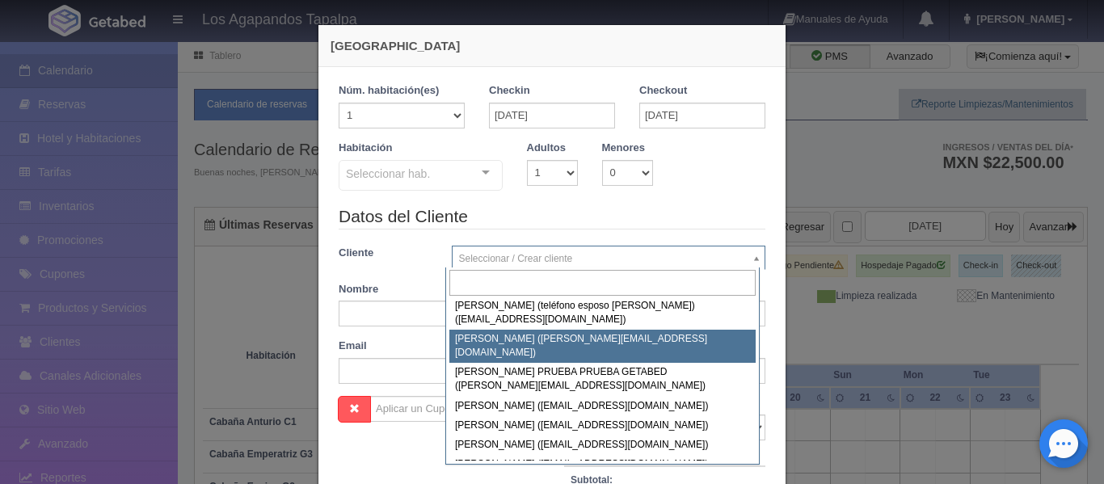
select select "246043"
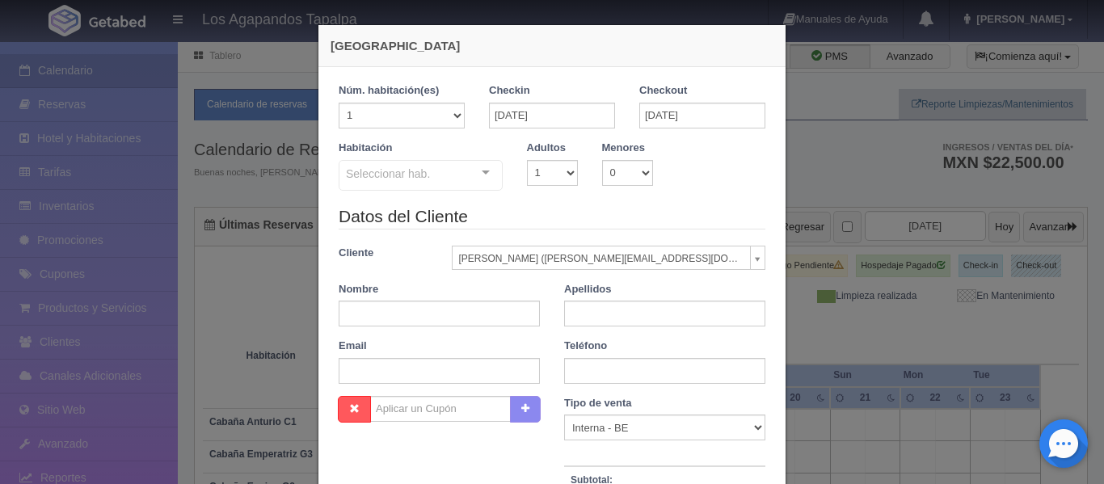
type input "[PERSON_NAME]"
type input "Loza"
type input "[PERSON_NAME][EMAIL_ADDRESS][DOMAIN_NAME]"
click at [614, 365] on input "text" at bounding box center [664, 371] width 201 height 26
type input "33 1109 6888"
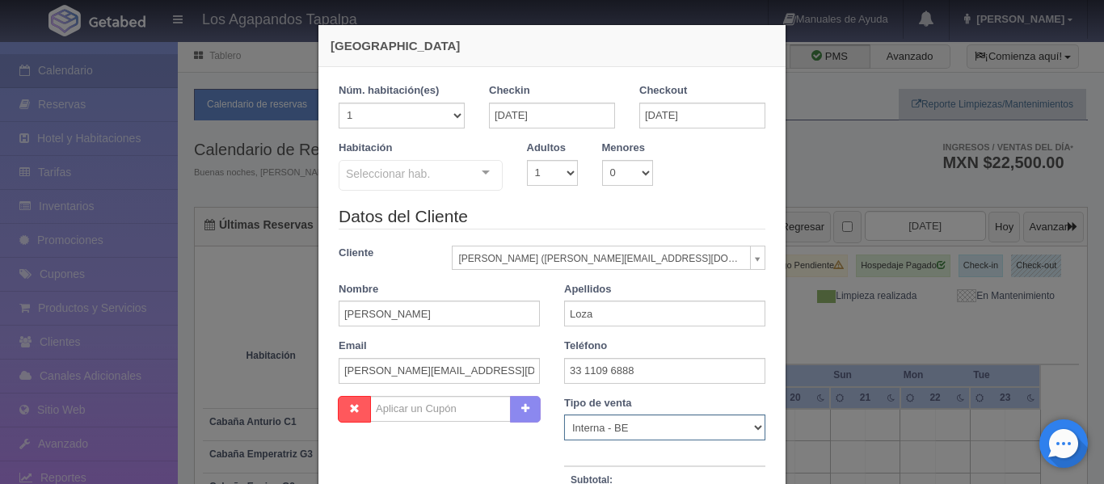
click at [631, 428] on select "Correo Electronico Interna - BE Llamada OTA Externa Otro WALK IN" at bounding box center [664, 427] width 201 height 26
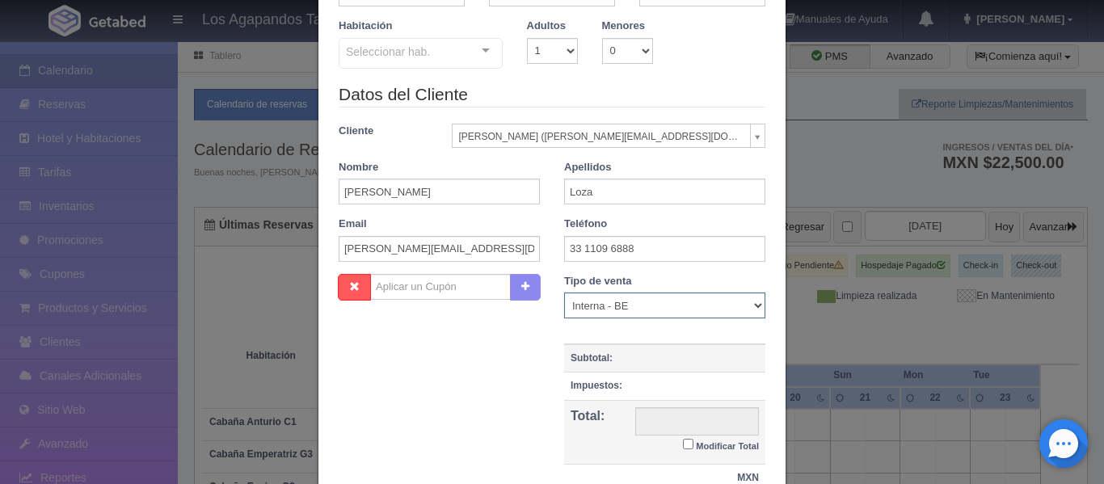
scroll to position [162, 0]
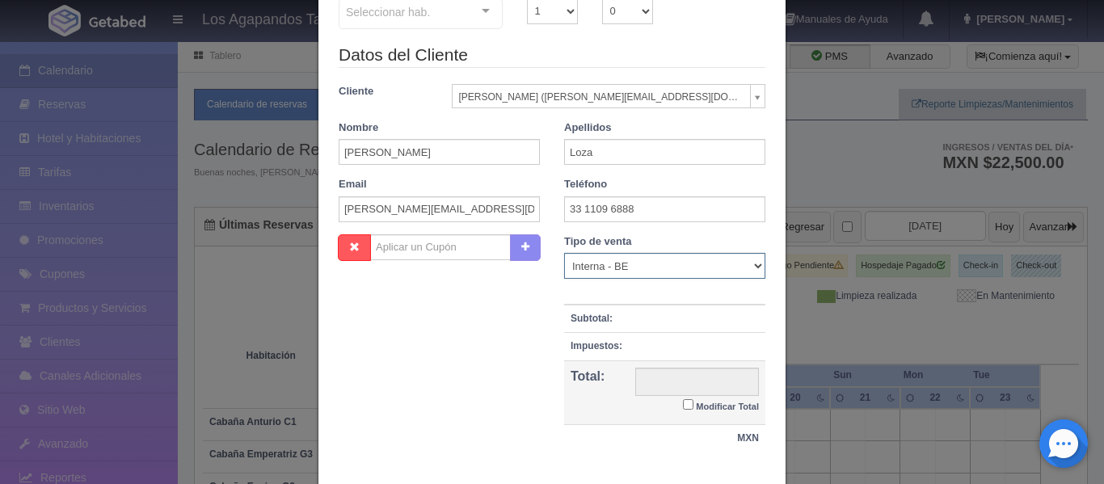
click at [622, 267] on select "Correo Electronico Interna - BE Llamada OTA Externa Otro WALK IN" at bounding box center [664, 266] width 201 height 26
select select "walkin"
click at [564, 253] on select "Correo Electronico Interna - BE Llamada OTA Externa Otro WALK IN" at bounding box center [664, 266] width 201 height 26
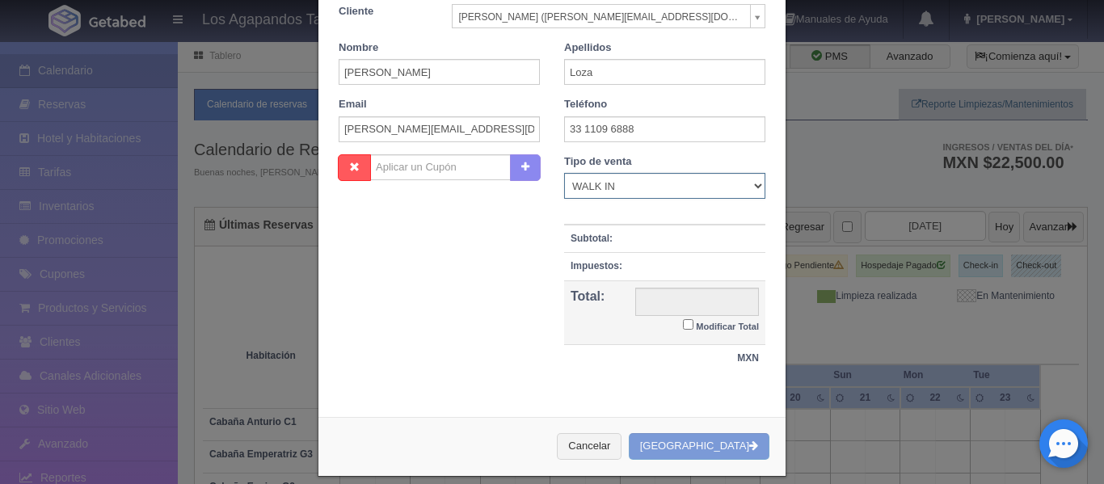
scroll to position [242, 0]
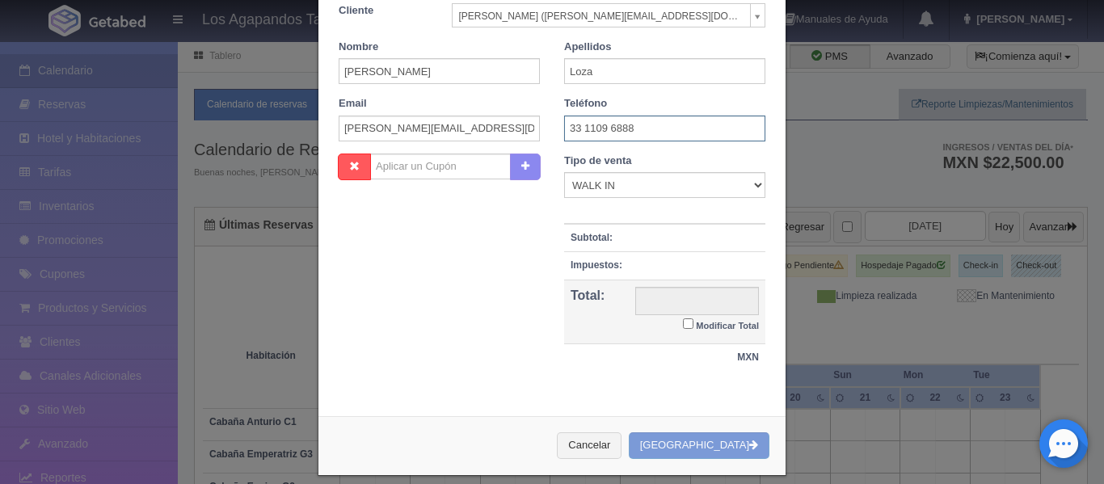
click at [644, 138] on input "33 1109 6888" at bounding box center [664, 129] width 201 height 26
click at [478, 301] on div "Nombre Cupón : Descuentos : Tipo de venta Correo Electronico Interna - BE Llama…" at bounding box center [551, 271] width 451 height 235
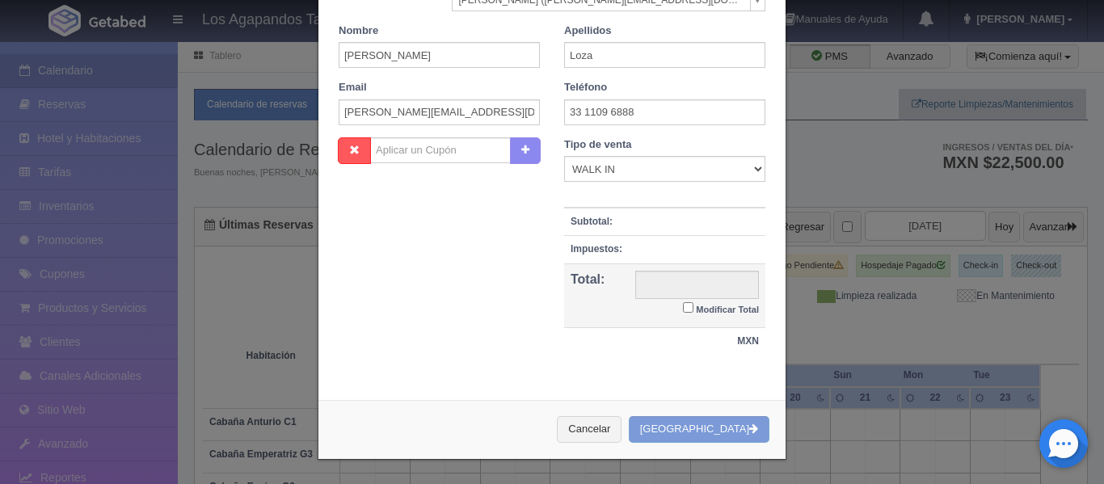
click at [740, 427] on div "Cancelar Crear Reserva" at bounding box center [551, 429] width 467 height 59
click at [714, 430] on div "Cancelar Crear Reserva" at bounding box center [551, 429] width 467 height 59
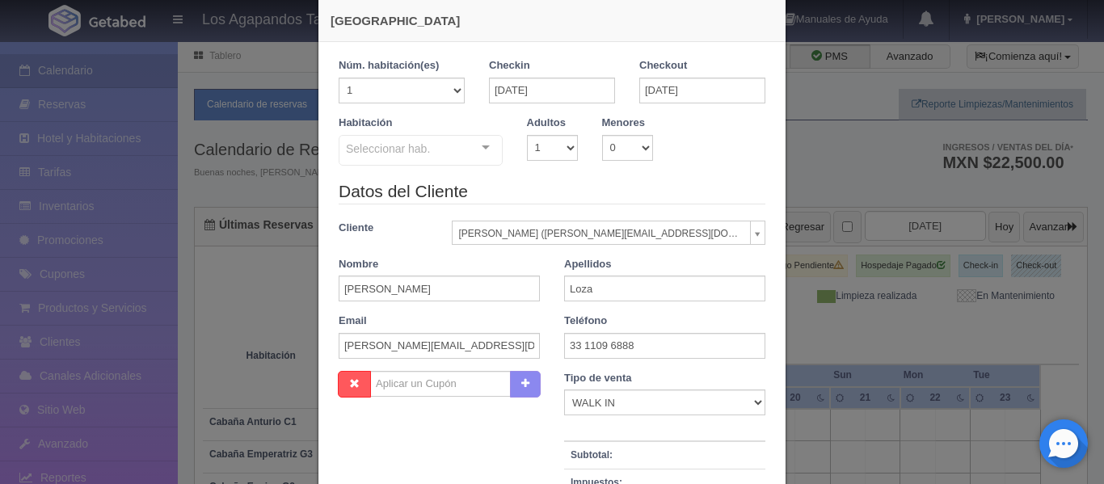
scroll to position [16, 0]
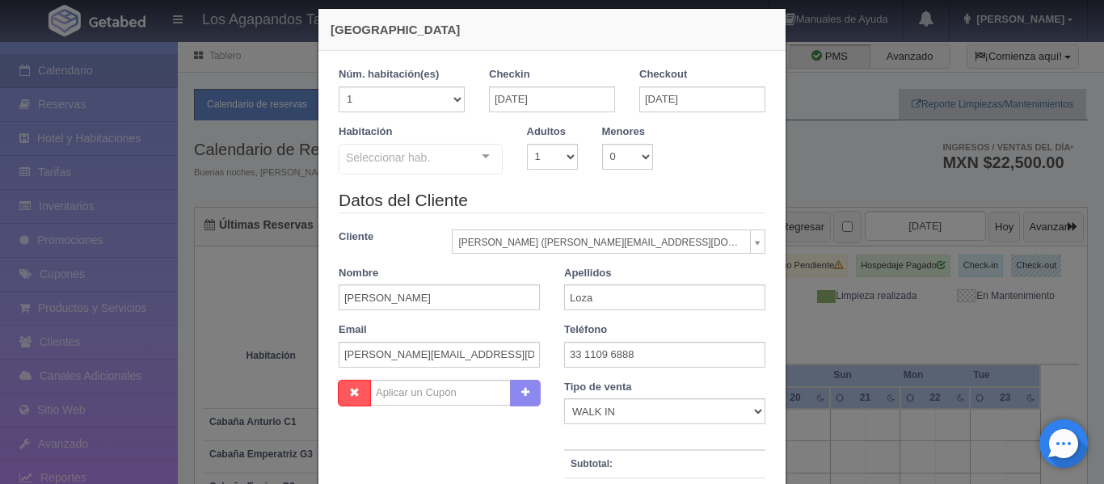
click at [726, 165] on div "Habitación Seleccionar hab. Cabaña Anturio C1 Cabaña Anturio C1 - Sin asignar C…" at bounding box center [551, 156] width 451 height 64
click at [436, 153] on div "Seleccionar hab." at bounding box center [421, 159] width 164 height 31
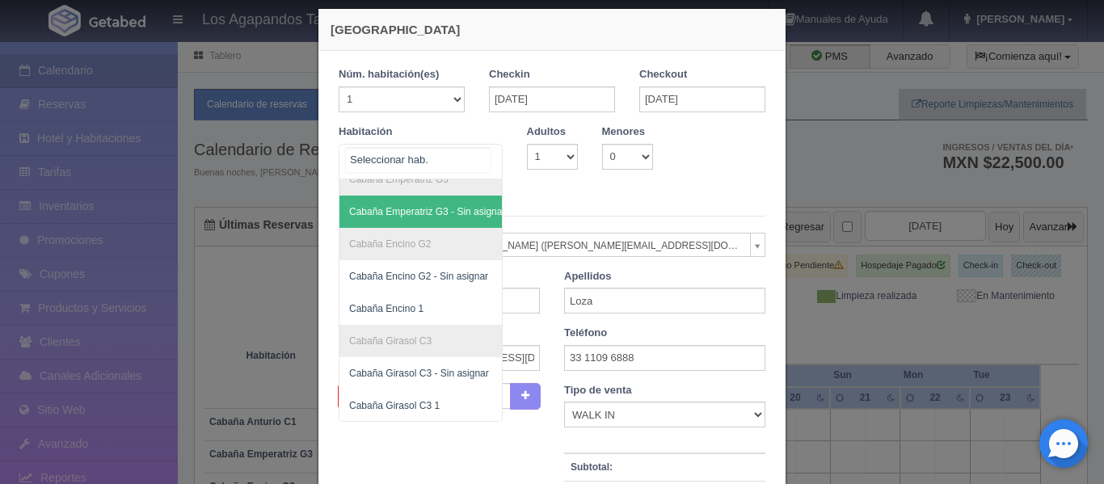
scroll to position [162, 0]
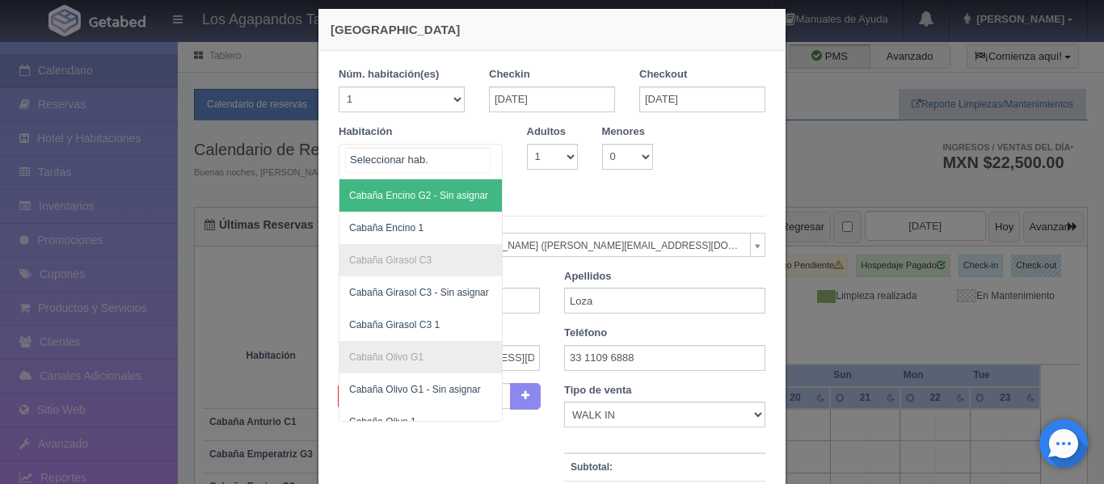
click at [406, 188] on span "Cabaña Encino G2 - Sin asignar" at bounding box center [426, 195] width 175 height 32
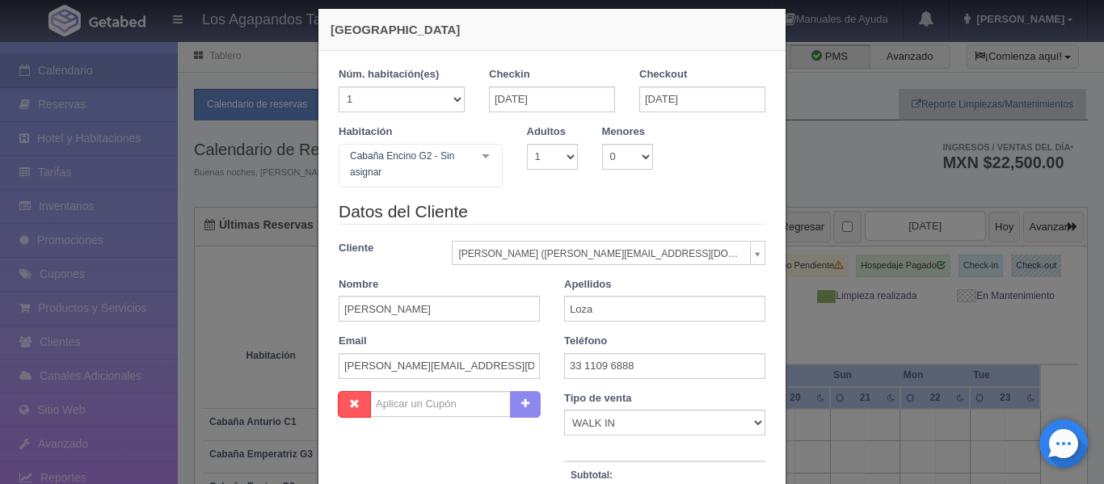
checkbox input "false"
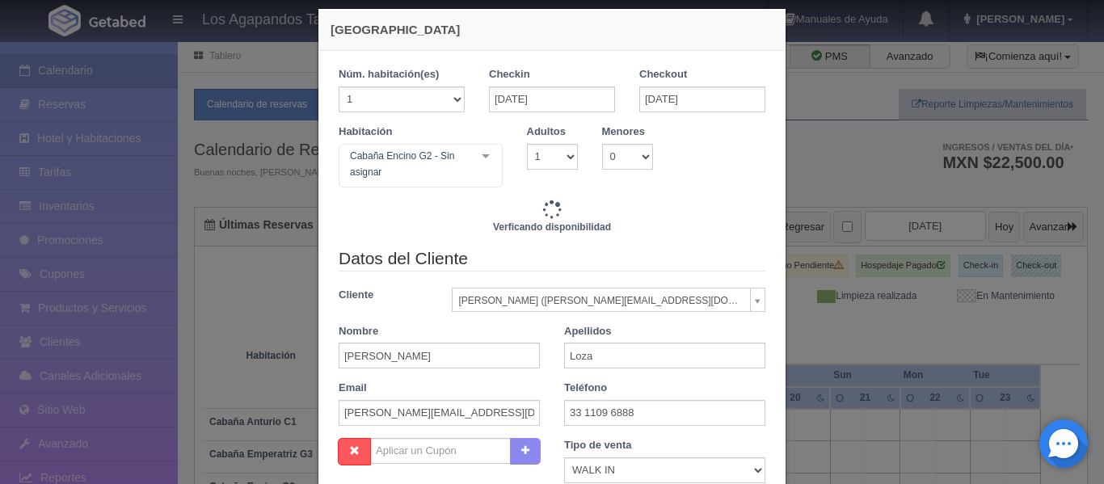
click at [720, 195] on div "Habitación Cabaña Encino G2 - Sin asignar Cabaña Anturio C1 Cabaña Anturio C1 -…" at bounding box center [551, 161] width 451 height 75
type input "4500.00"
checkbox input "false"
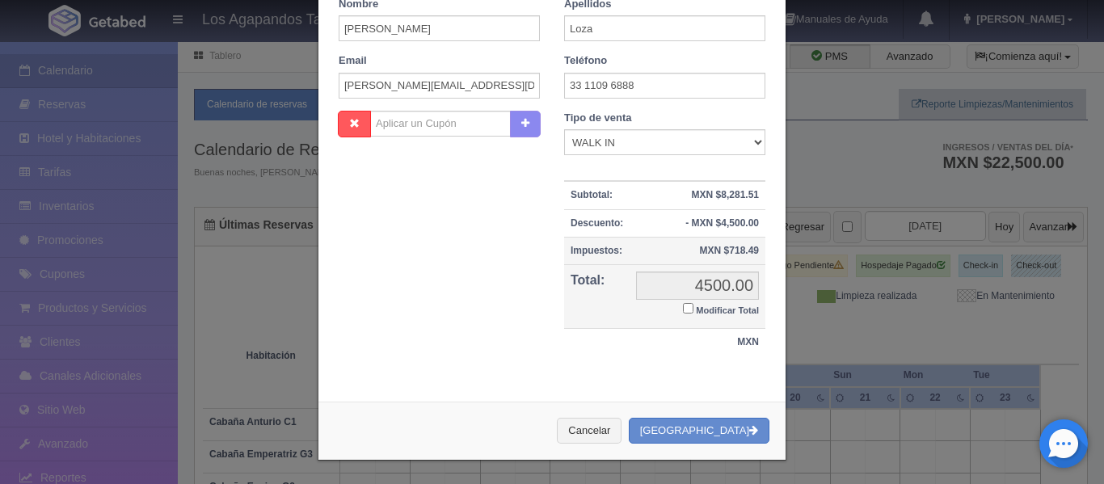
scroll to position [349, 0]
click at [719, 426] on button "Crear Reserva" at bounding box center [699, 430] width 141 height 27
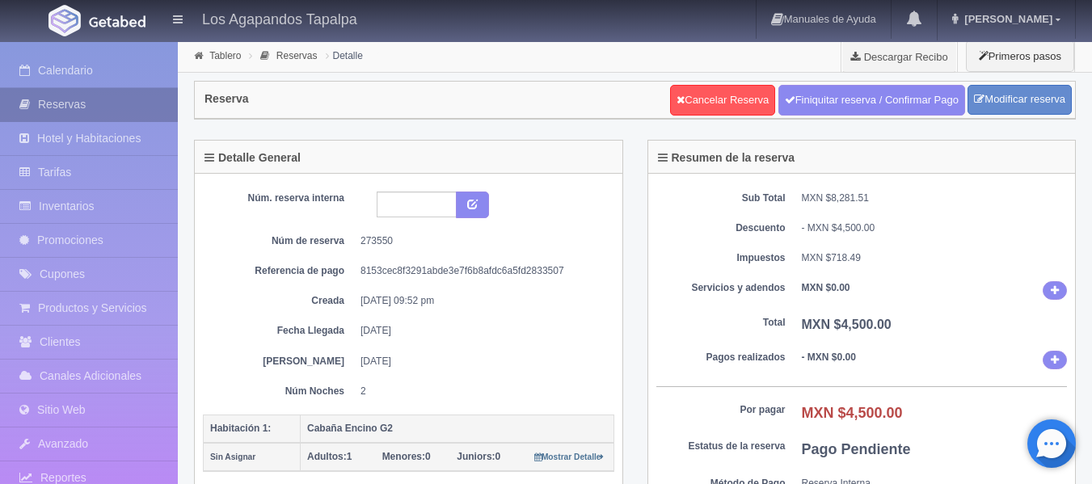
click at [62, 100] on link "Reservas" at bounding box center [89, 104] width 178 height 33
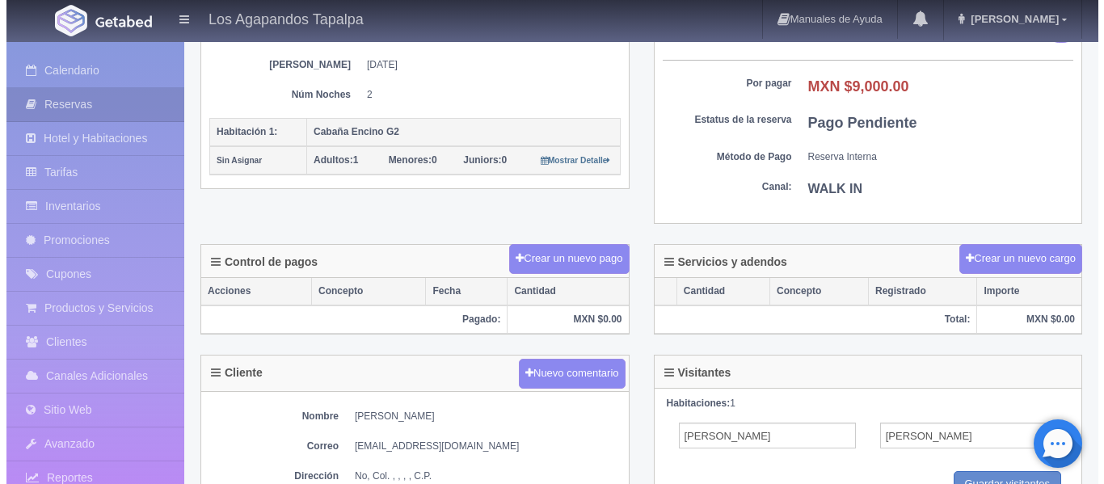
scroll to position [323, 0]
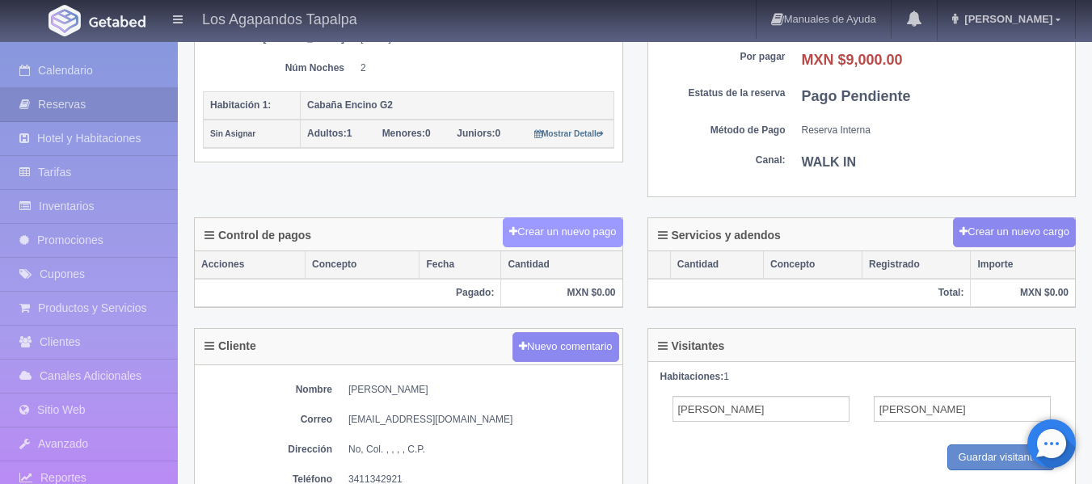
click at [560, 234] on button "Crear un nuevo pago" at bounding box center [563, 232] width 120 height 30
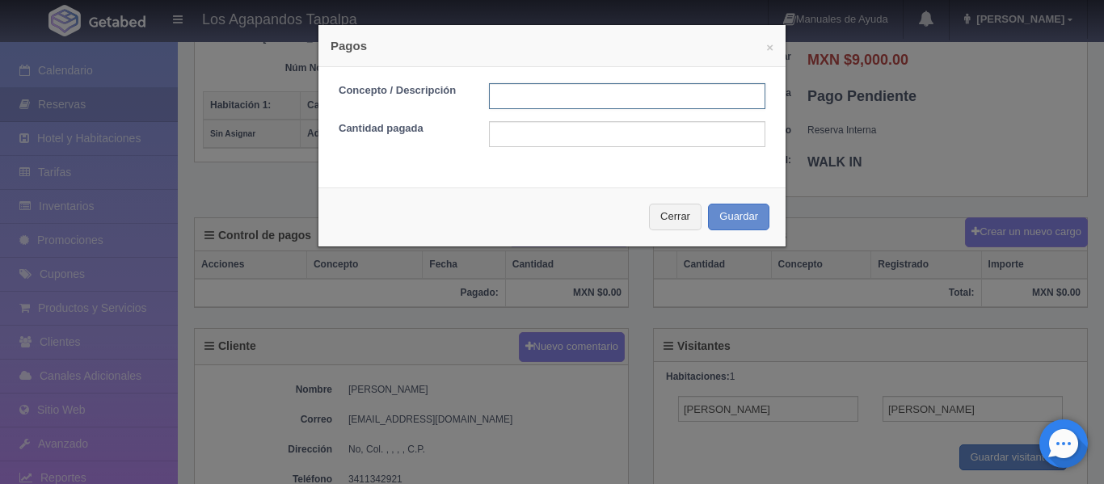
click at [570, 99] on input "text" at bounding box center [627, 96] width 276 height 26
type input "Anticipo"
click at [543, 132] on input "text" at bounding box center [627, 134] width 276 height 26
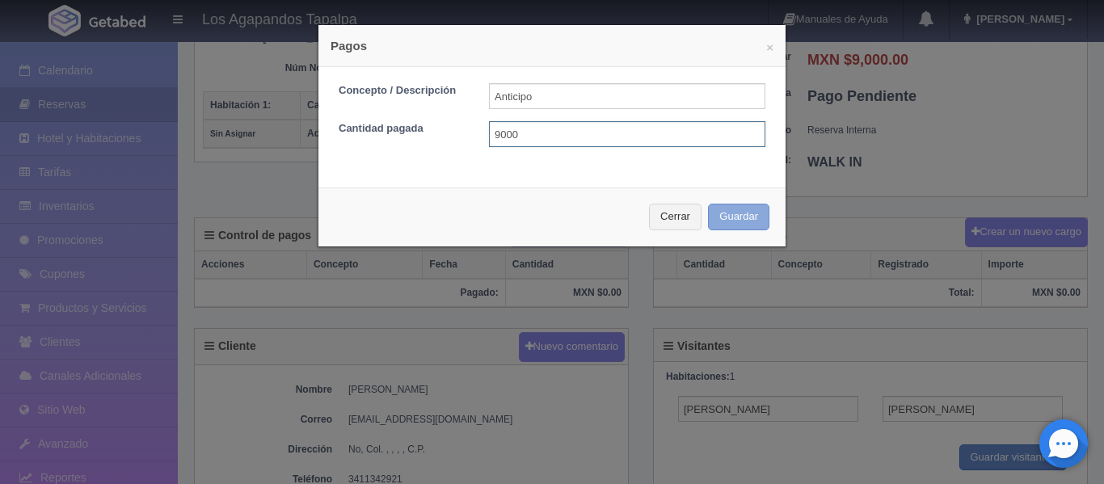
type input "9000"
click at [747, 207] on button "Guardar" at bounding box center [738, 217] width 61 height 27
